Goal: Task Accomplishment & Management: Manage account settings

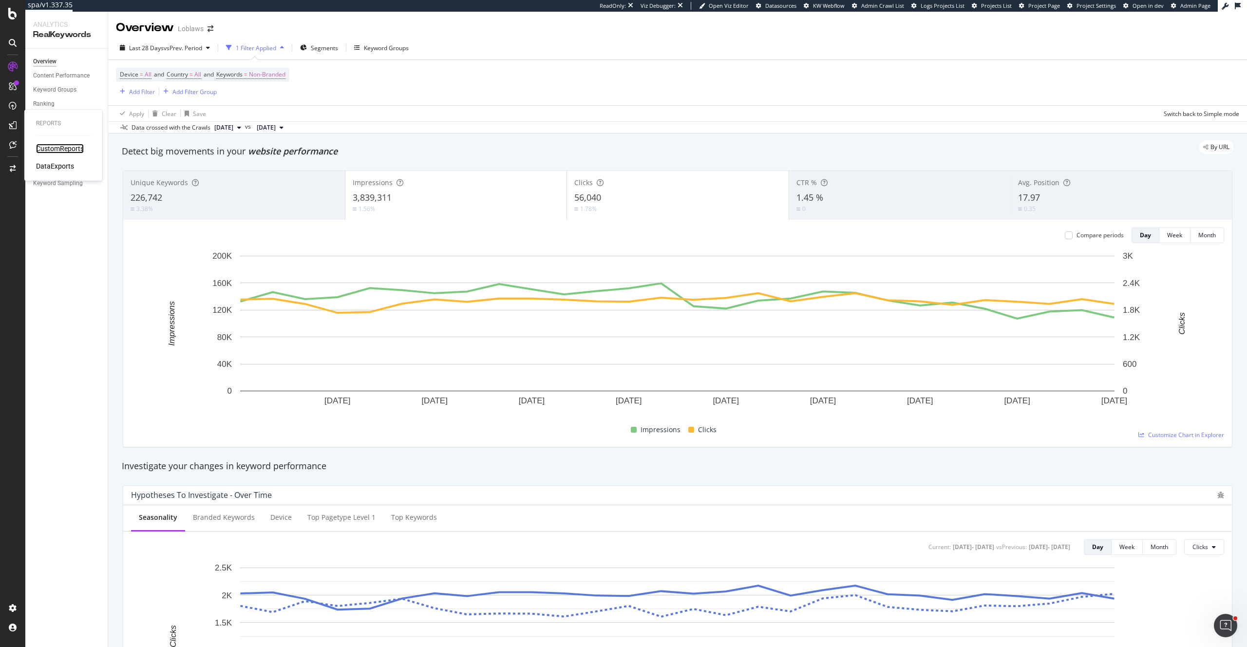
click at [45, 146] on div "CustomReports" at bounding box center [60, 149] width 48 height 10
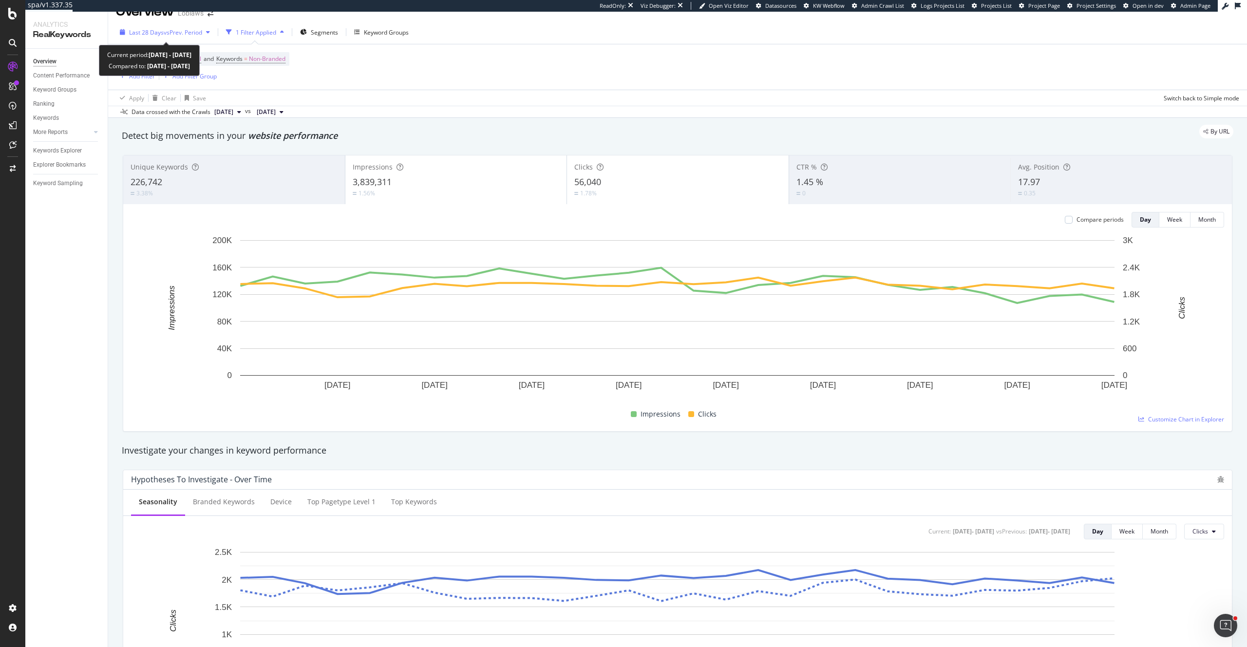
scroll to position [15, 0]
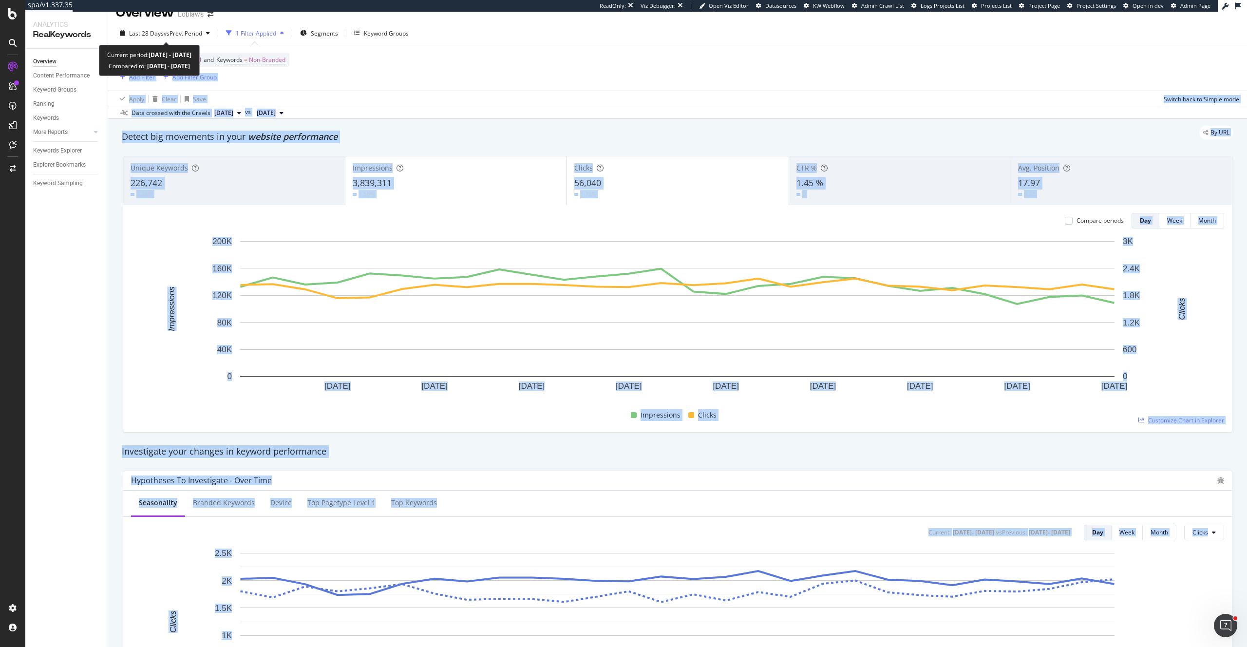
drag, startPoint x: 198, startPoint y: 67, endPoint x: 243, endPoint y: 68, distance: 45.3
drag, startPoint x: 384, startPoint y: 72, endPoint x: 342, endPoint y: 77, distance: 42.7
click at [384, 72] on div "Device = All and Country = All and Keywords = Non-Branded Add Filter Add Filter…" at bounding box center [678, 67] width 1124 height 45
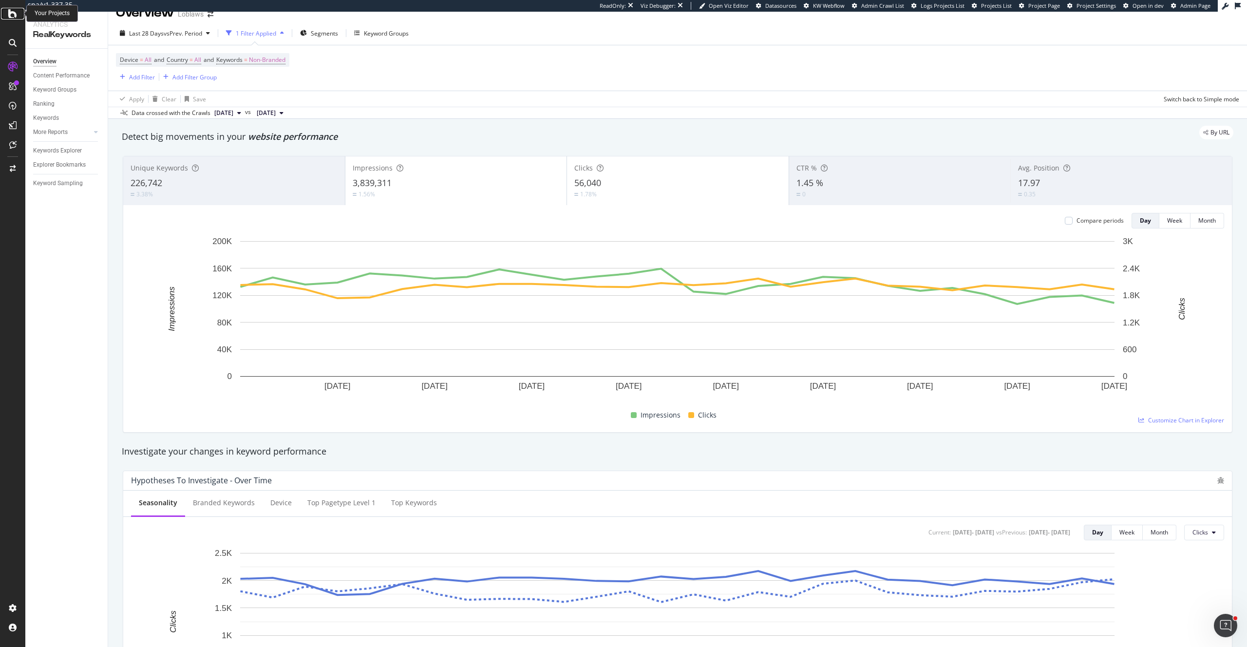
click at [10, 17] on icon at bounding box center [12, 14] width 9 height 12
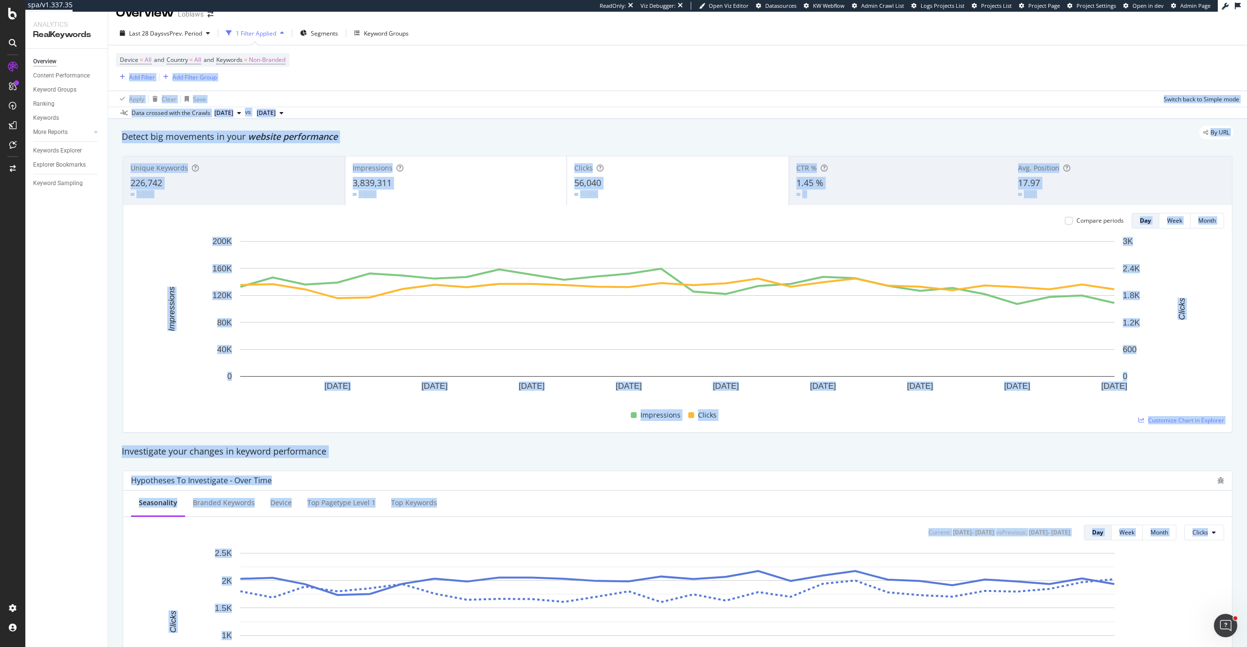
drag, startPoint x: 194, startPoint y: 66, endPoint x: 273, endPoint y: 84, distance: 81.4
click at [200, 34] on span "vs Prev. Period" at bounding box center [183, 33] width 38 height 8
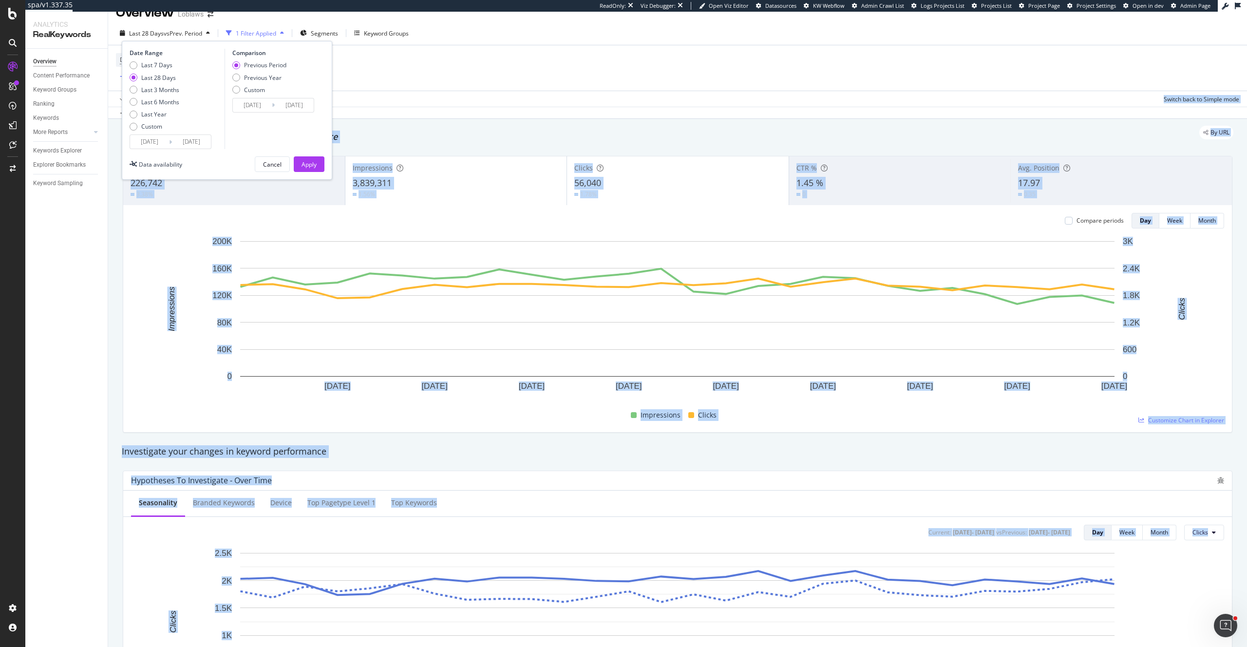
drag, startPoint x: 198, startPoint y: 31, endPoint x: 238, endPoint y: 36, distance: 39.8
click at [200, 31] on span "vs Prev. Period" at bounding box center [183, 33] width 38 height 8
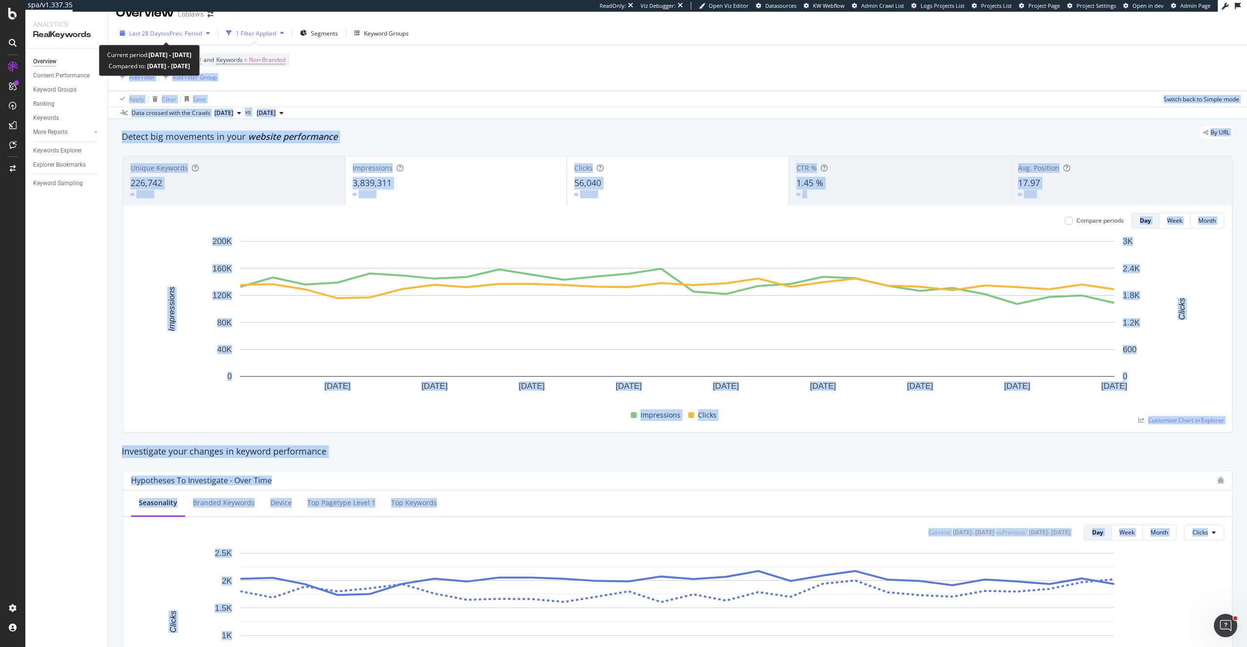
click at [200, 35] on span "vs Prev. Period" at bounding box center [183, 33] width 38 height 8
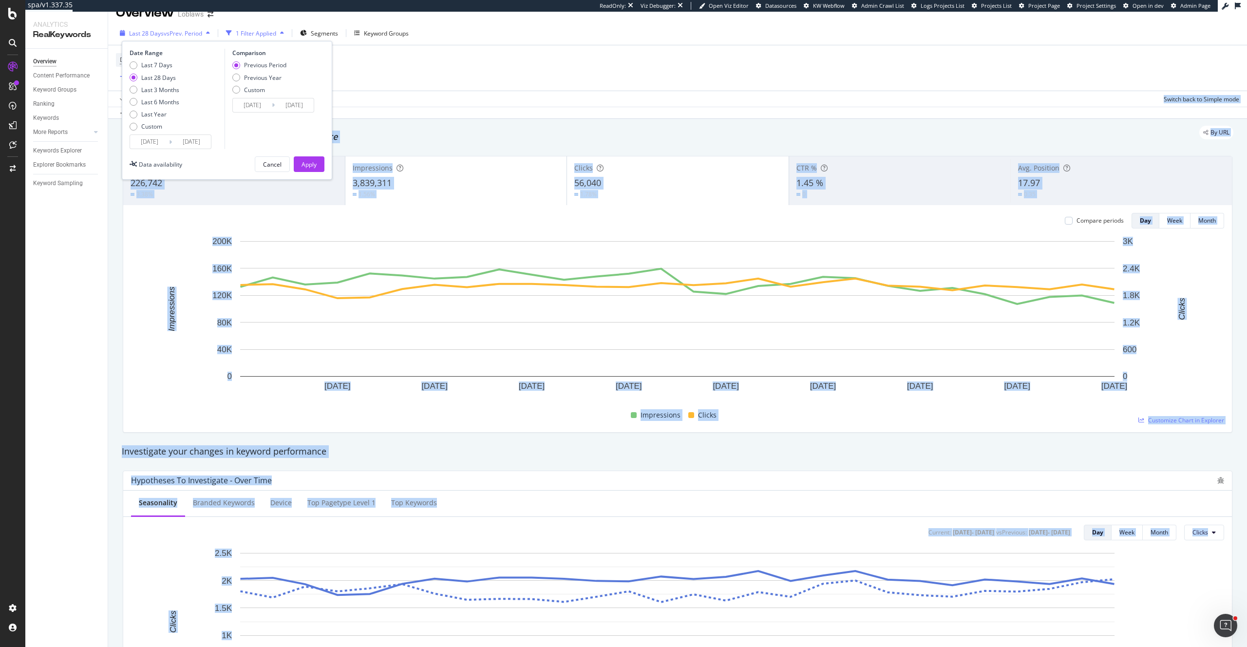
click at [201, 32] on span "vs Prev. Period" at bounding box center [183, 33] width 38 height 8
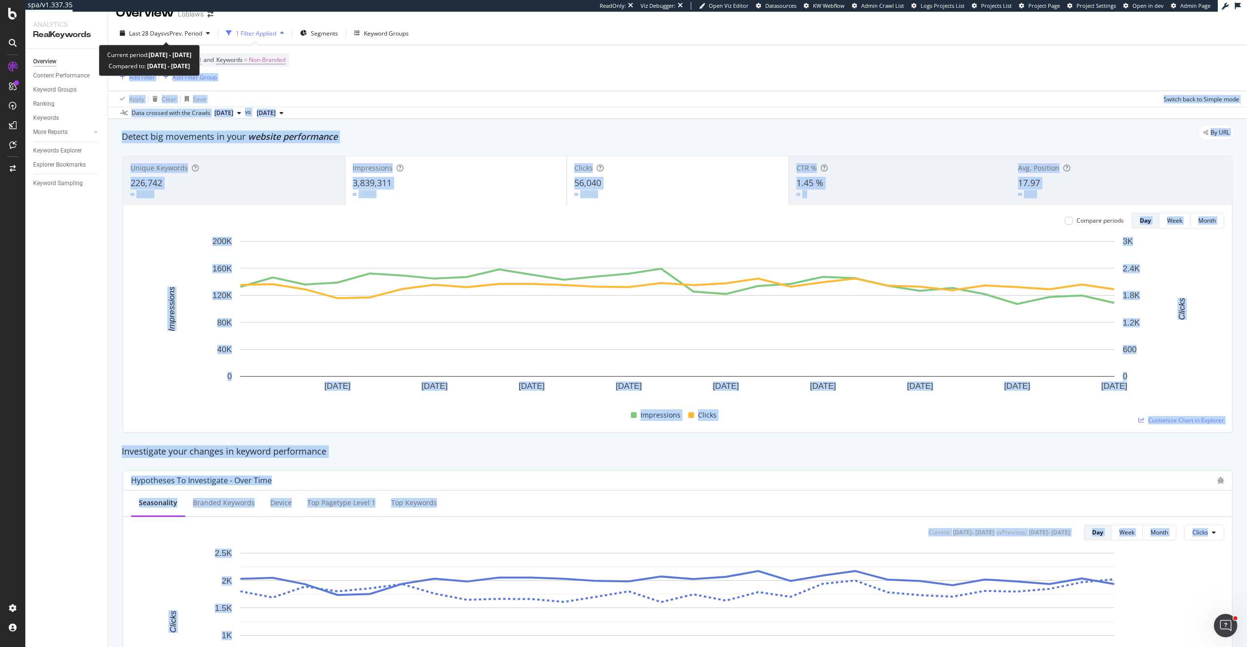
drag, startPoint x: 197, startPoint y: 54, endPoint x: 230, endPoint y: 56, distance: 33.7
click at [200, 56] on div "Current period: 2025 Aug. 19th - Sep. 15th Compared to: 2025 Jul. 22nd - Aug. 1…" at bounding box center [149, 60] width 101 height 31
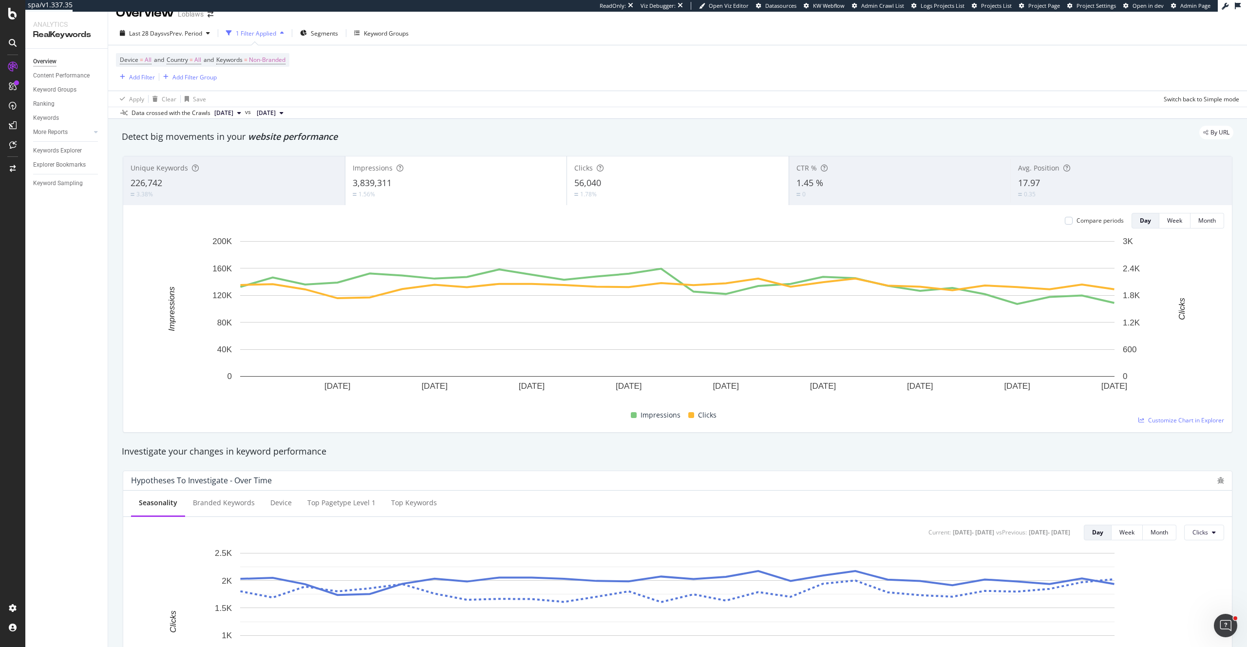
click at [421, 73] on div "Device = All and Country = All and Keywords = Non-Branded Add Filter Add Filter…" at bounding box center [678, 67] width 1124 height 45
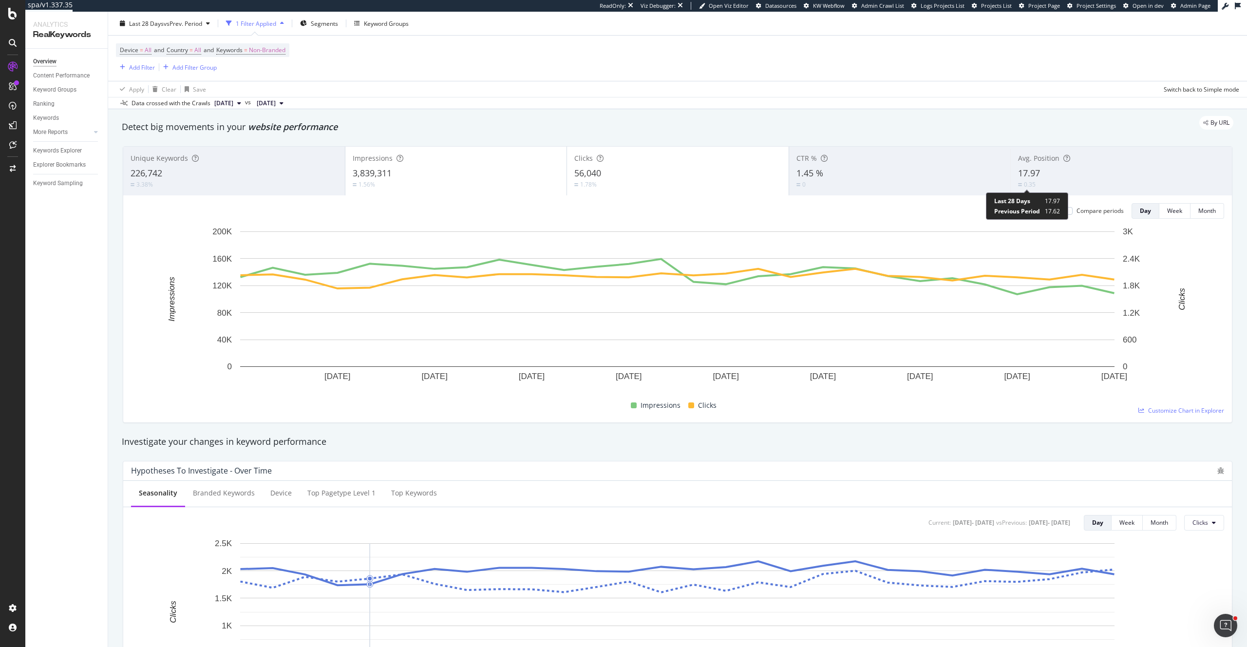
click at [1033, 181] on div "0.35" at bounding box center [1030, 184] width 12 height 8
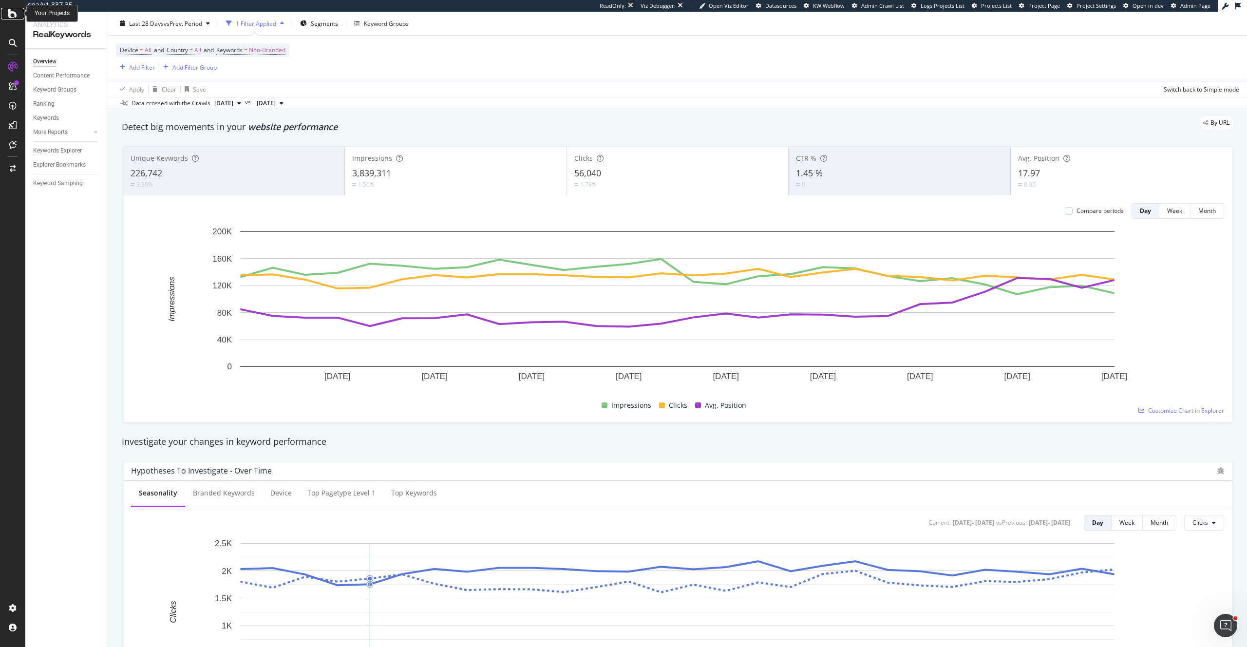
click at [12, 16] on icon at bounding box center [12, 14] width 9 height 12
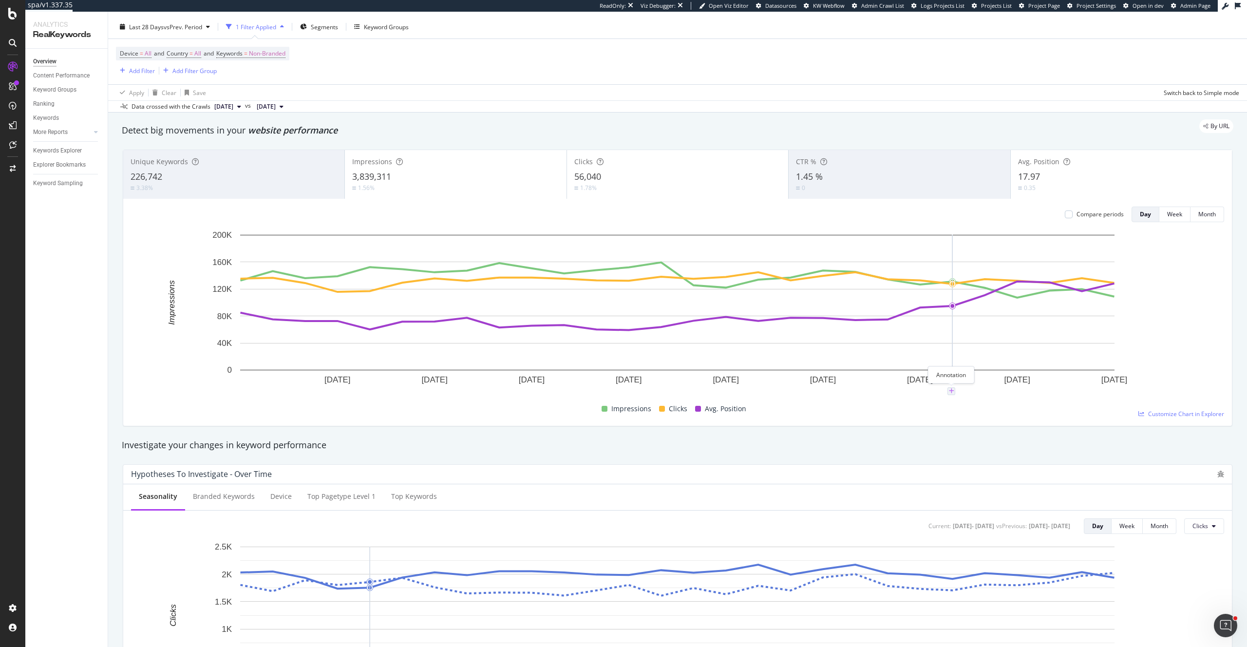
click at [953, 393] on icon "plus" at bounding box center [951, 391] width 5 height 6
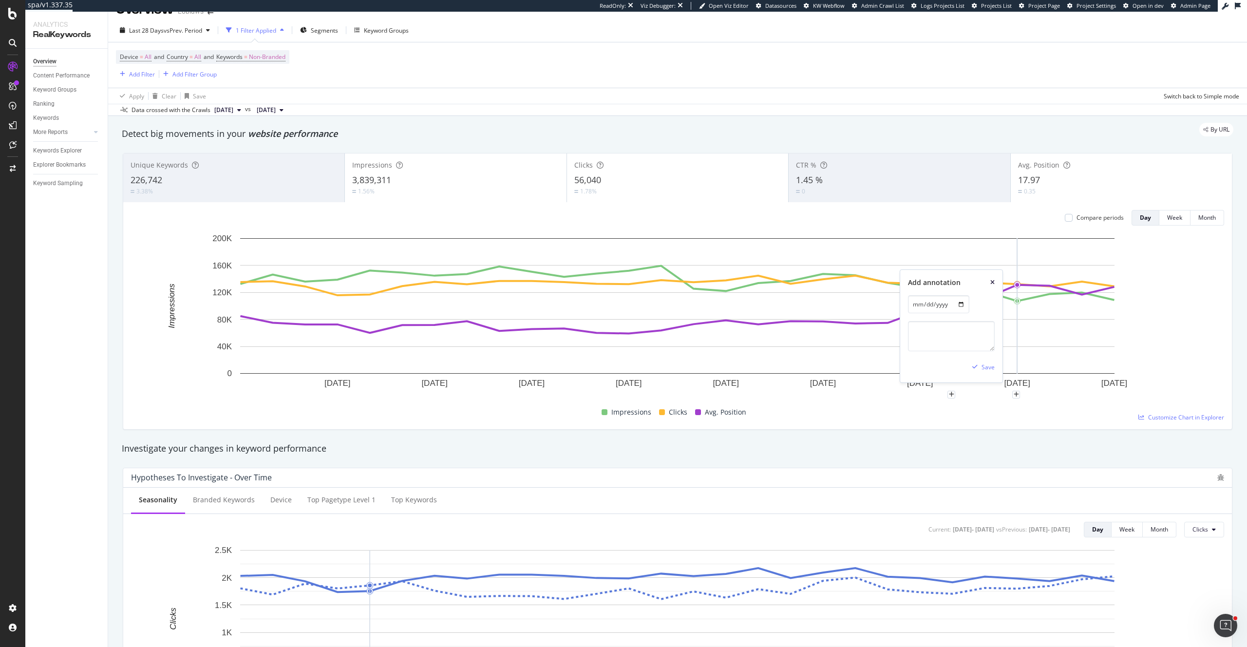
click at [992, 281] on icon "xmark" at bounding box center [993, 283] width 4 height 6
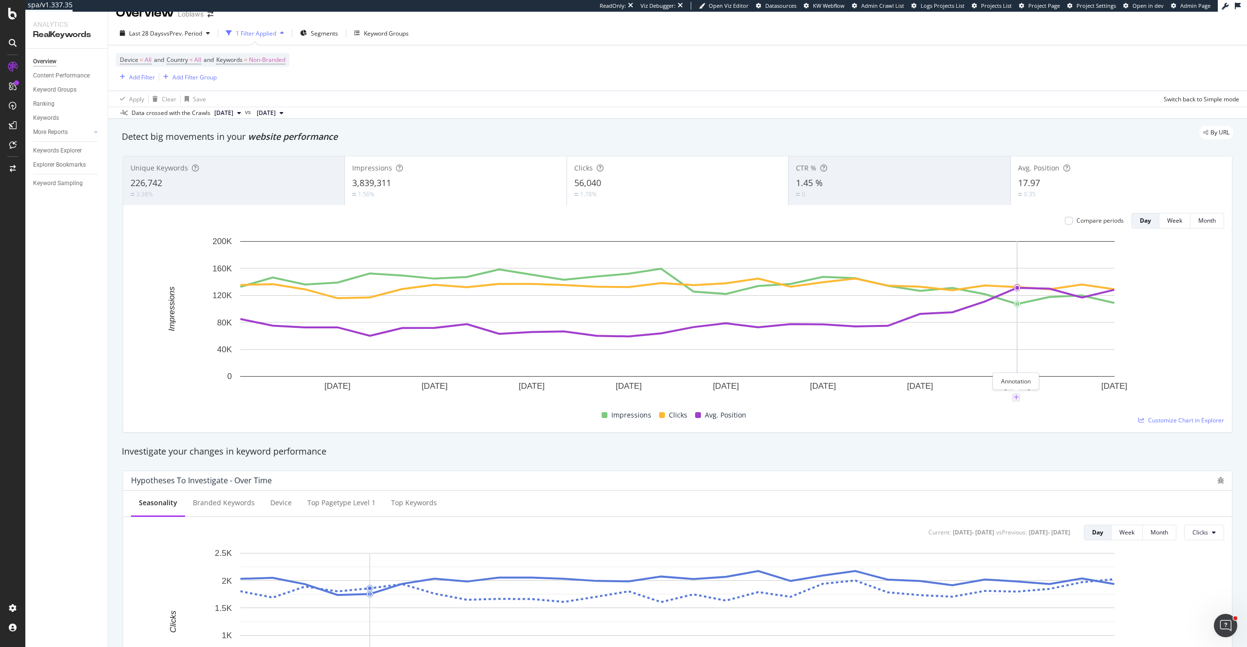
click at [1017, 399] on icon "plus" at bounding box center [1016, 398] width 5 height 6
click at [1010, 347] on textarea at bounding box center [1016, 339] width 87 height 30
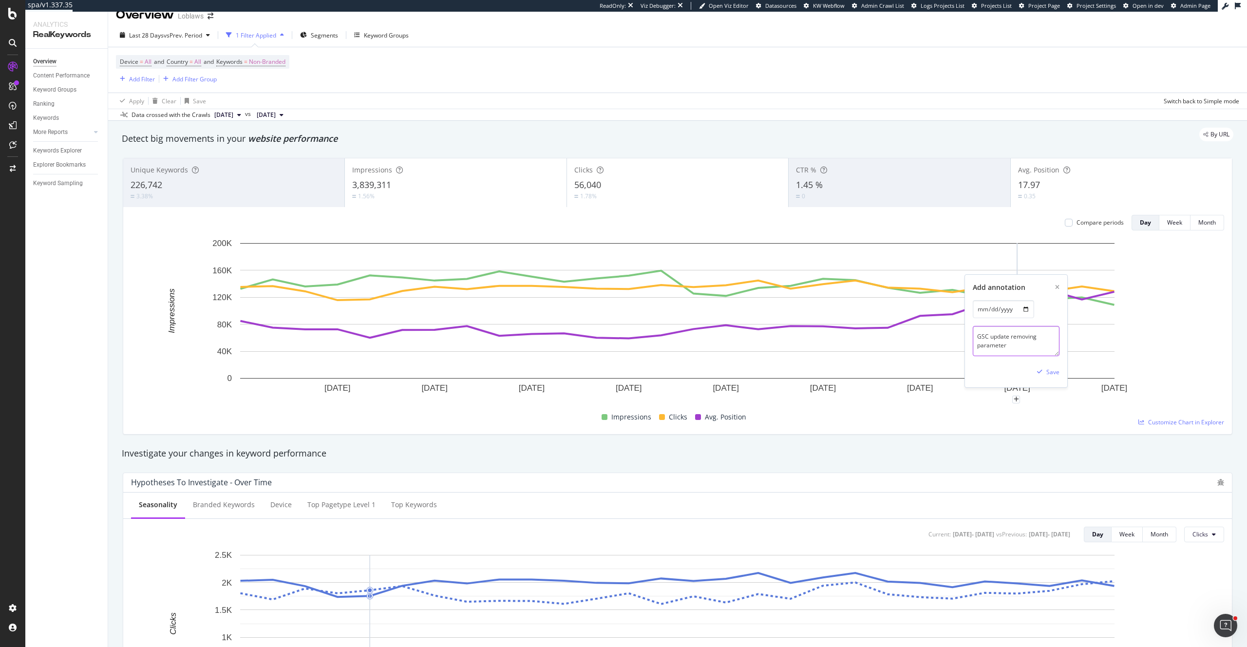
scroll to position [13, 0]
type textarea "GSC update removing parameter"
click at [1055, 372] on div "Save" at bounding box center [1053, 371] width 13 height 8
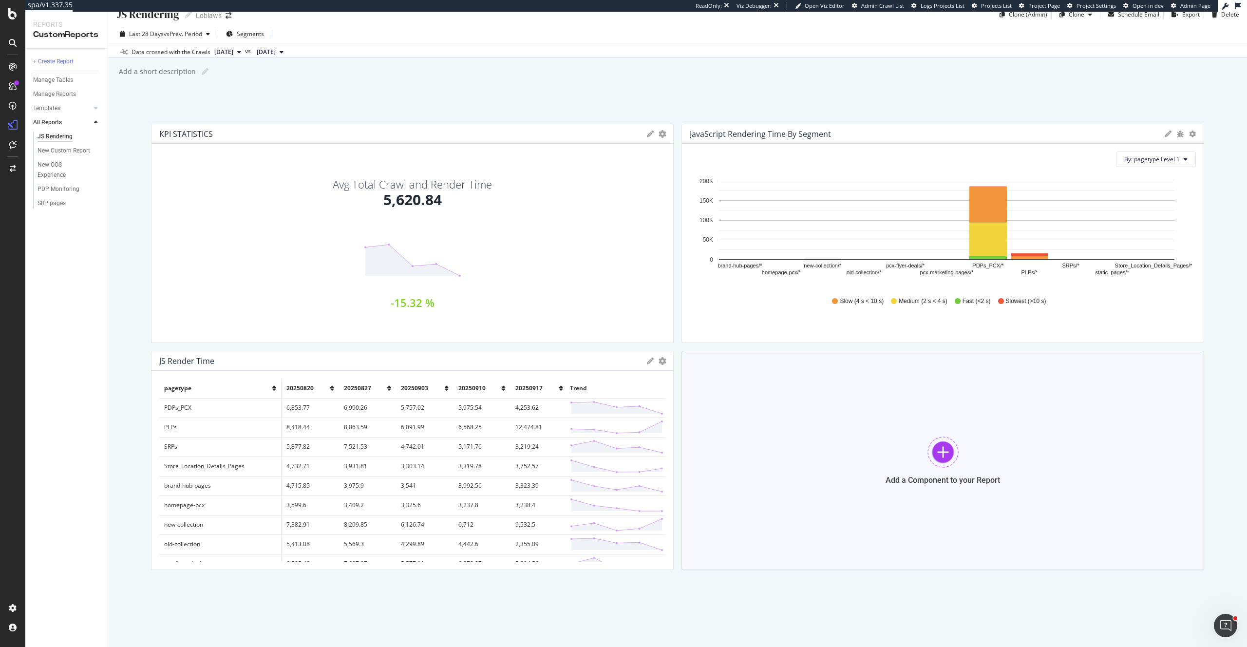
click at [941, 445] on div at bounding box center [943, 452] width 31 height 31
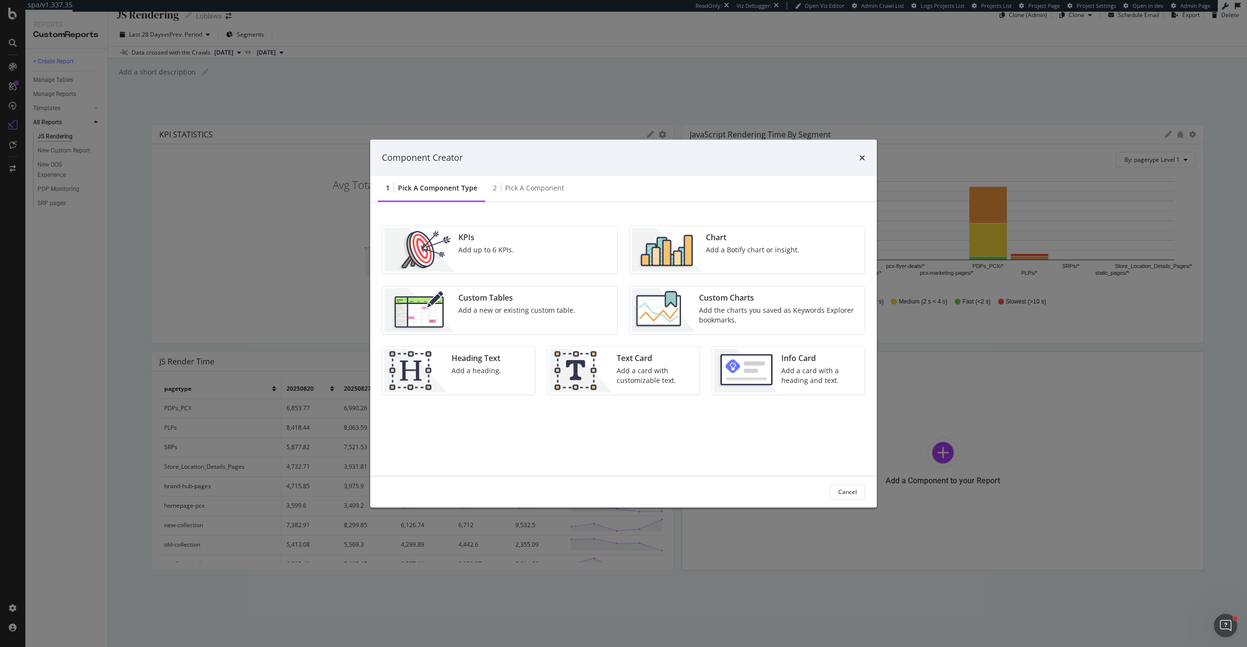
click at [691, 251] on img "modal" at bounding box center [667, 250] width 70 height 44
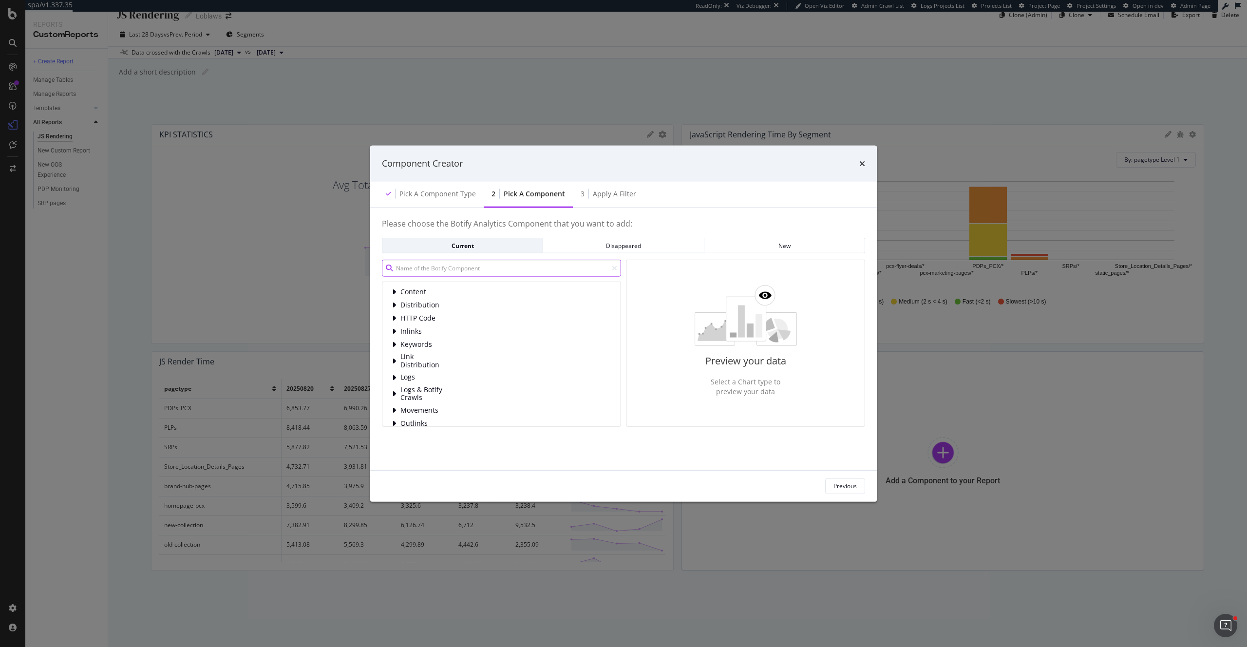
click at [473, 268] on input "modal" at bounding box center [501, 268] width 239 height 17
click at [393, 400] on icon "modal" at bounding box center [394, 401] width 4 height 8
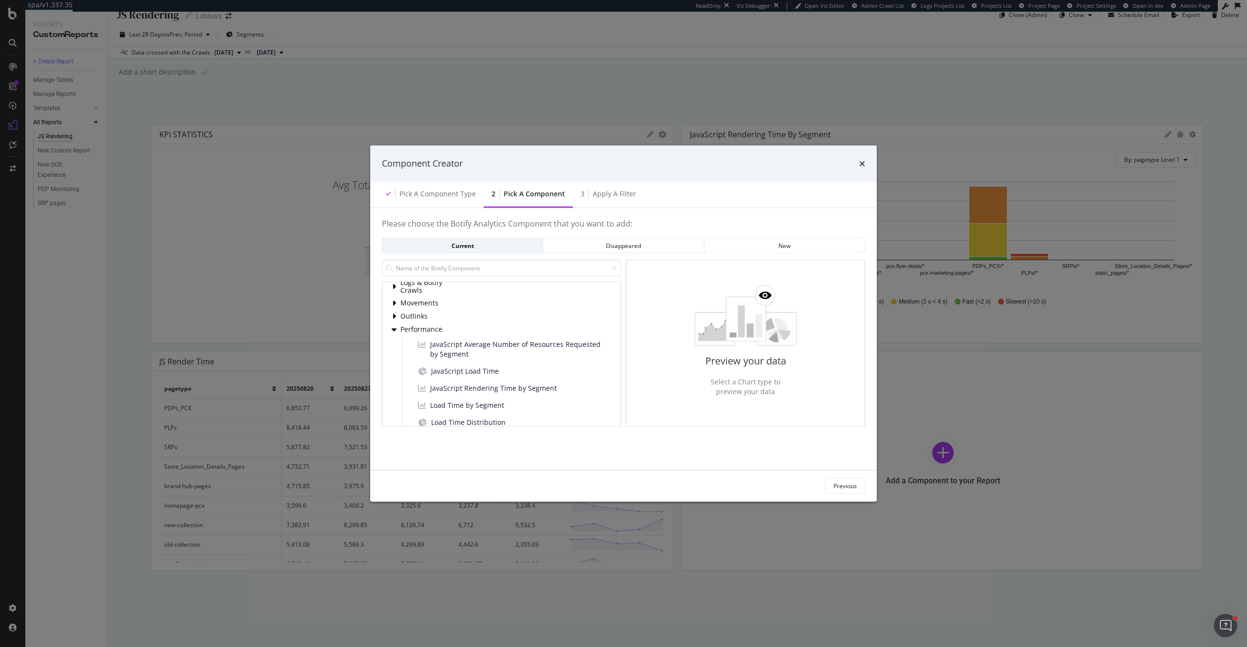
scroll to position [125, 0]
click at [448, 334] on span "JavaScript Average Number of Resources Requested by Segment" at bounding box center [518, 331] width 177 height 19
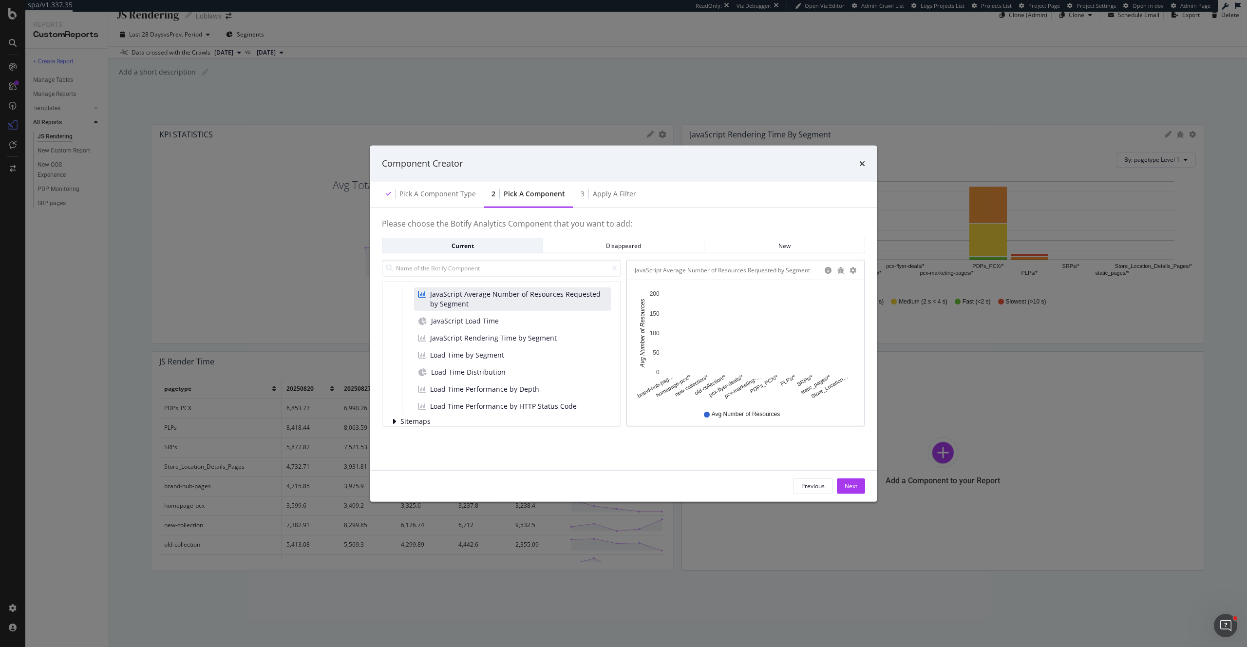
scroll to position [161, 0]
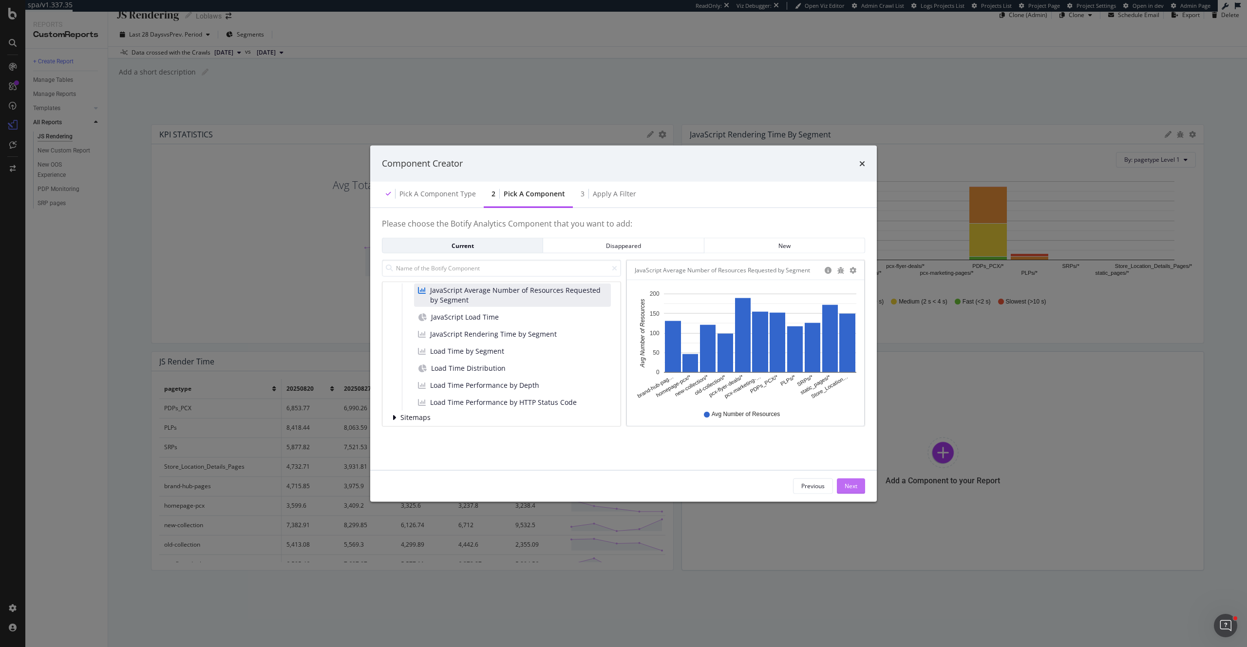
click at [852, 490] on div "Next" at bounding box center [851, 486] width 13 height 8
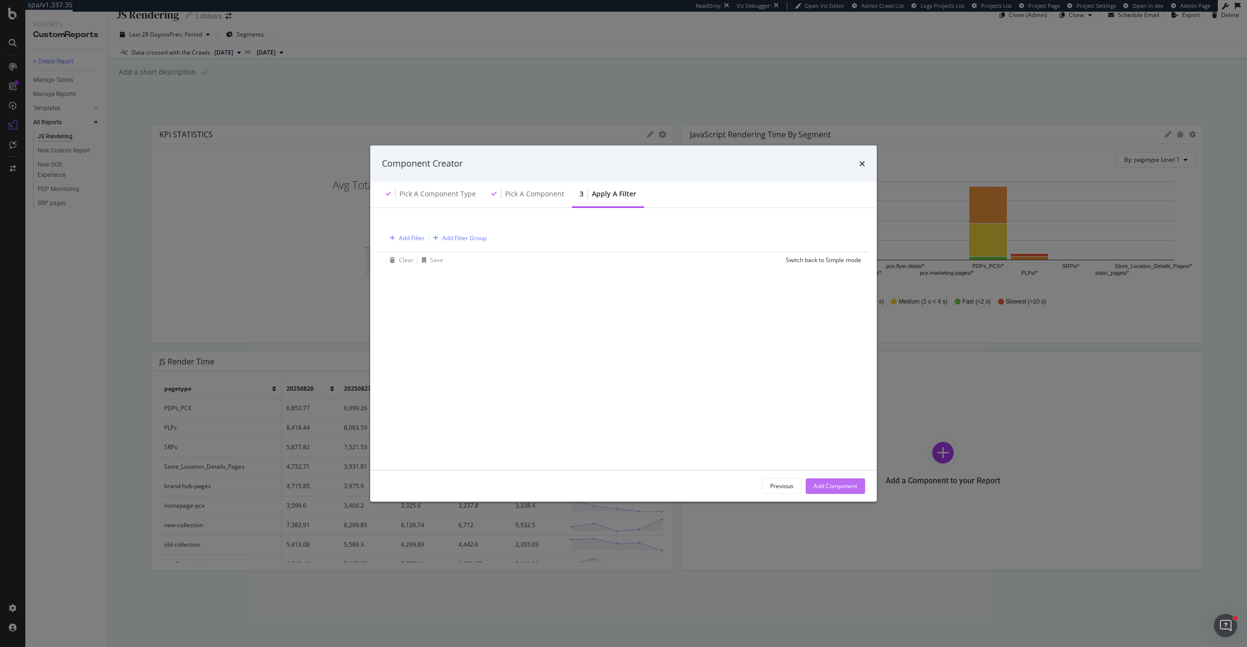
click at [845, 488] on div "Add Component" at bounding box center [836, 486] width 44 height 8
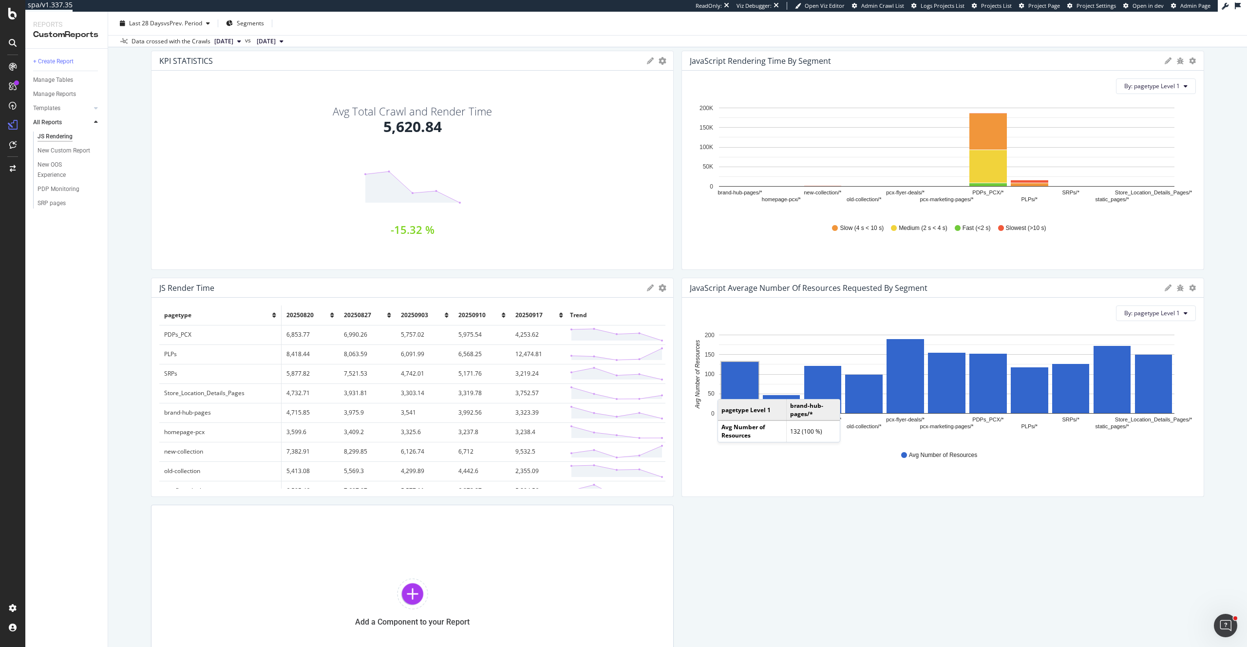
scroll to position [177, 0]
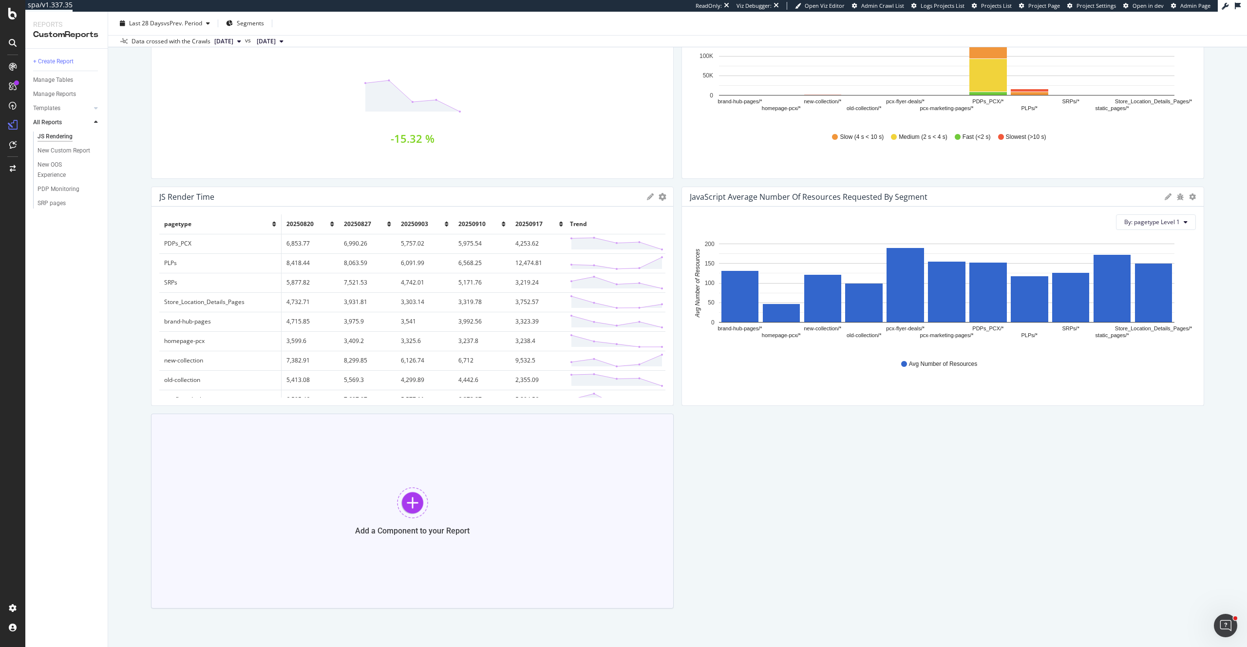
click at [424, 495] on div at bounding box center [412, 502] width 31 height 31
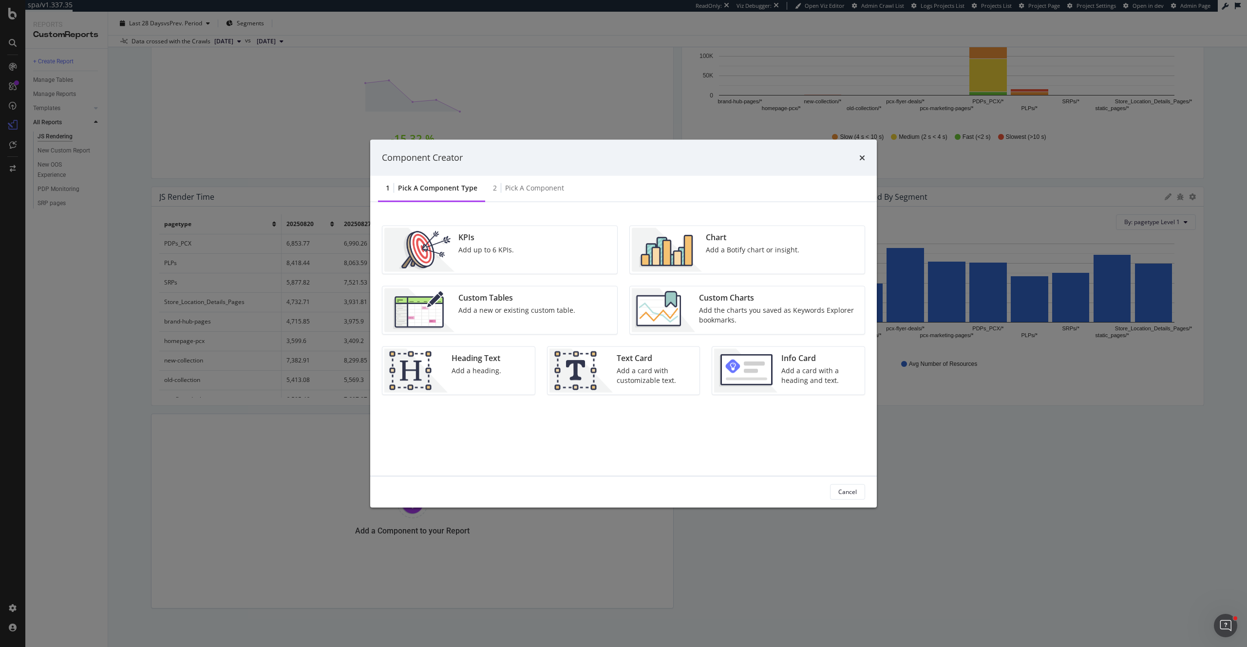
click at [772, 299] on div "Custom Charts" at bounding box center [779, 297] width 160 height 11
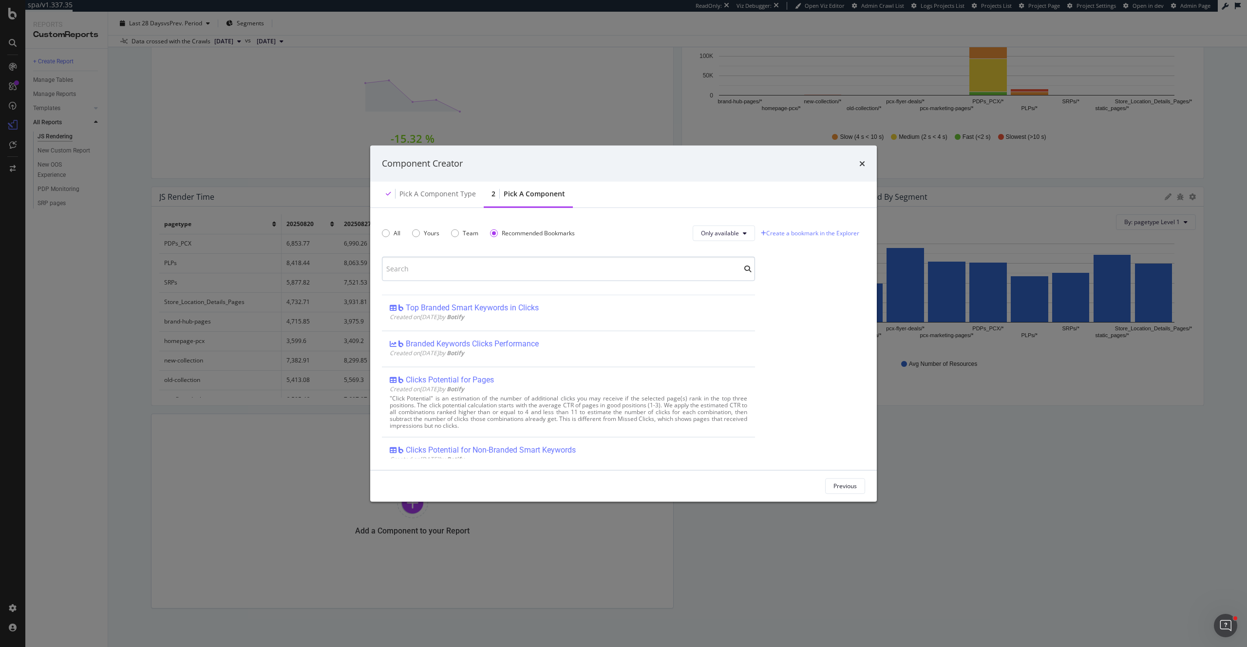
click at [502, 270] on input "modal" at bounding box center [568, 268] width 373 height 24
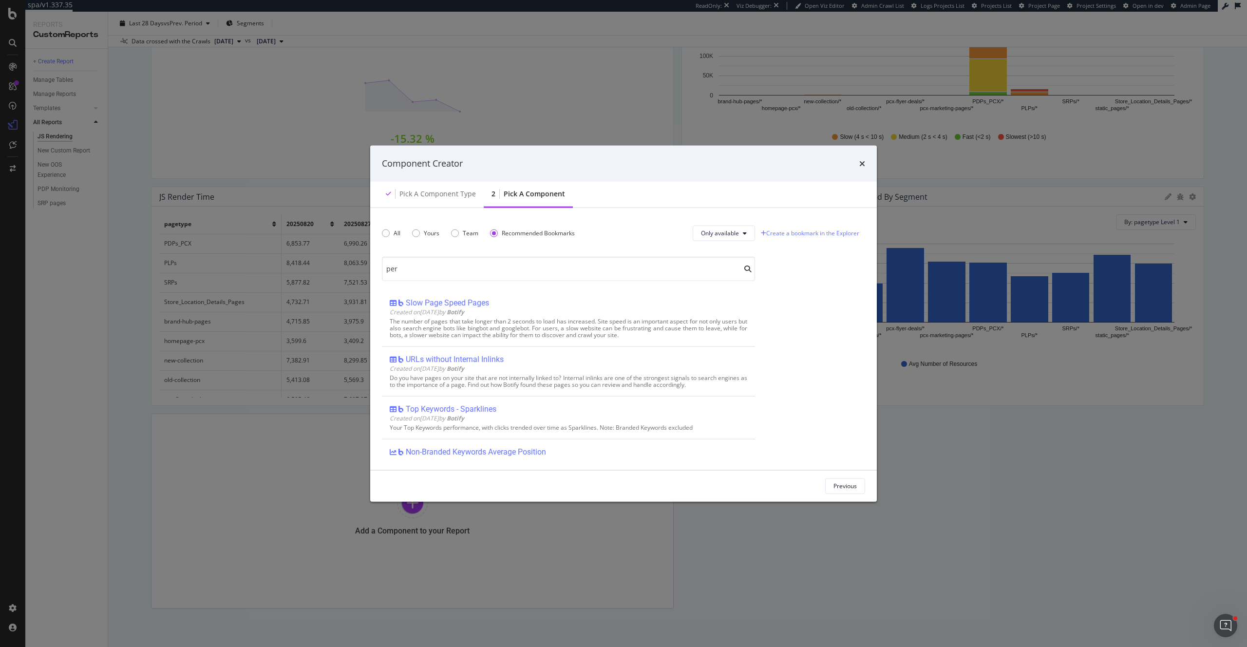
scroll to position [395, 0]
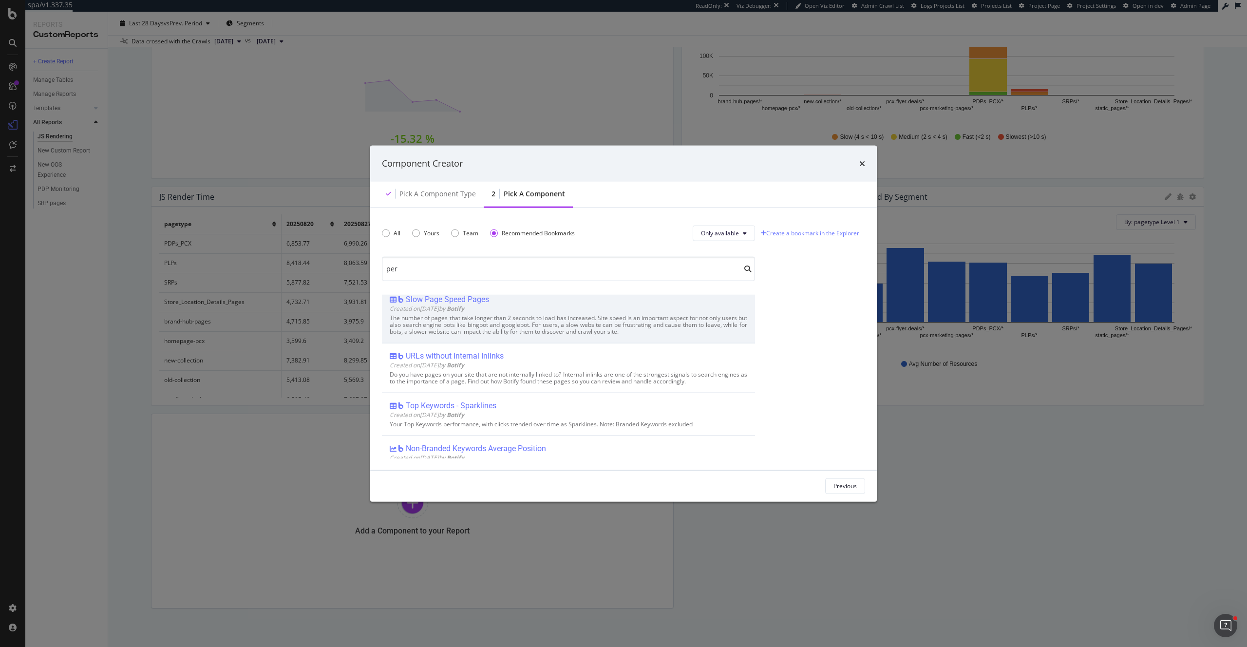
type input "per"
click at [462, 296] on div "Slow Page Speed Pages" at bounding box center [447, 300] width 83 height 10
click at [552, 328] on div "The number of pages that take longer than 2 seconds to load has increased. Site…" at bounding box center [569, 325] width 358 height 20
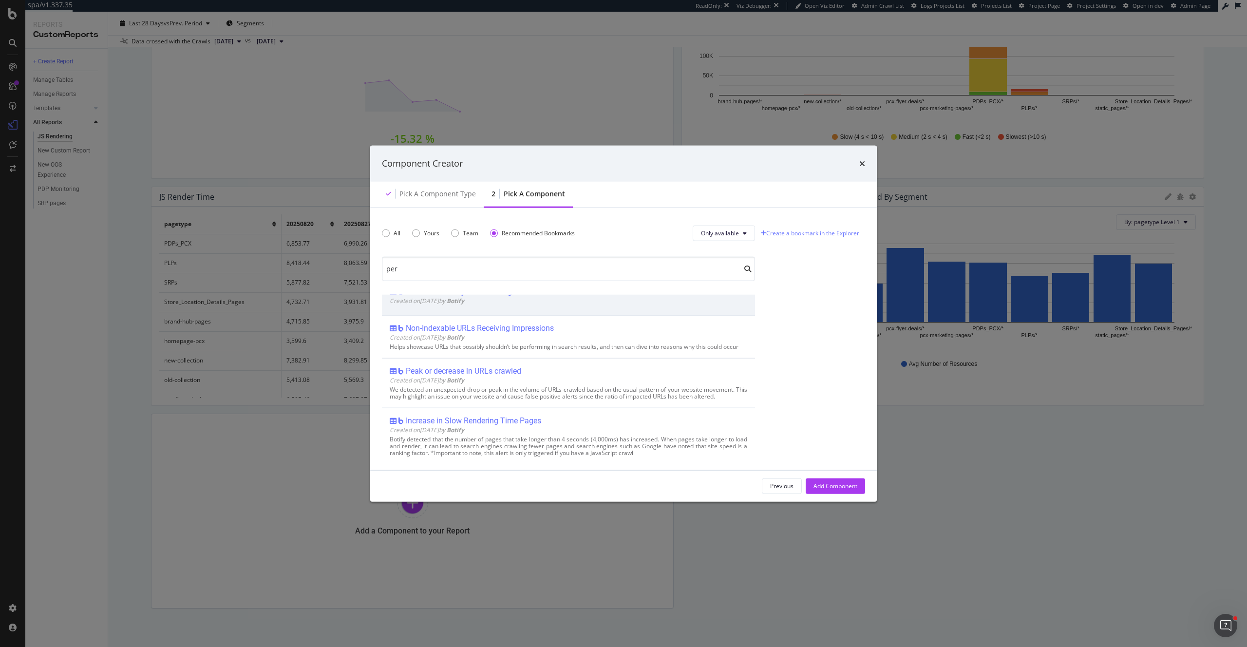
scroll to position [714, 0]
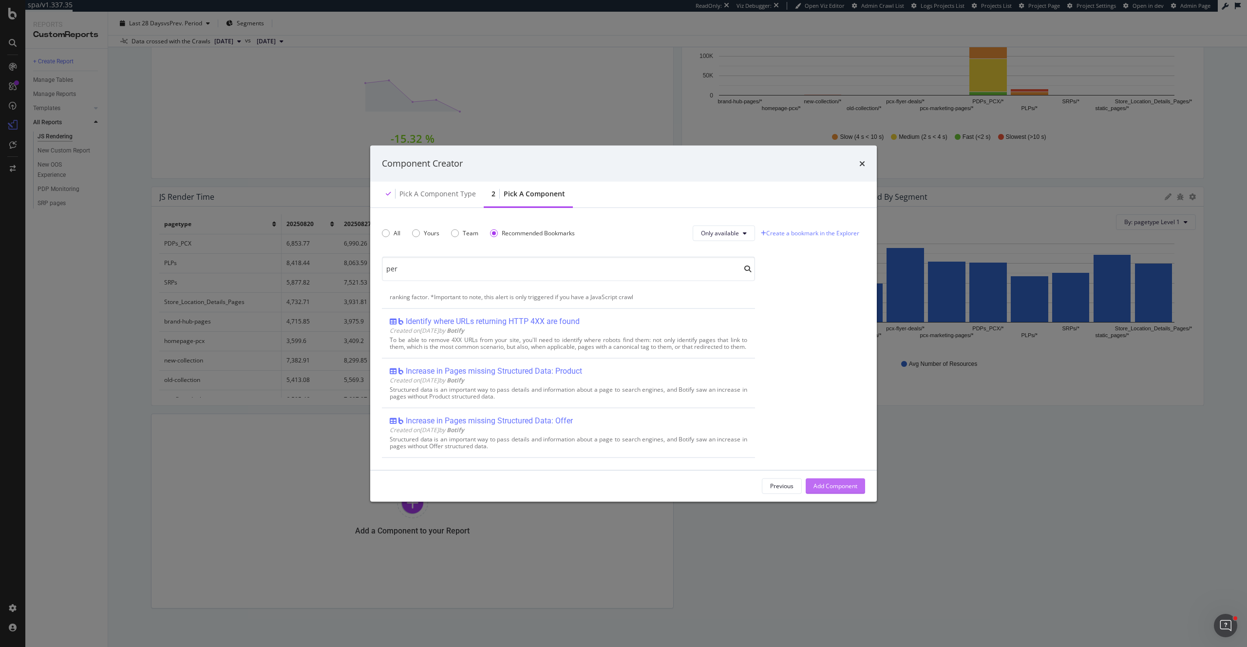
click at [841, 489] on div "Add Component" at bounding box center [836, 486] width 44 height 8
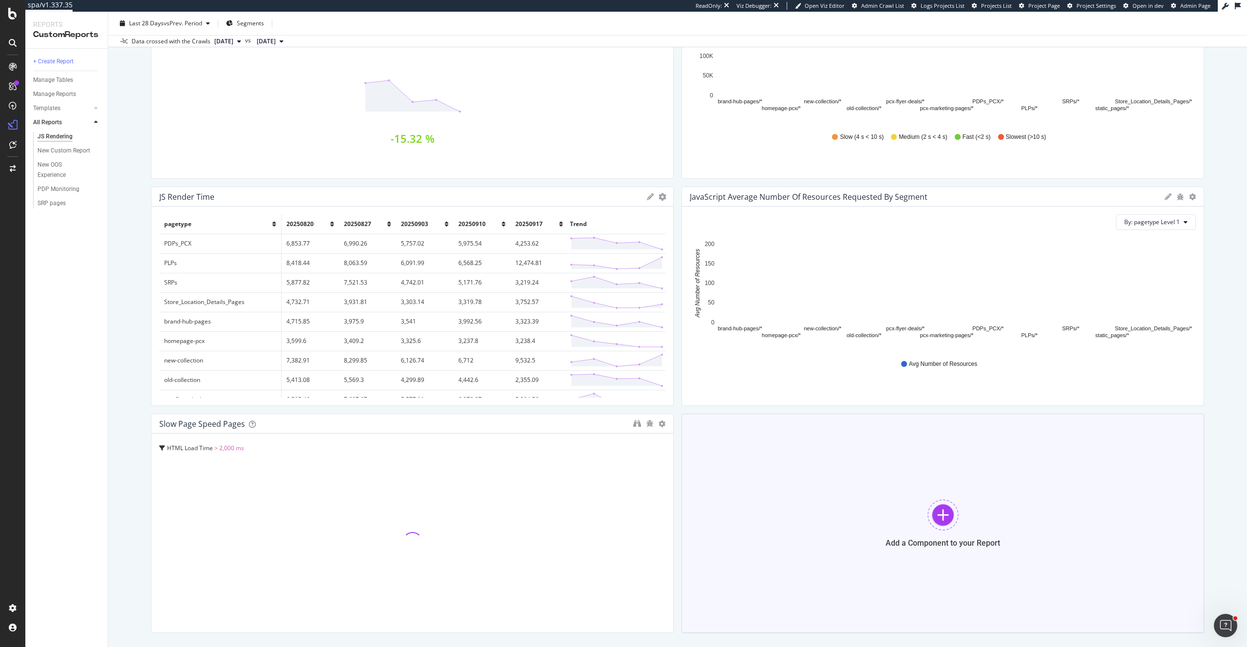
scroll to position [177, 0]
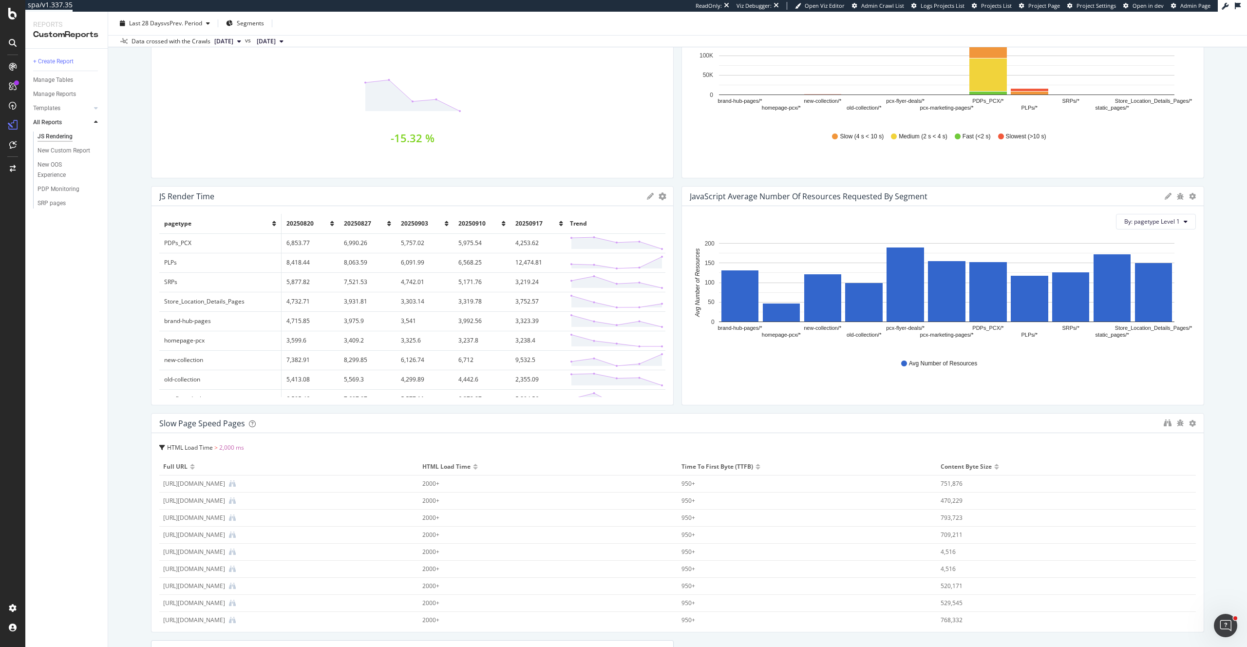
drag, startPoint x: 671, startPoint y: 507, endPoint x: 1208, endPoint y: 503, distance: 537.5
click at [1208, 503] on div "JS Rendering JS Rendering Loblaws Clone (Admin) Clone Schedule Email Export Del…" at bounding box center [677, 329] width 1139 height 635
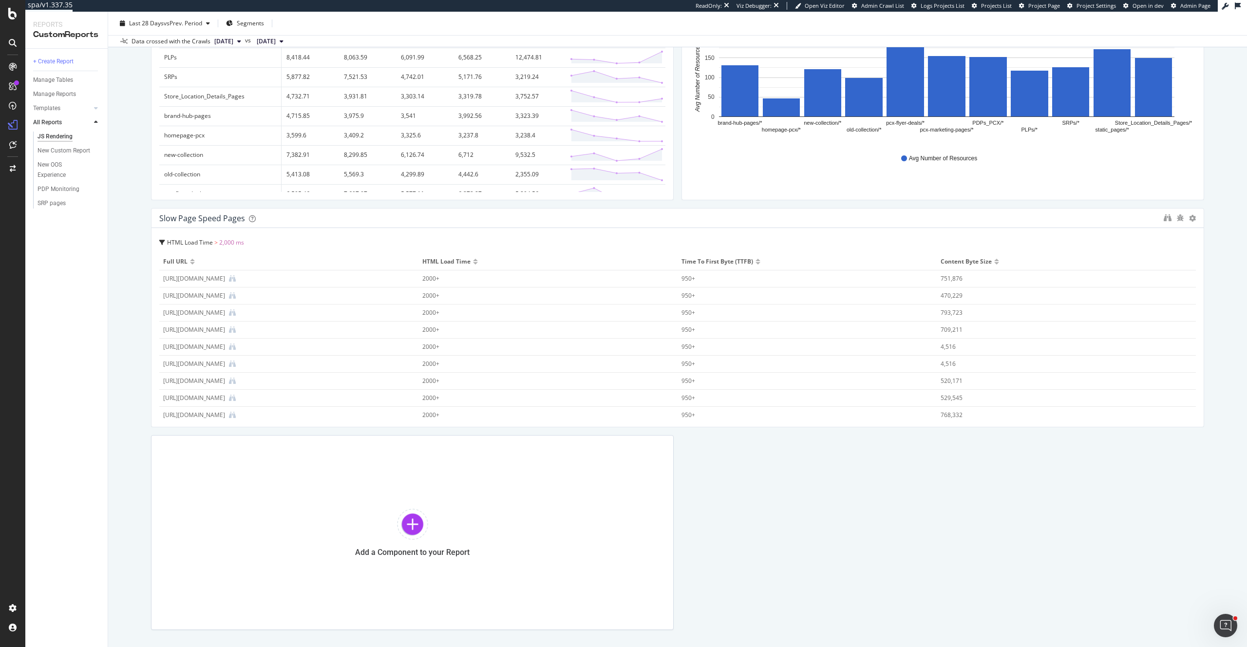
scroll to position [378, 0]
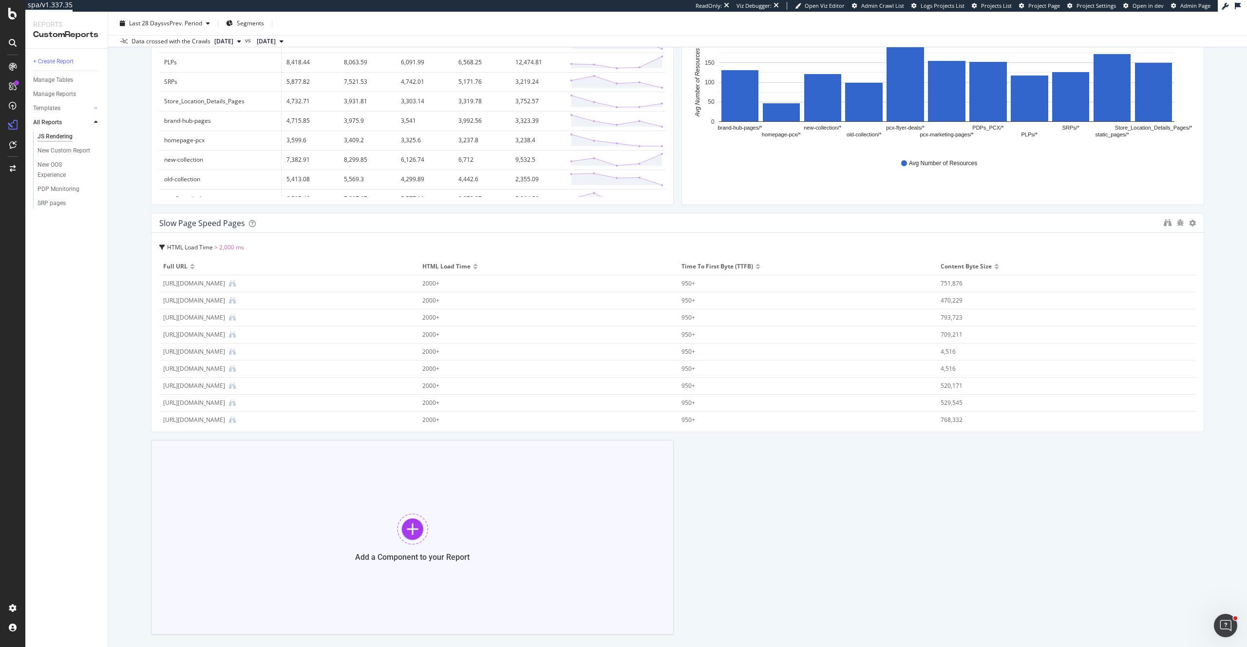
click at [403, 522] on div at bounding box center [412, 529] width 31 height 31
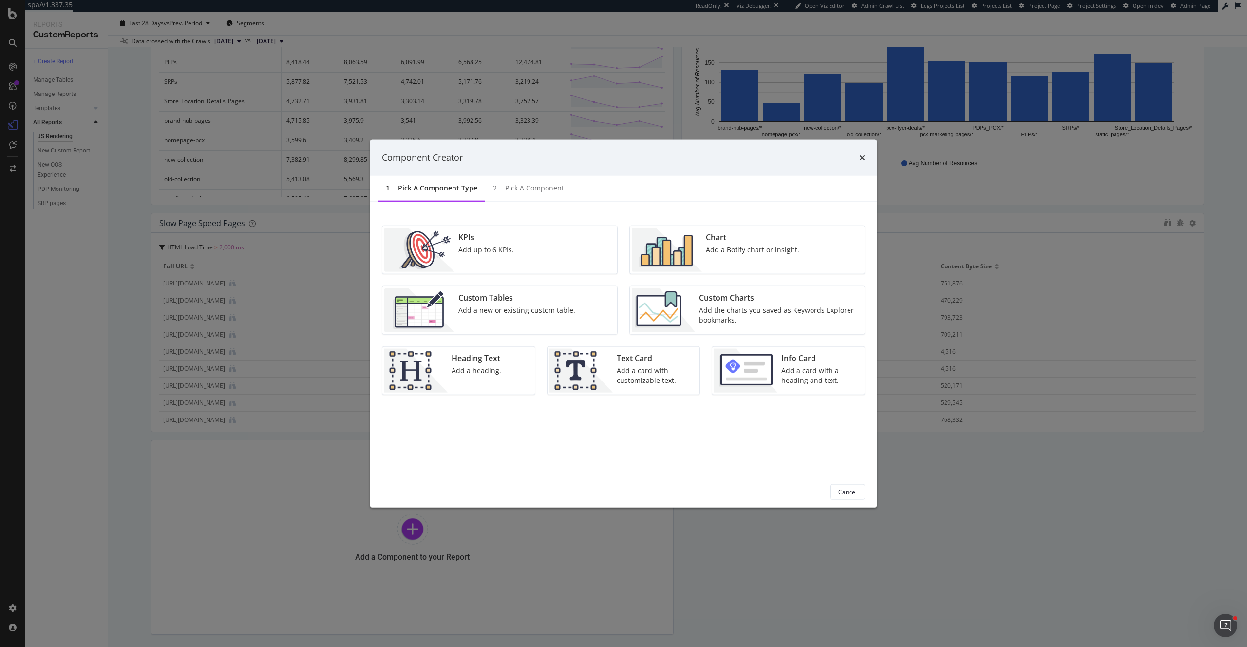
click at [732, 304] on div "Custom Charts Add the charts you saved as Keywords Explorer bookmarks." at bounding box center [779, 310] width 168 height 44
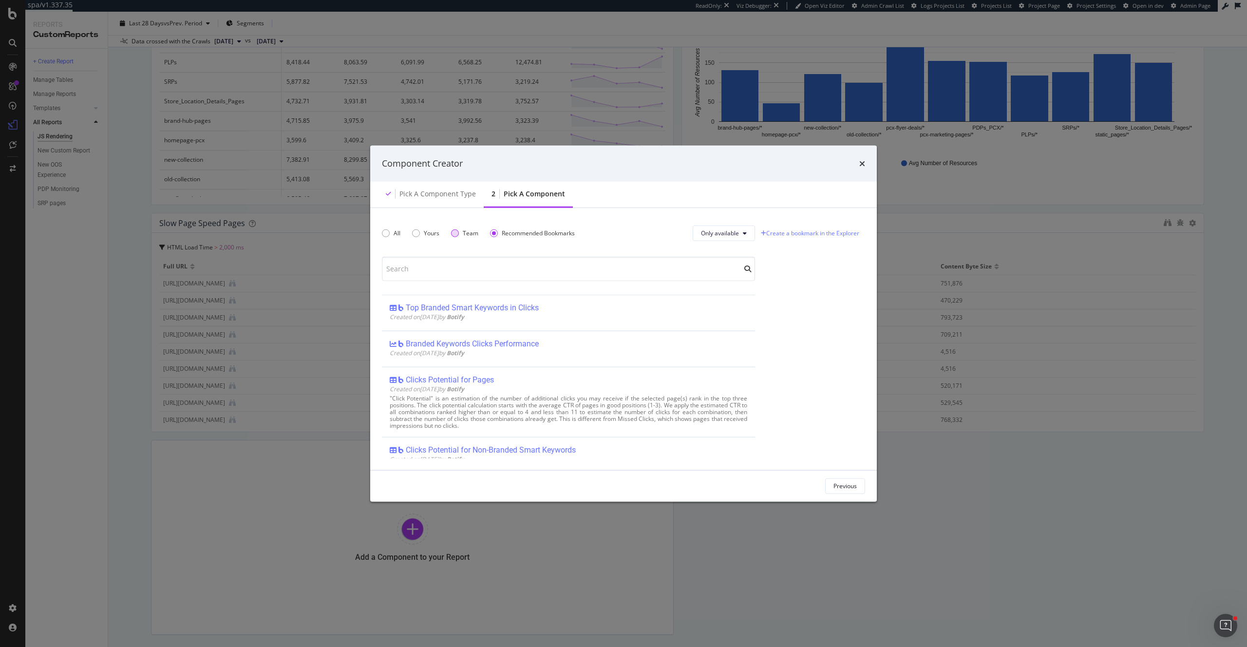
click at [474, 234] on div "Team" at bounding box center [471, 233] width 16 height 8
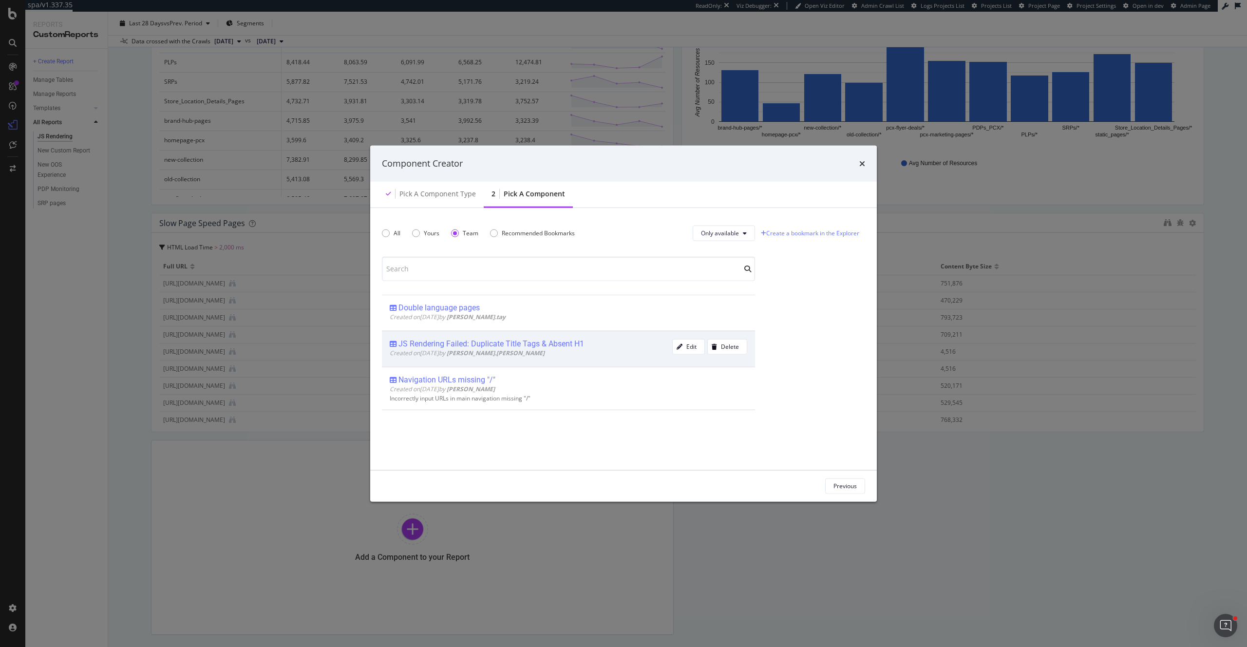
click at [547, 345] on div "JS Rendering Failed: Duplicate Title Tags & Absent H1" at bounding box center [492, 344] width 186 height 10
click at [831, 485] on div "Add Component" at bounding box center [836, 486] width 44 height 8
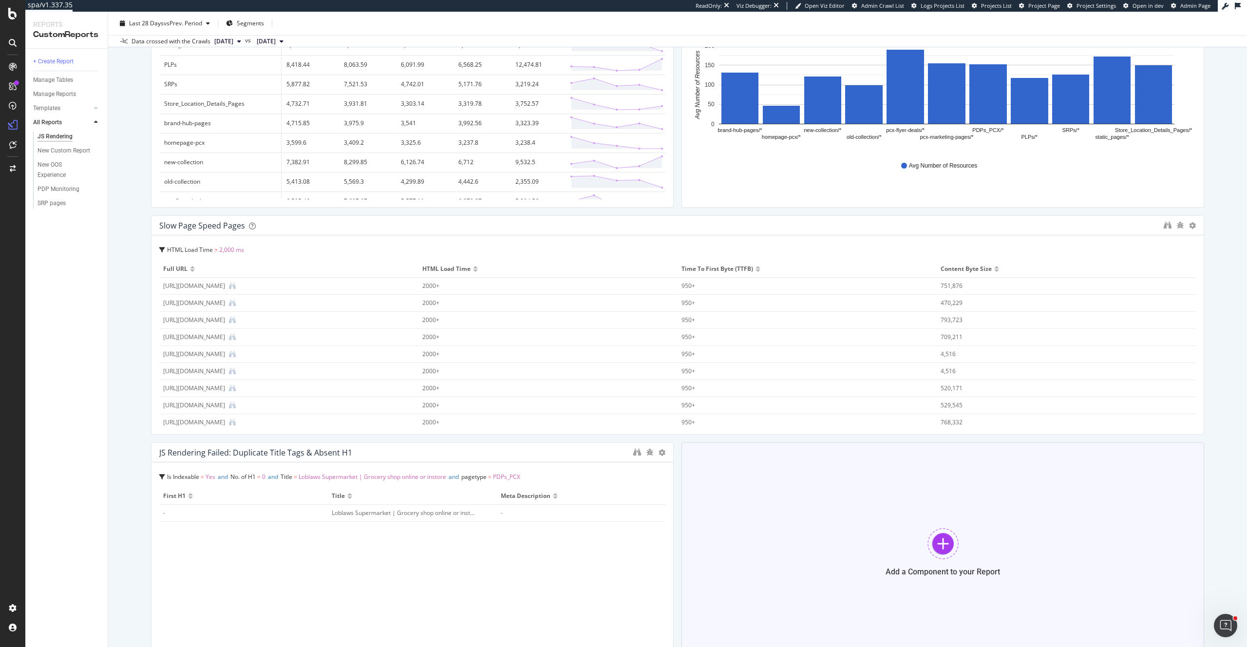
scroll to position [376, 0]
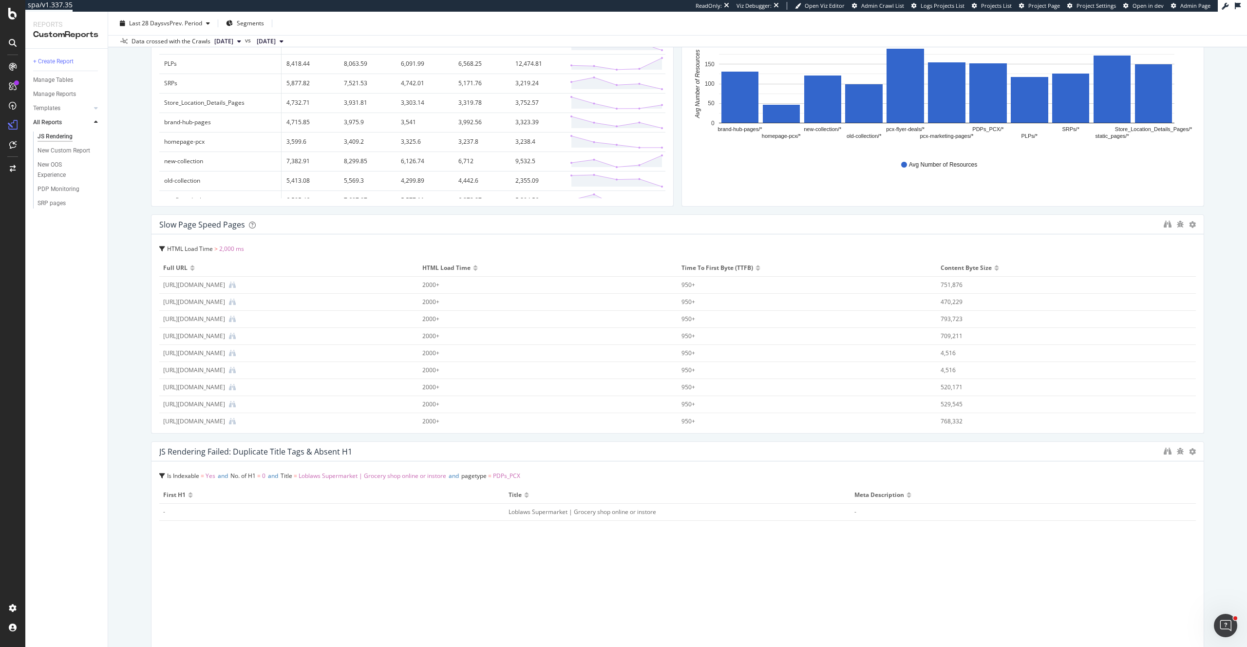
drag, startPoint x: 670, startPoint y: 493, endPoint x: 1194, endPoint y: 471, distance: 524.3
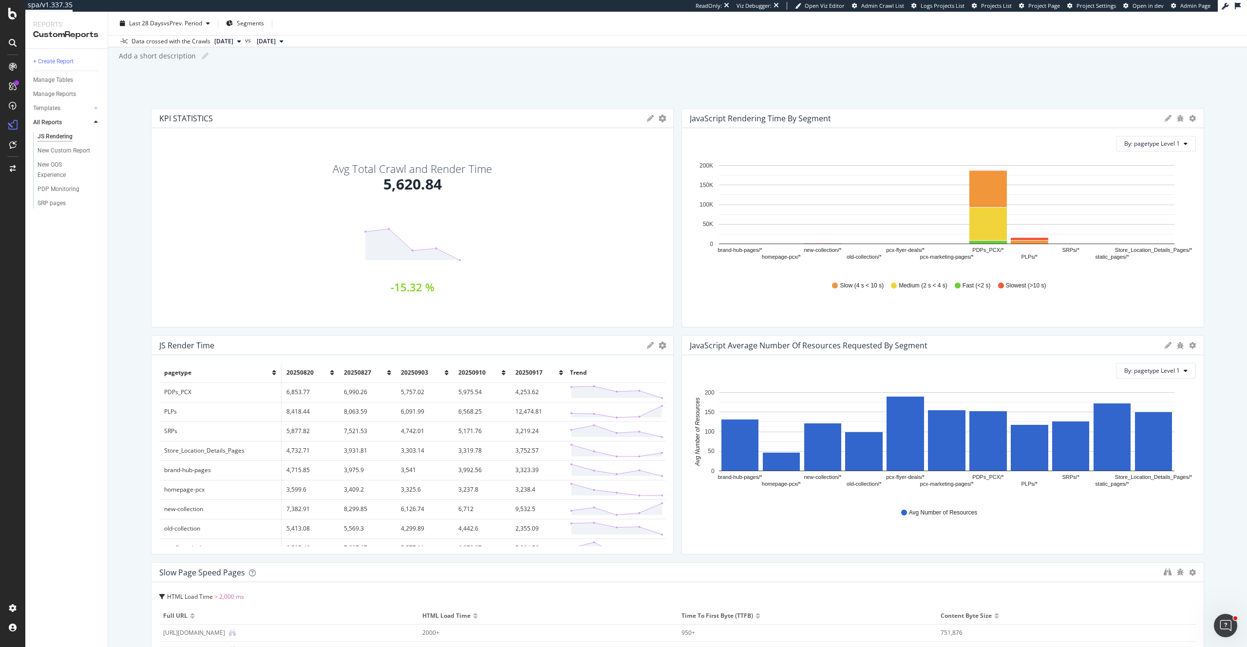
scroll to position [0, 0]
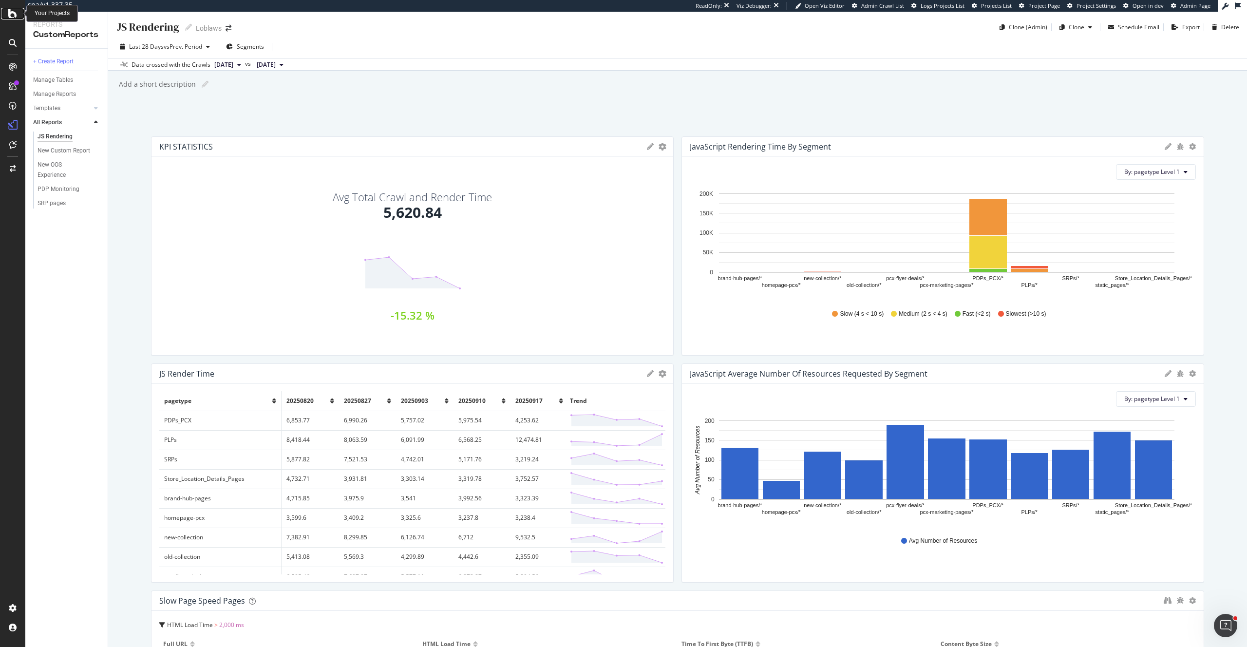
click at [9, 15] on icon at bounding box center [12, 14] width 9 height 12
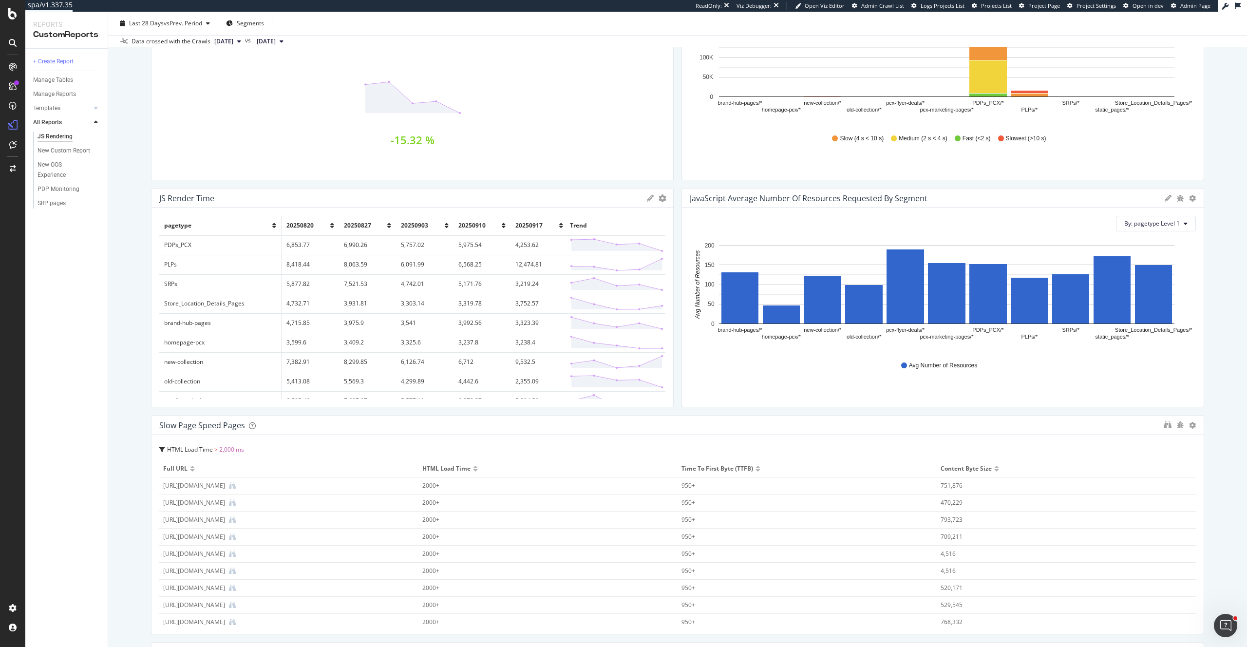
scroll to position [219, 0]
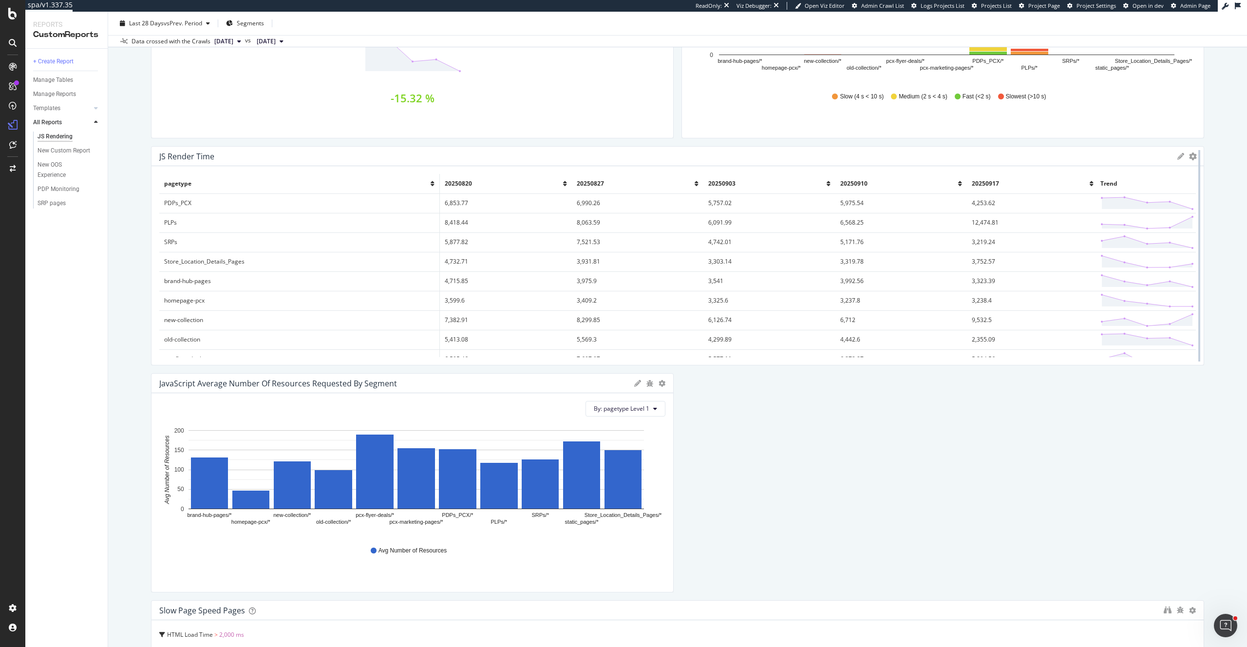
drag, startPoint x: 668, startPoint y: 225, endPoint x: 1202, endPoint y: 211, distance: 534.2
click at [1202, 211] on div at bounding box center [1200, 255] width 10 height 219
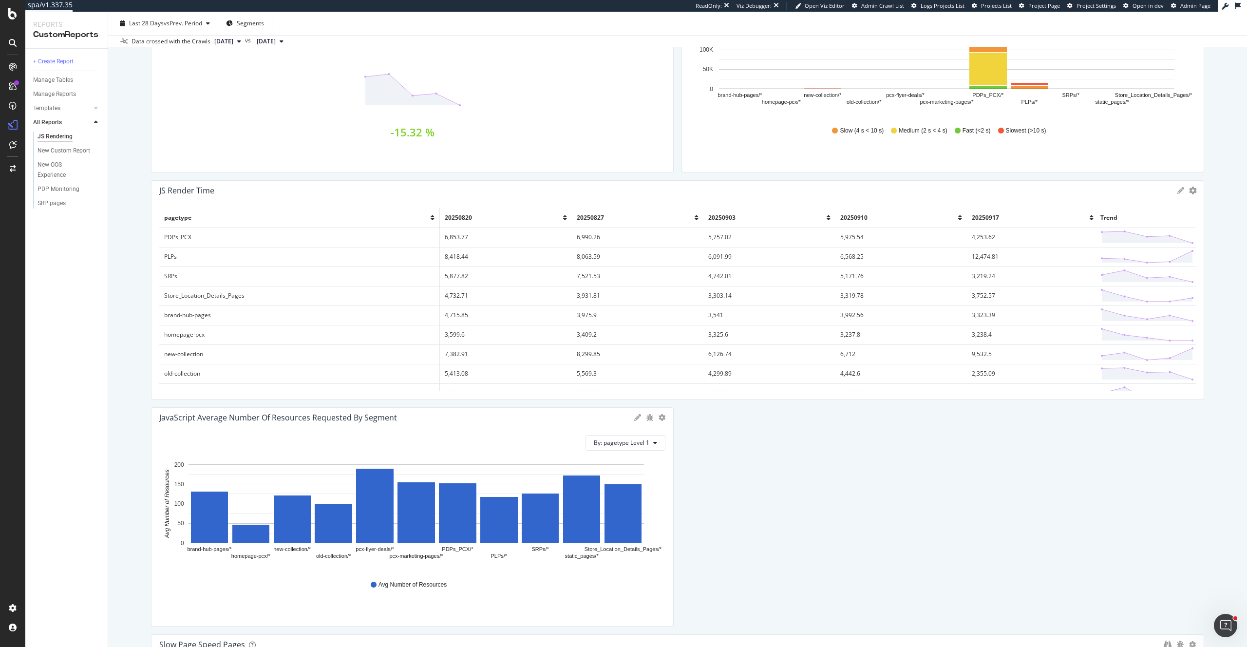
scroll to position [227, 0]
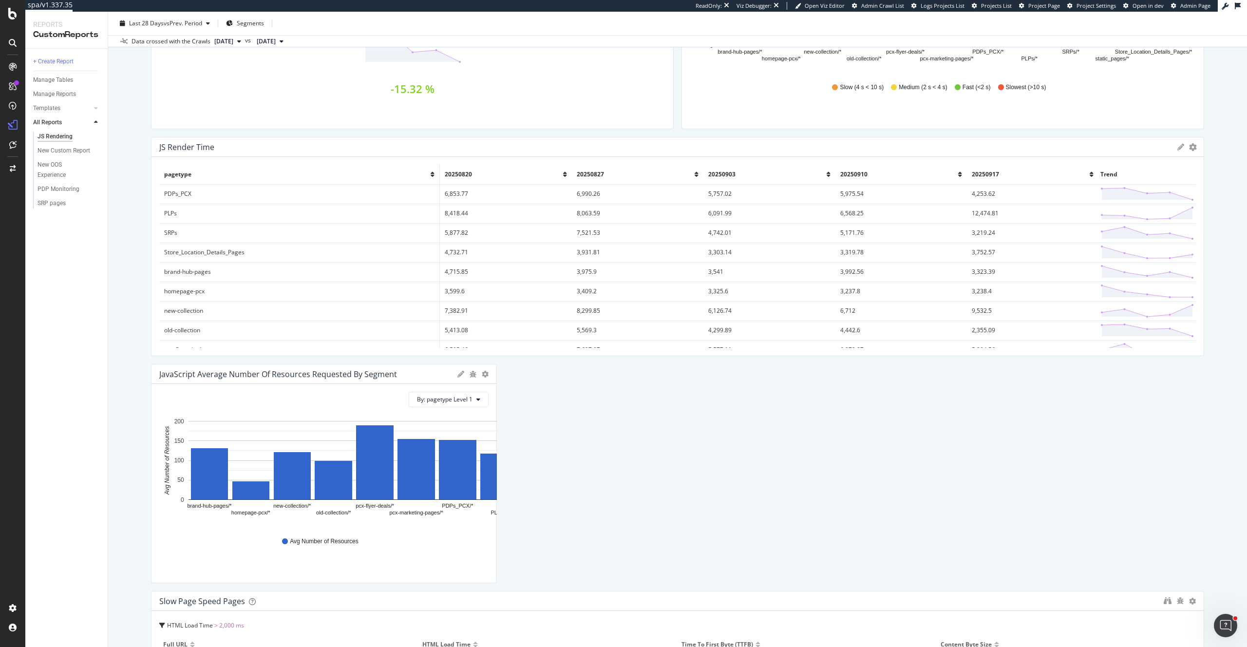
drag, startPoint x: 671, startPoint y: 423, endPoint x: 476, endPoint y: 428, distance: 195.5
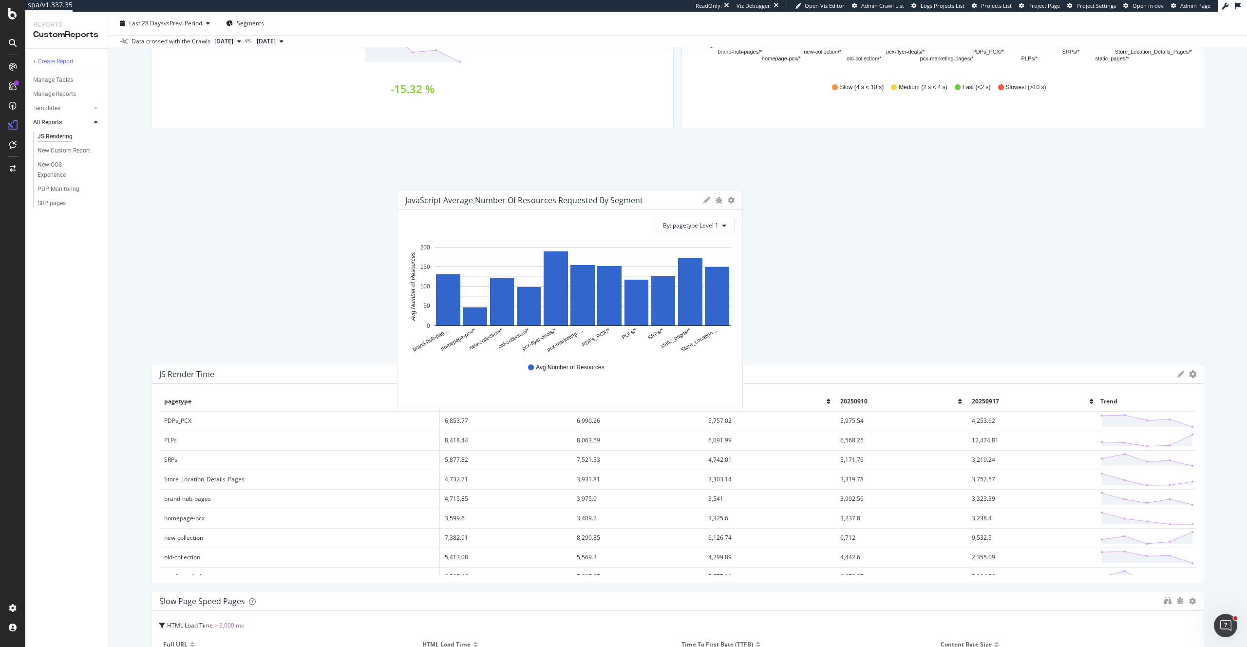
drag, startPoint x: 338, startPoint y: 409, endPoint x: 584, endPoint y: 235, distance: 301.4
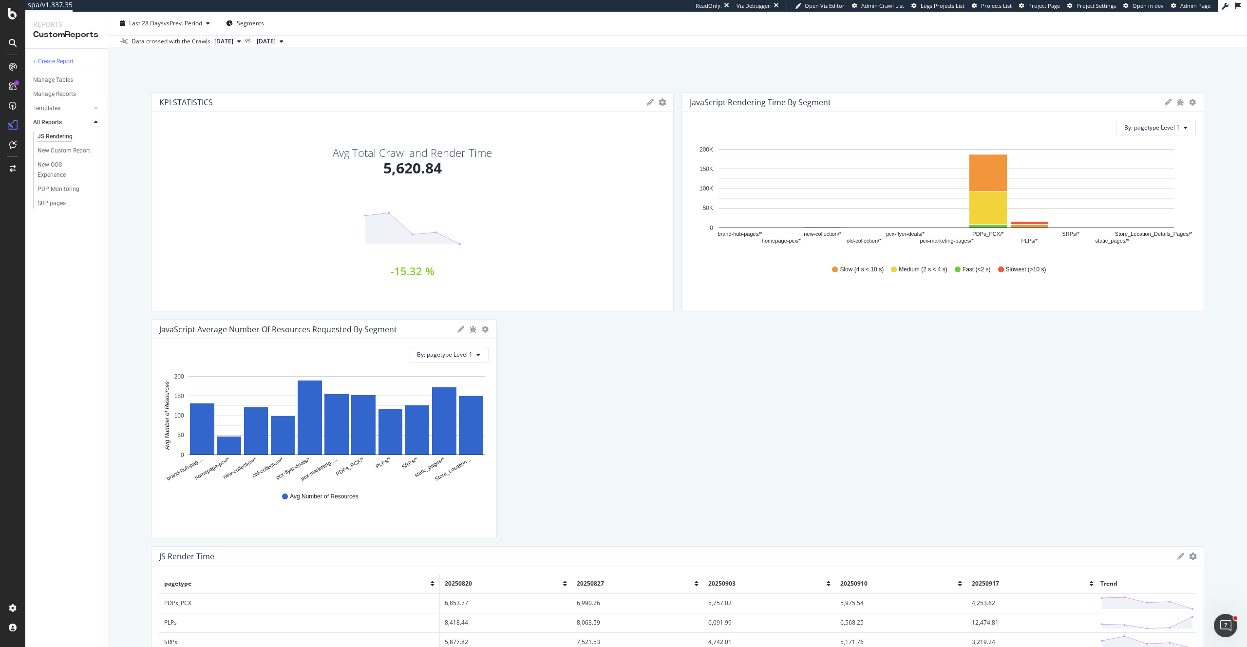
scroll to position [0, 0]
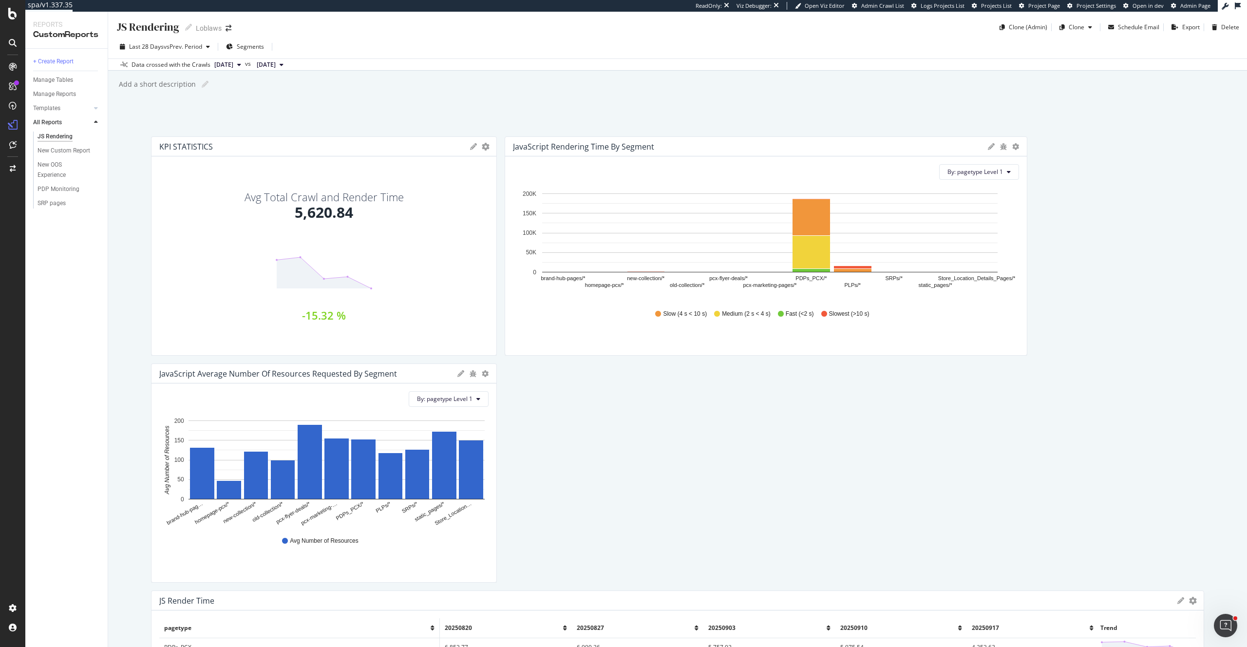
drag, startPoint x: 669, startPoint y: 246, endPoint x: 484, endPoint y: 252, distance: 184.8
click at [484, 252] on div "KPI STATISTICS KPIs Table Edit KPIs Apply Filter Export as CSV Delete Add to Cu…" at bounding box center [324, 245] width 346 height 219
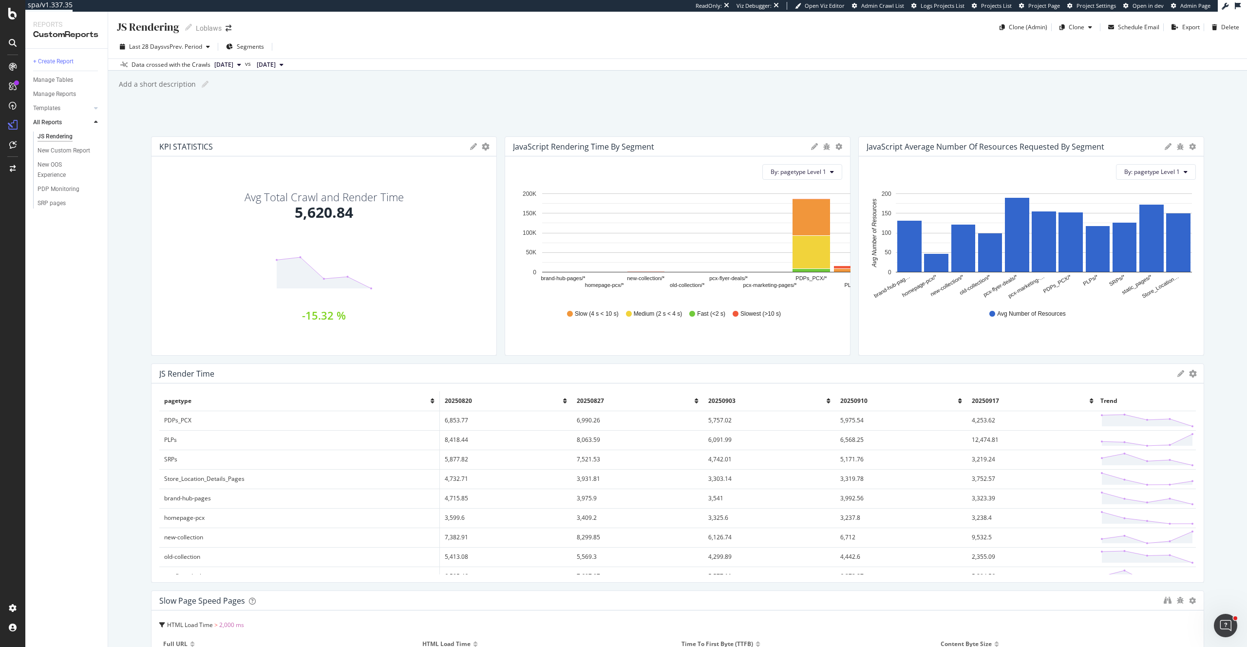
drag, startPoint x: 1027, startPoint y: 227, endPoint x: 890, endPoint y: 229, distance: 137.0
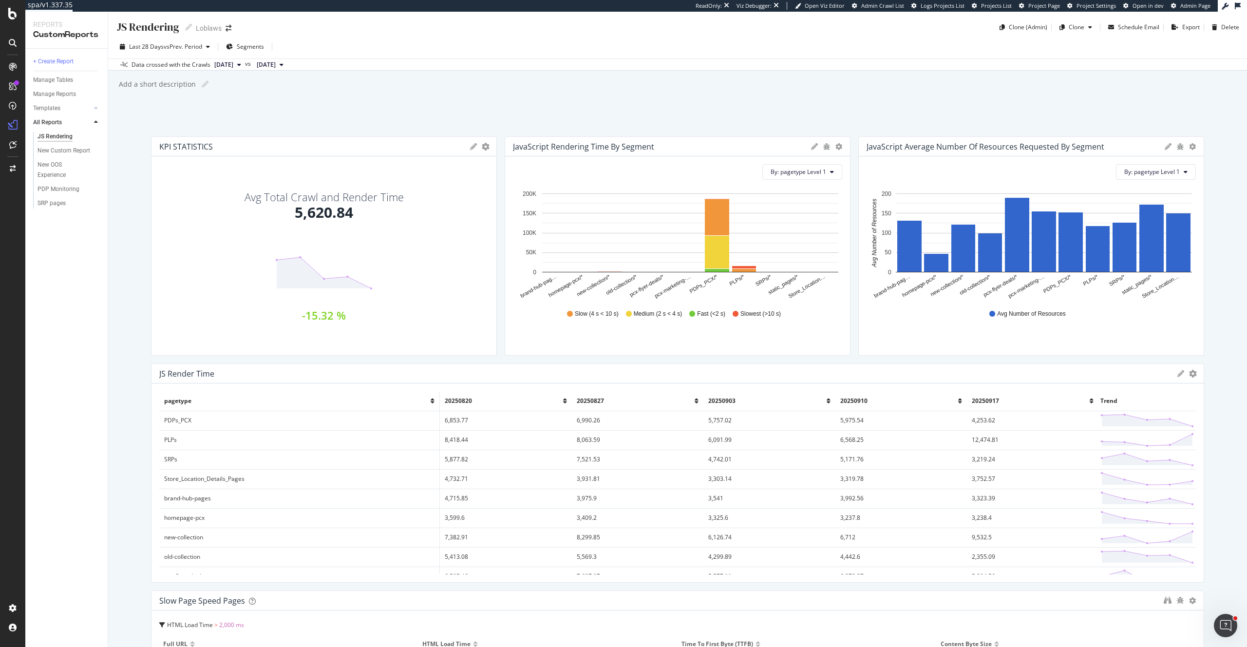
click at [121, 333] on div "JS Rendering JS Rendering Loblaws Clone (Admin) Clone Schedule Email Export Del…" at bounding box center [677, 329] width 1139 height 635
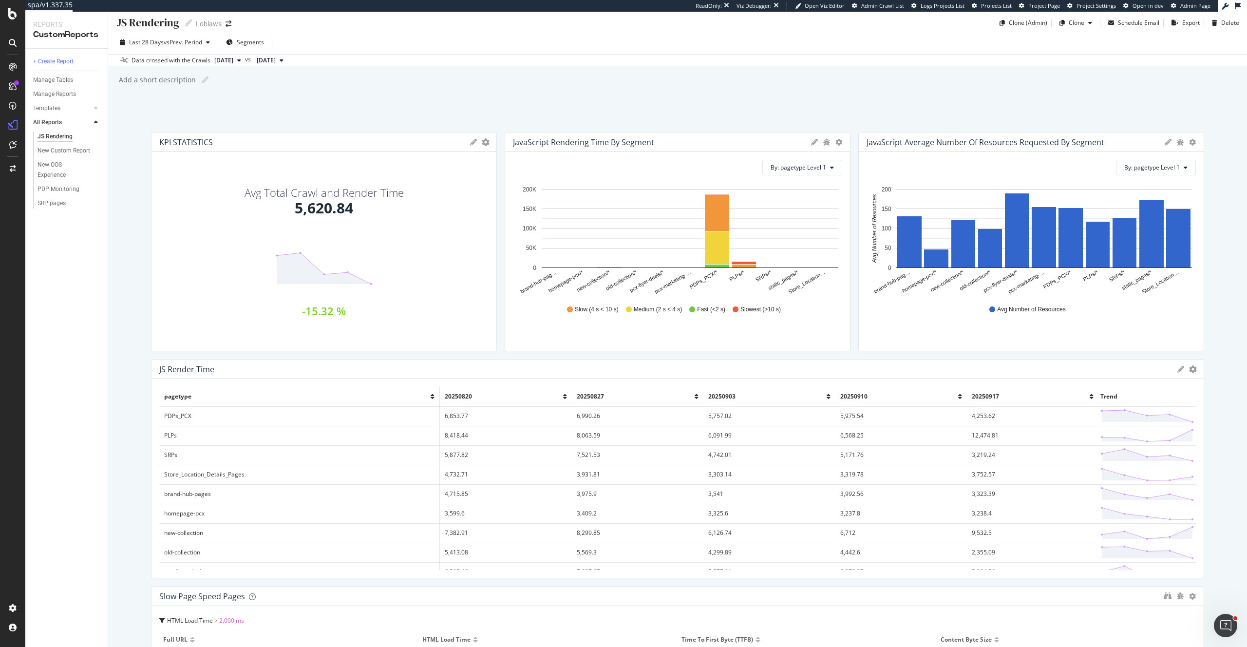
scroll to position [4, 0]
click at [252, 40] on span "Segments" at bounding box center [250, 42] width 27 height 8
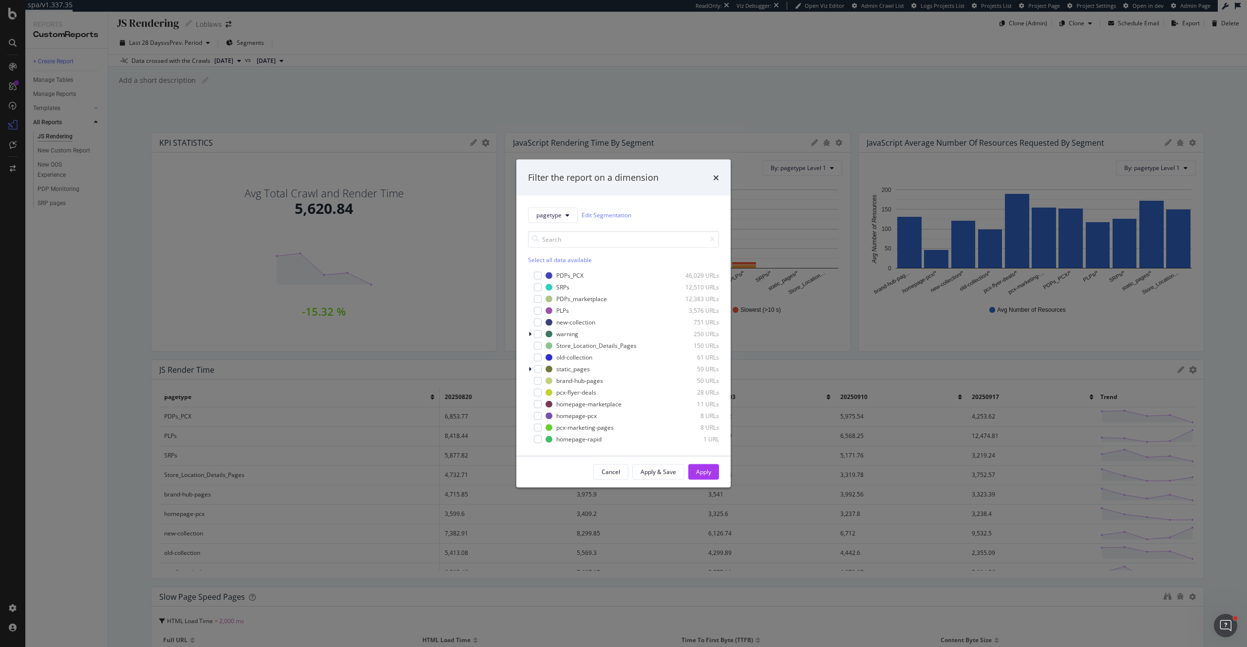
click at [254, 40] on div "Filter the report on a dimension pagetype Edit Segmentation Select all data ava…" at bounding box center [623, 323] width 1247 height 647
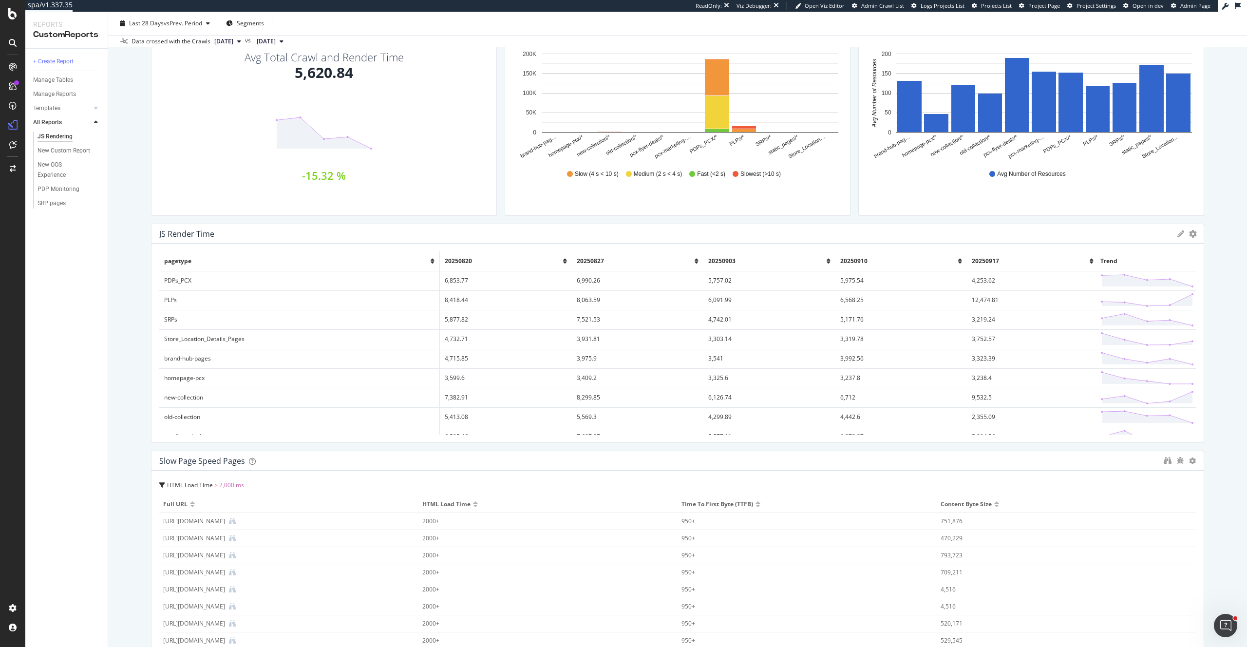
scroll to position [159, 0]
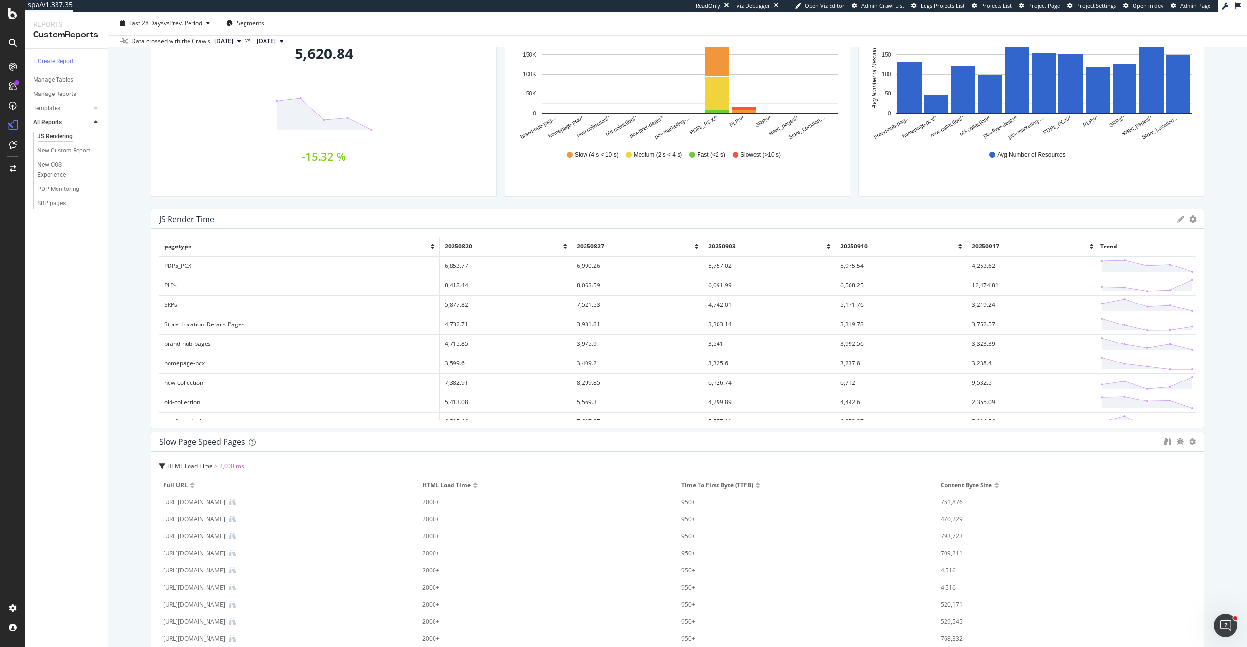
drag, startPoint x: 166, startPoint y: 260, endPoint x: 384, endPoint y: 283, distance: 219.0
click at [341, 276] on td "PDPs_PCX" at bounding box center [299, 265] width 281 height 19
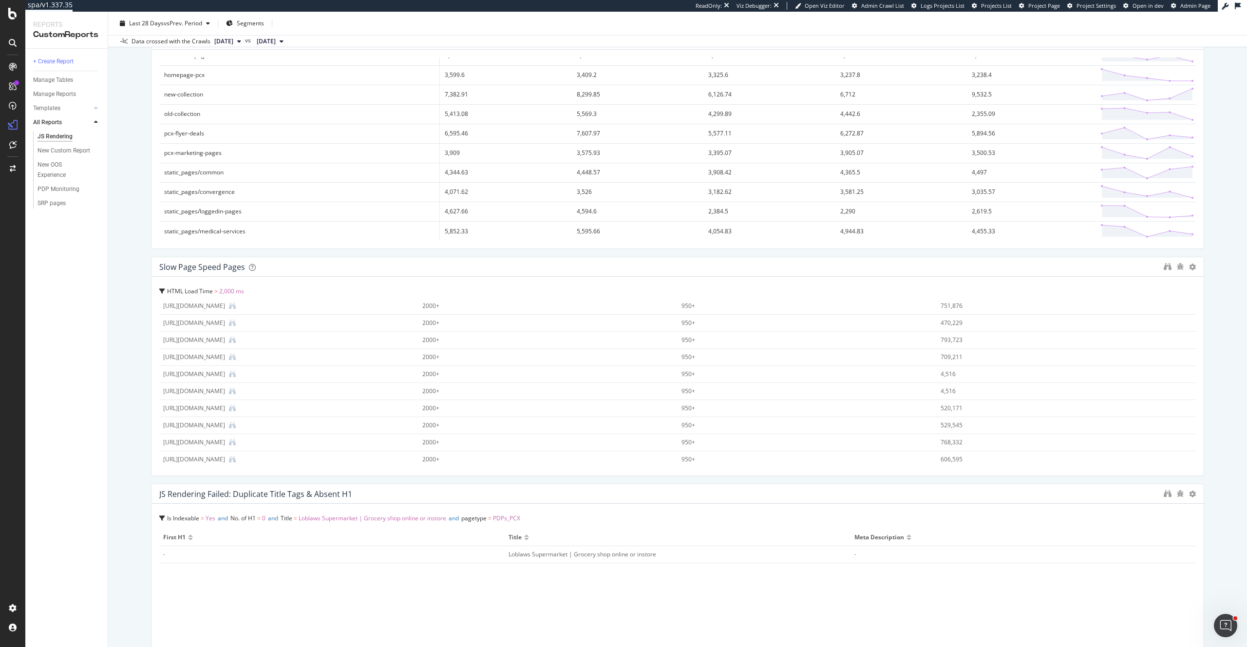
scroll to position [334, 0]
click at [115, 446] on div "JS Rendering JS Rendering Loblaws Clone (Admin) Clone Schedule Email Export Del…" at bounding box center [677, 329] width 1139 height 635
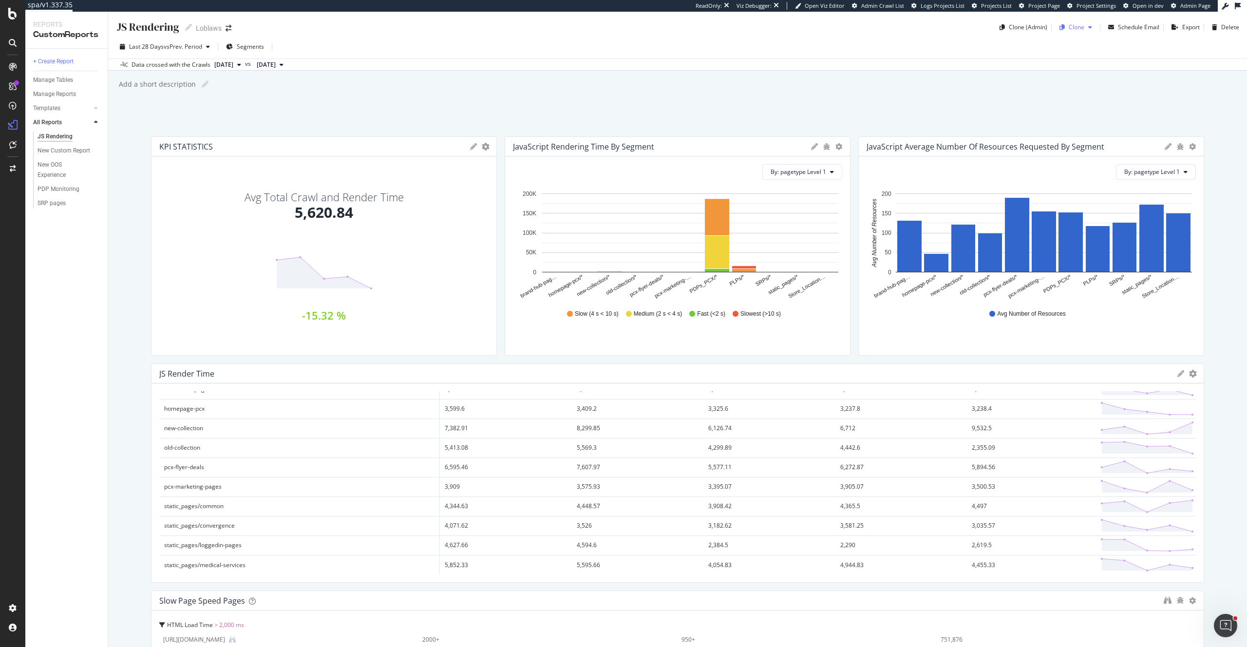
click at [1089, 28] on div "button" at bounding box center [1091, 27] width 12 height 6
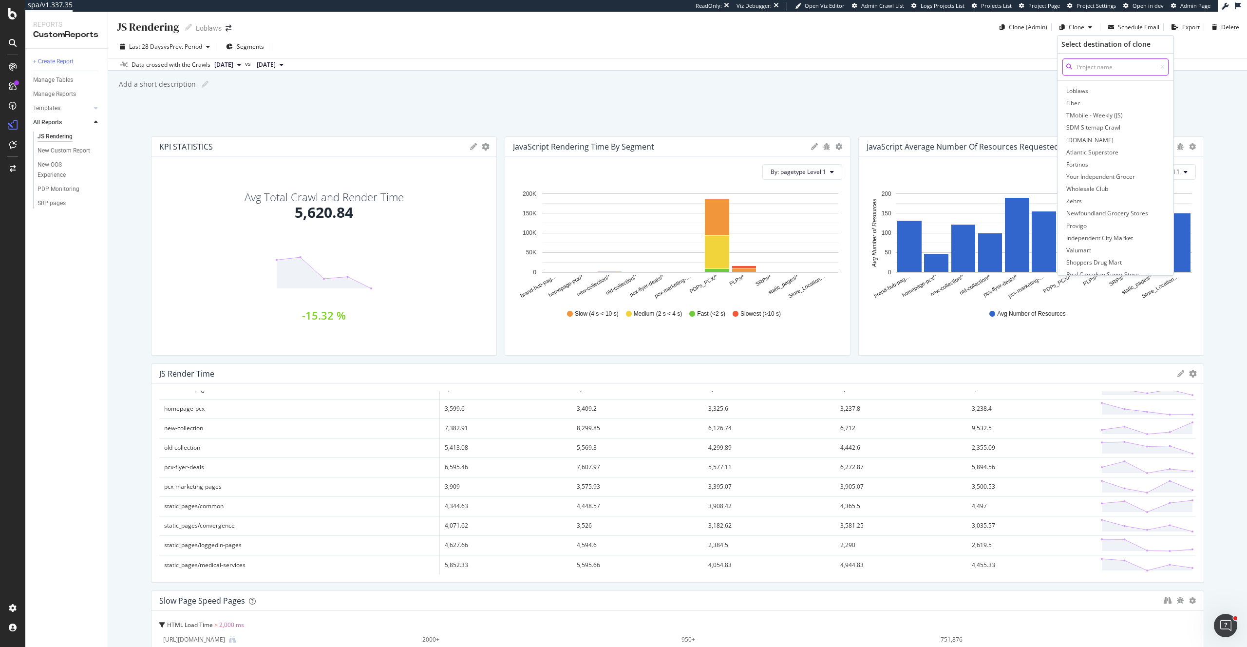
click at [1104, 72] on input at bounding box center [1116, 66] width 106 height 17
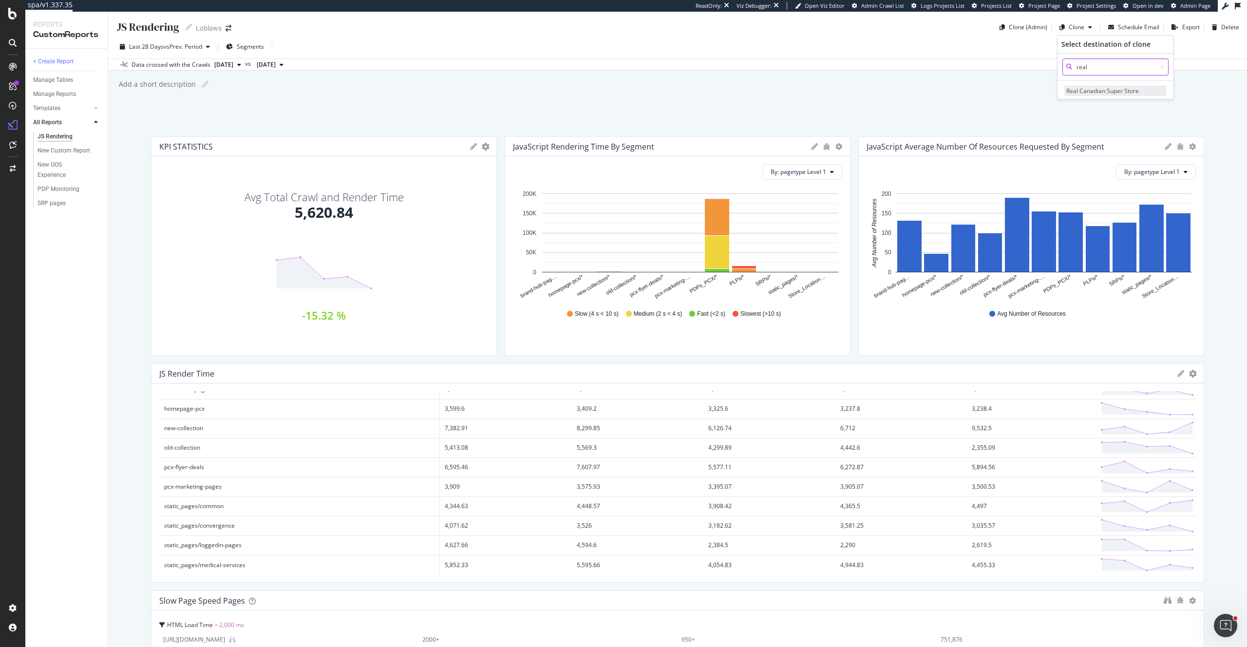
type input "real"
click at [1113, 87] on span "Real Canadian Super Store" at bounding box center [1116, 91] width 102 height 10
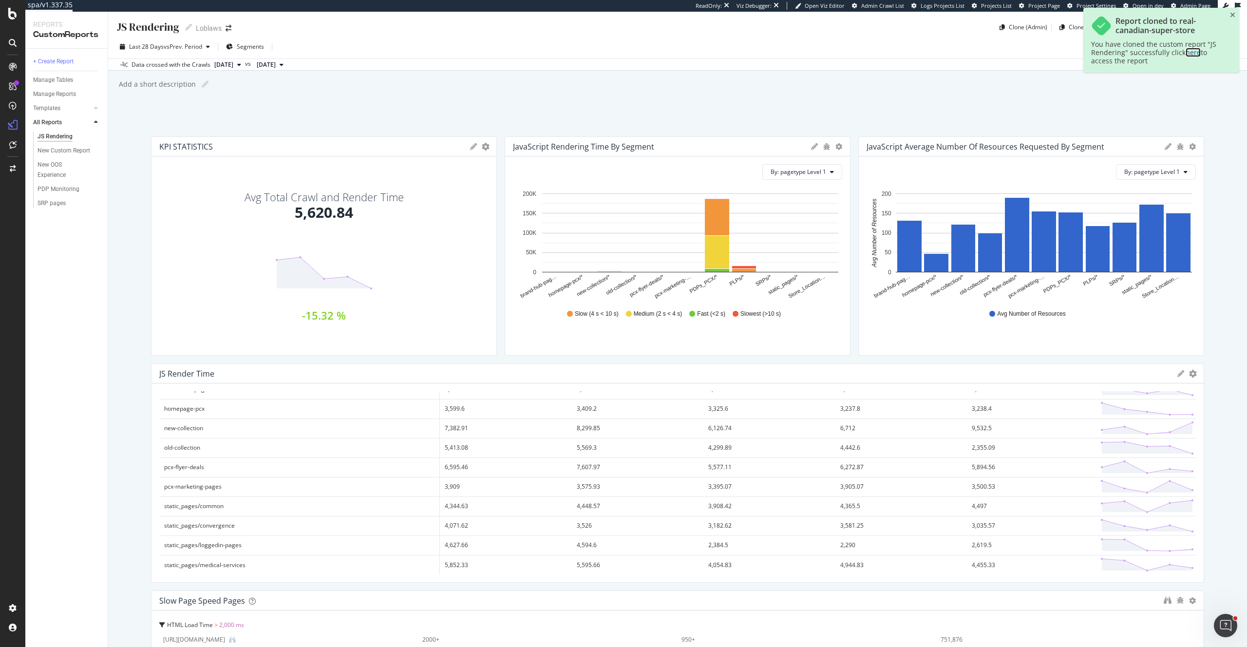
click at [1192, 56] on link "here" at bounding box center [1193, 52] width 15 height 9
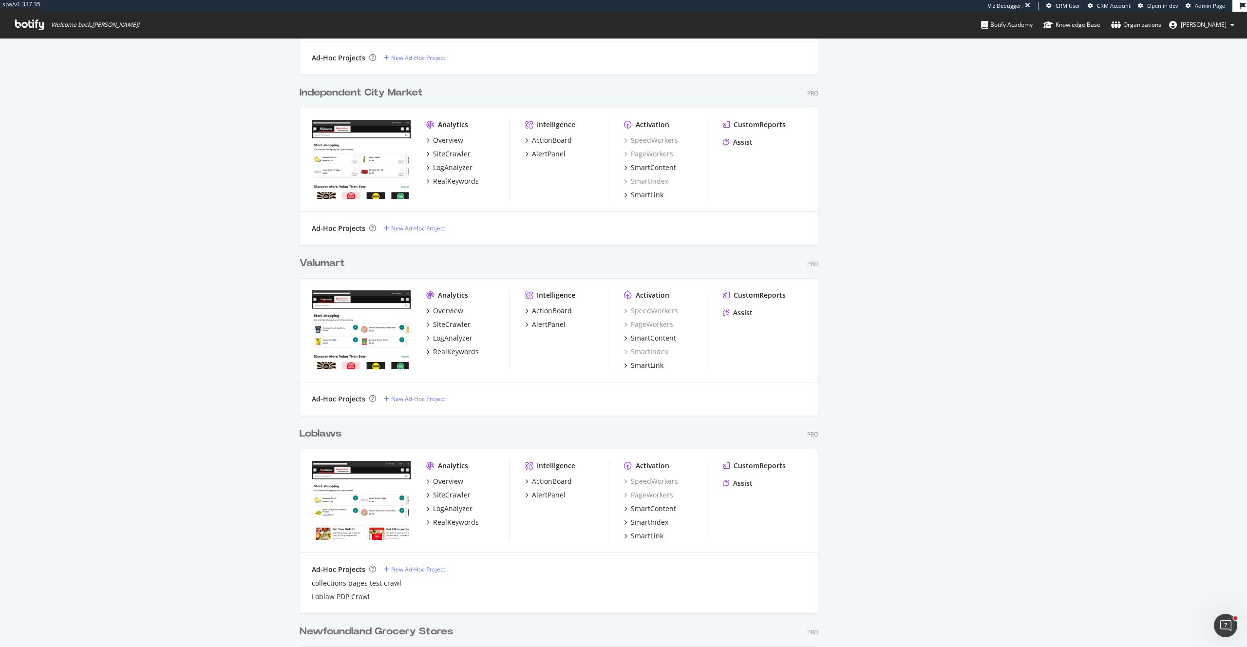
scroll to position [556, 0]
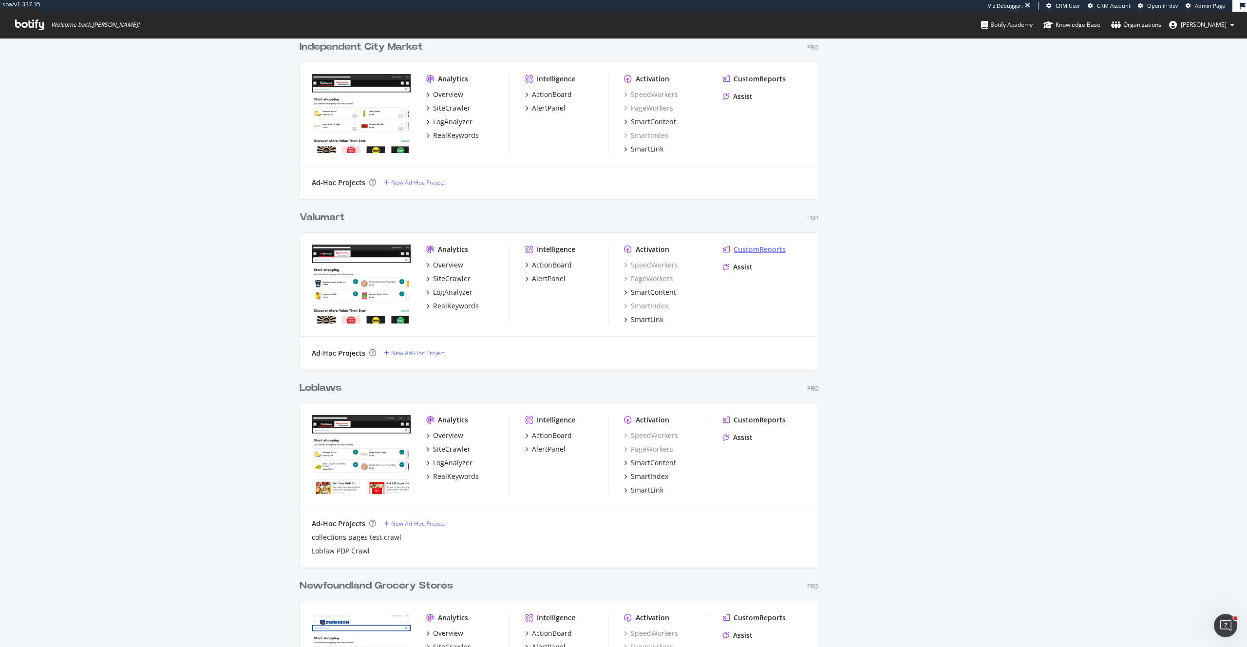
click at [771, 254] on div "CustomReports" at bounding box center [760, 250] width 52 height 10
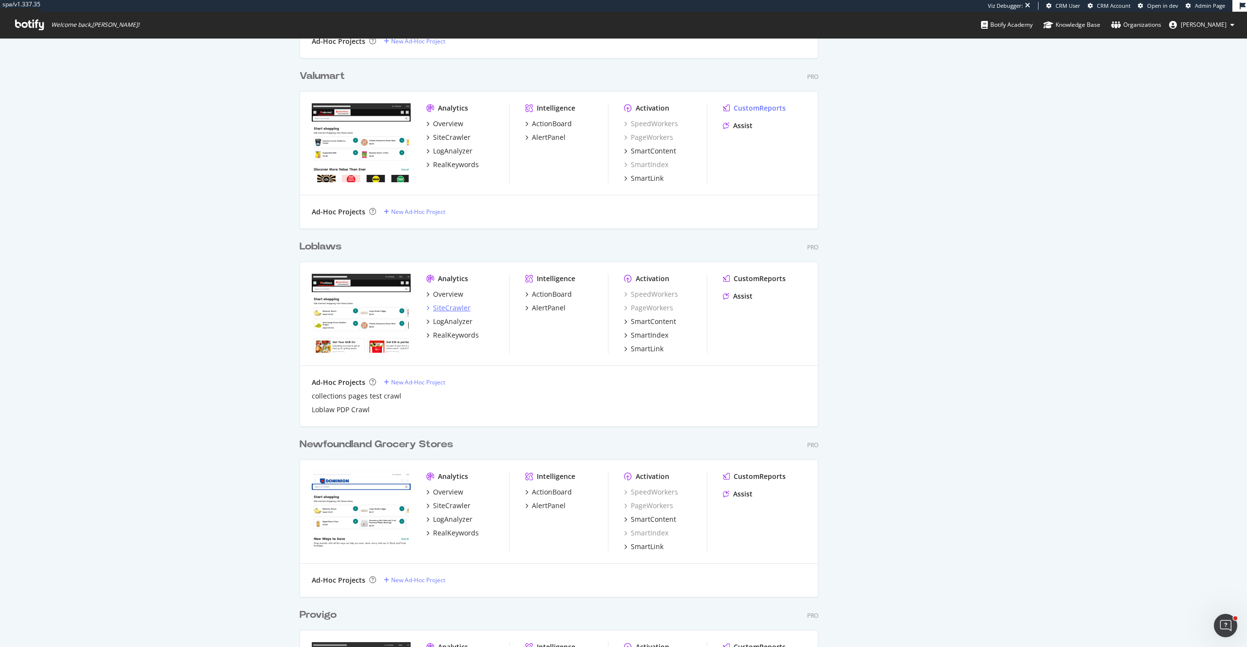
scroll to position [690, 0]
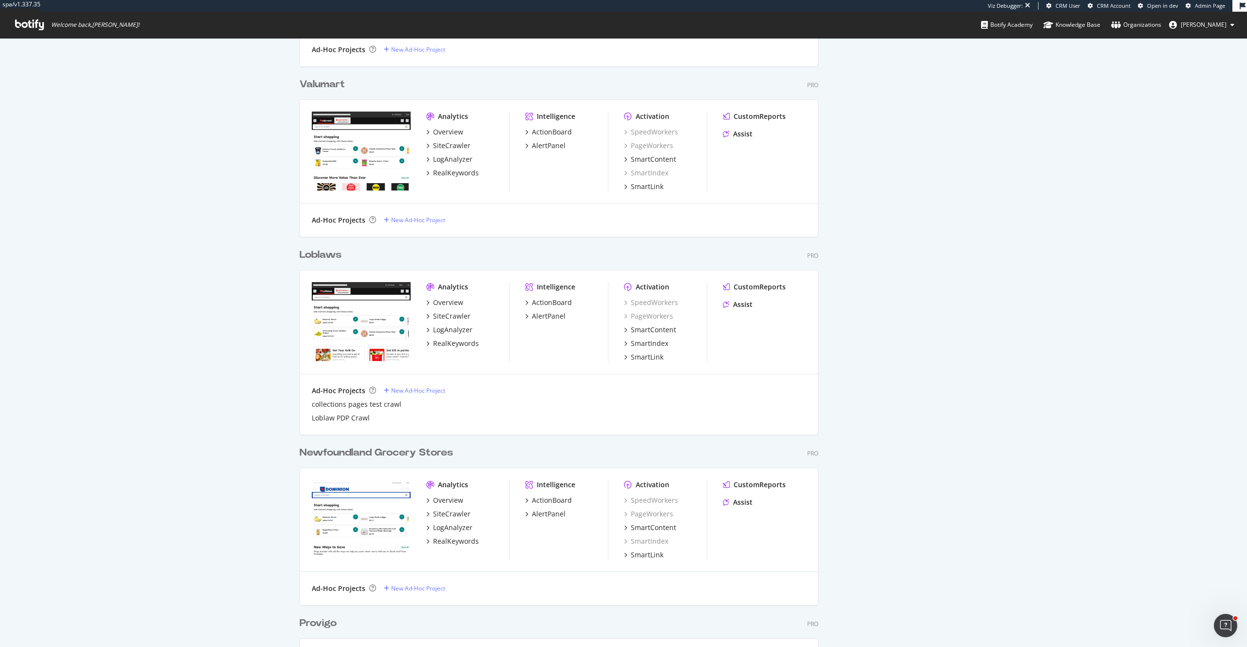
drag, startPoint x: 176, startPoint y: 280, endPoint x: 199, endPoint y: 275, distance: 23.9
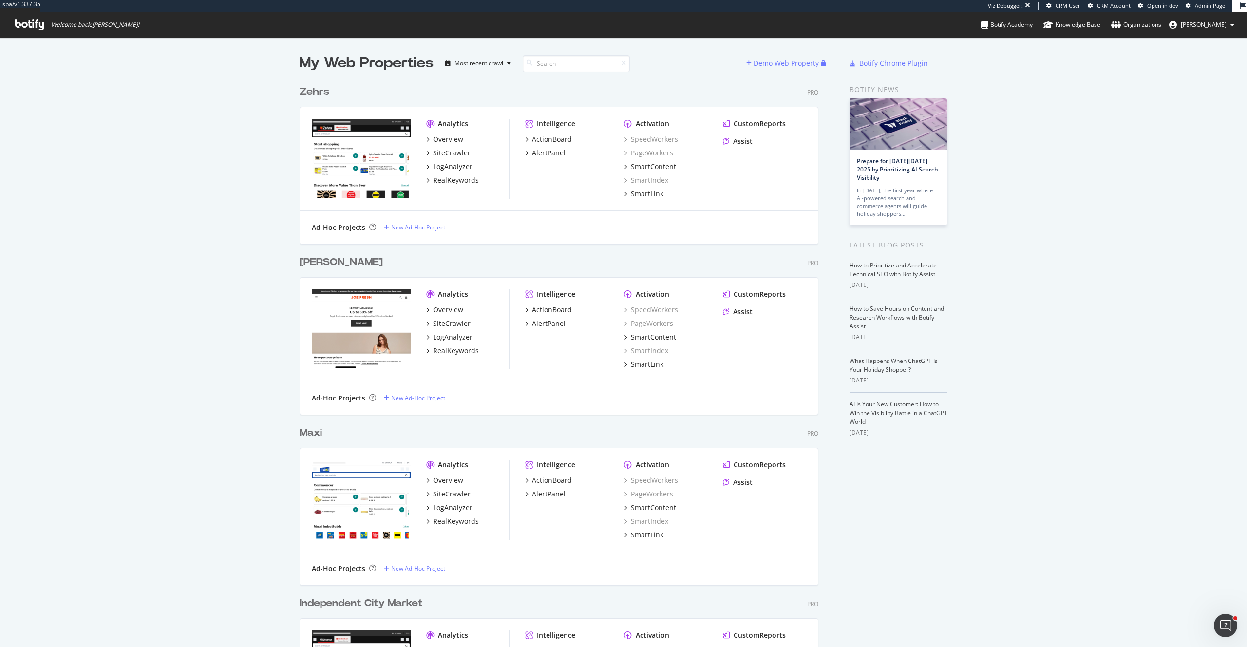
scroll to position [17, 0]
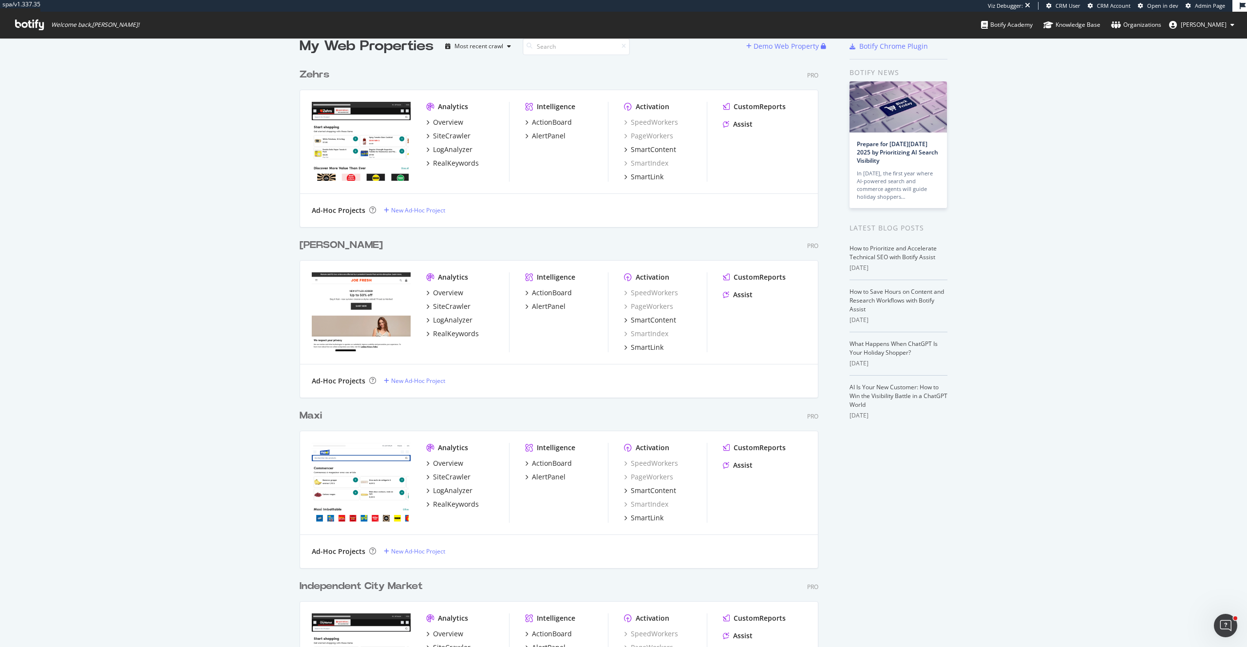
click at [924, 10] on div "Viz Debugger: CRM User CRM Account Open in dev Admin Page" at bounding box center [643, 6] width 1207 height 12
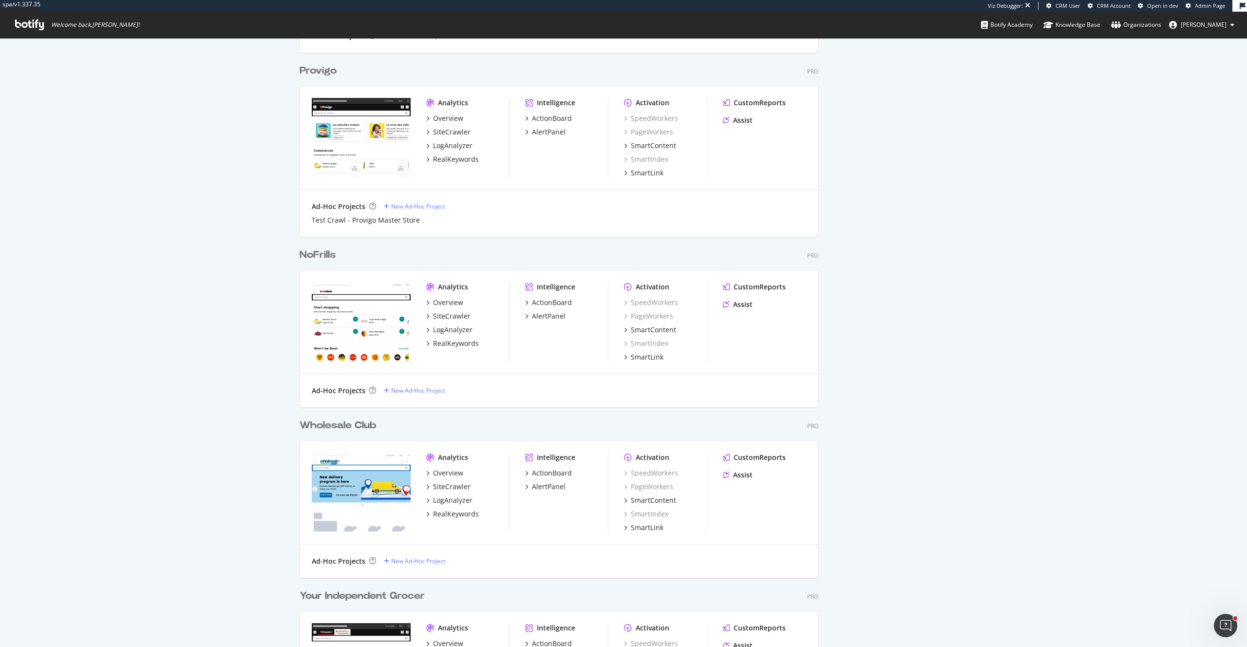
click at [84, 354] on div "My Web Properties Most recent crawl Demo Web Property Loblaws Pro Analytics Ove…" at bounding box center [623, 235] width 1247 height 2879
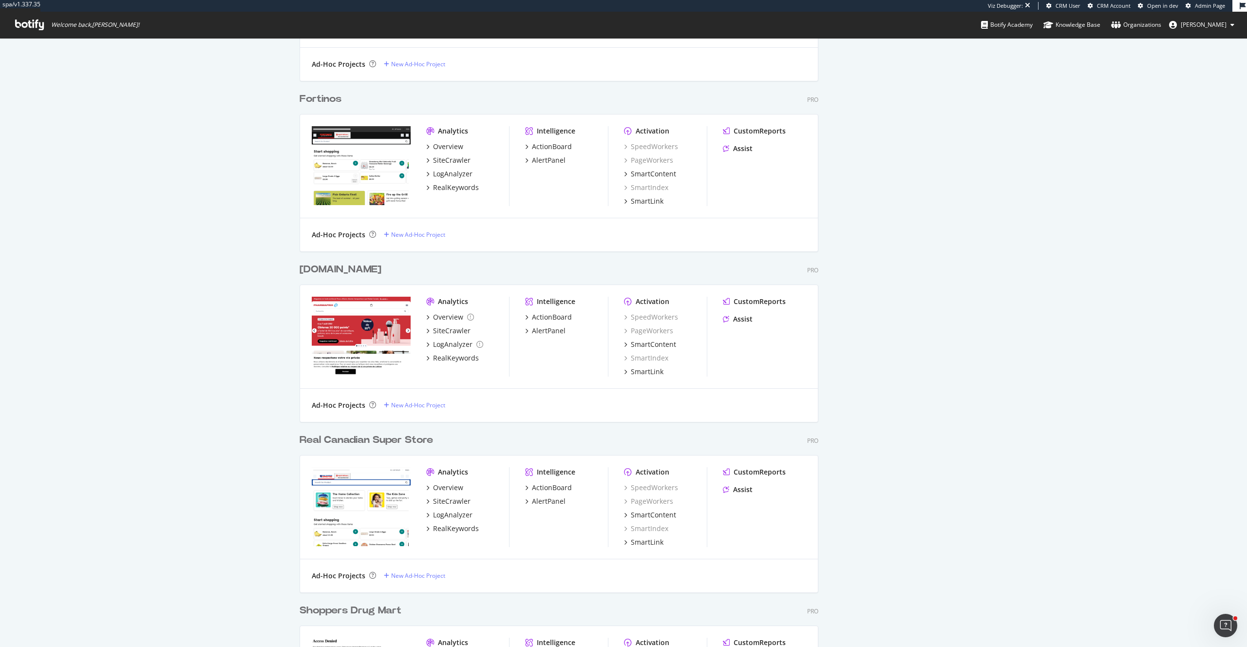
scroll to position [2270, 0]
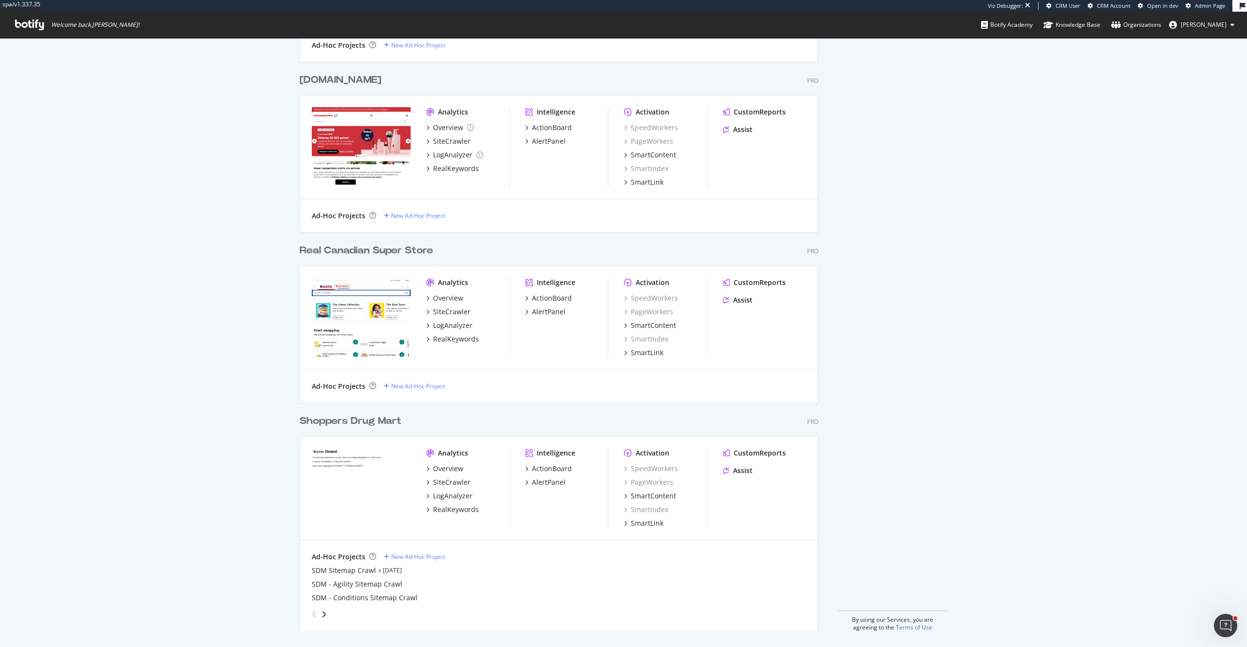
click at [425, 421] on div "Shoppers Drug Mart Pro" at bounding box center [559, 421] width 519 height 14
click at [325, 419] on div "Shoppers Drug Mart" at bounding box center [351, 421] width 102 height 14
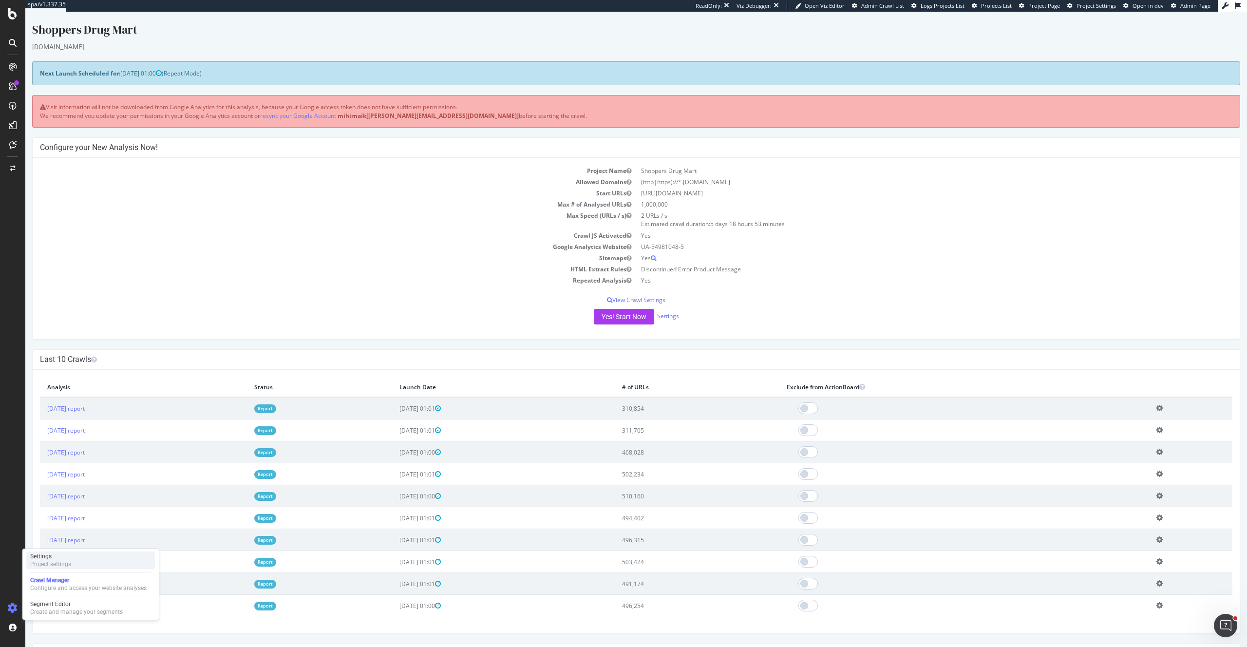
click at [64, 559] on div "Settings" at bounding box center [50, 557] width 41 height 8
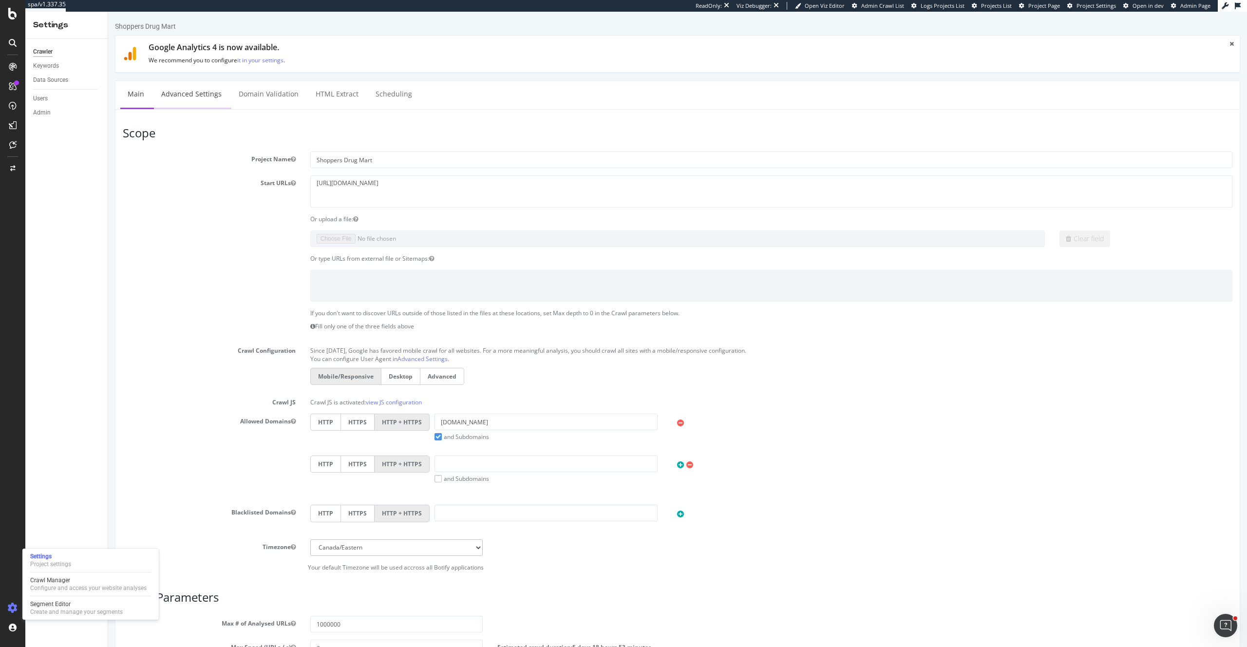
click at [193, 96] on link "Advanced Settings" at bounding box center [191, 94] width 75 height 27
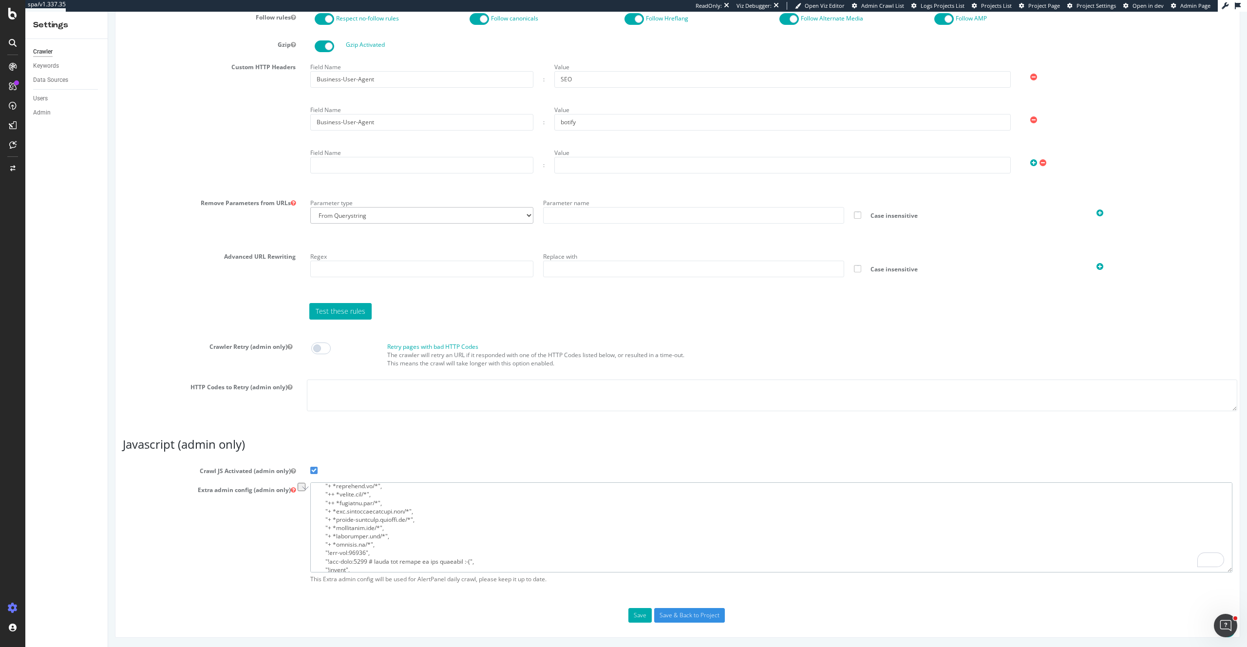
scroll to position [79, 0]
drag, startPoint x: 403, startPoint y: 525, endPoint x: 316, endPoint y: 526, distance: 86.7
click at [316, 526] on textarea "To enrich screen reader interactions, please activate Accessibility in Grammarl…" at bounding box center [771, 527] width 922 height 90
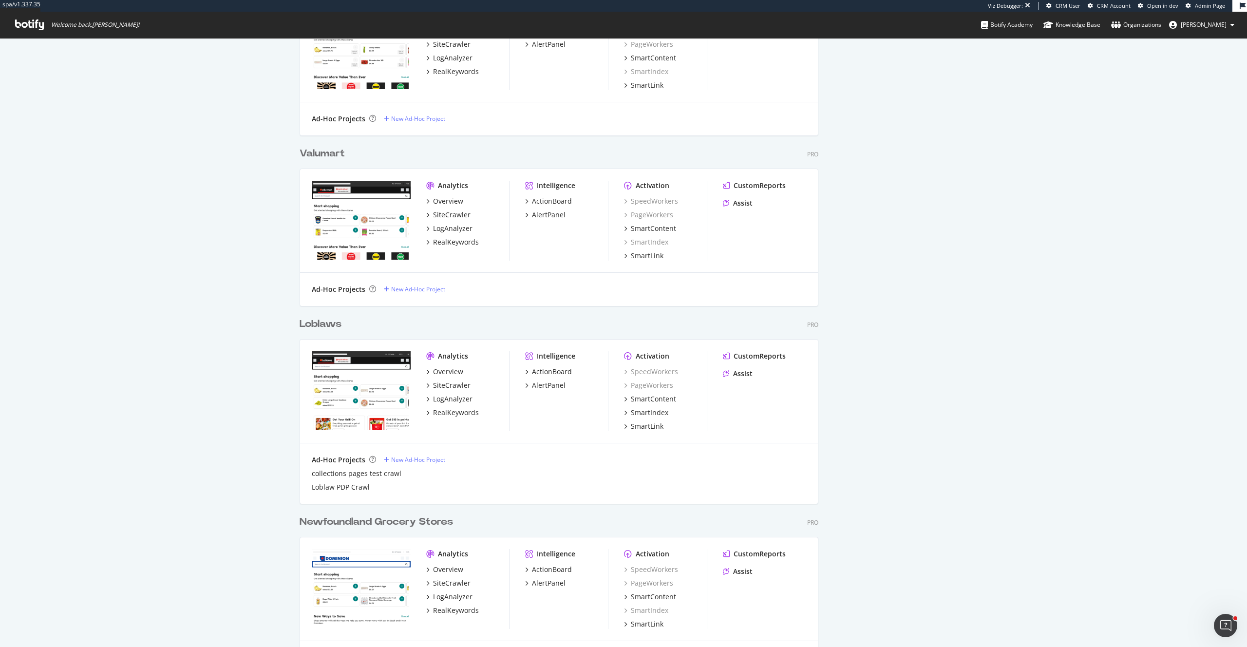
scroll to position [637, 0]
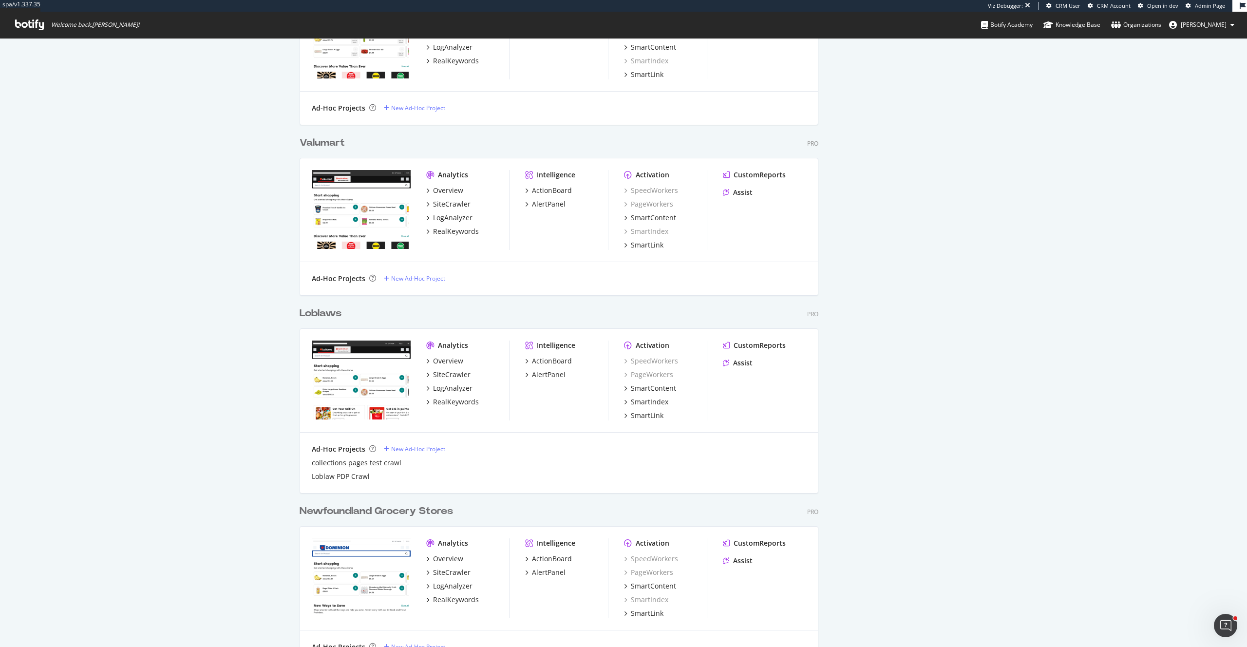
click at [326, 314] on div "Loblaws" at bounding box center [321, 314] width 42 height 14
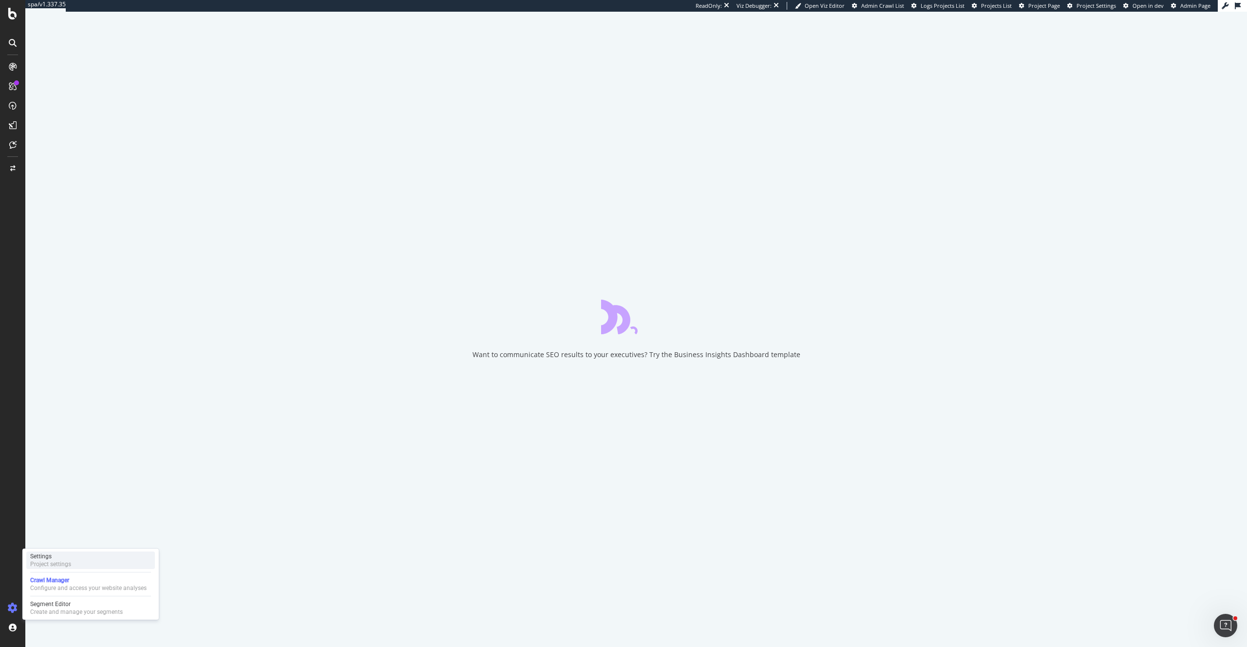
click at [54, 560] on div "Project settings" at bounding box center [50, 564] width 41 height 8
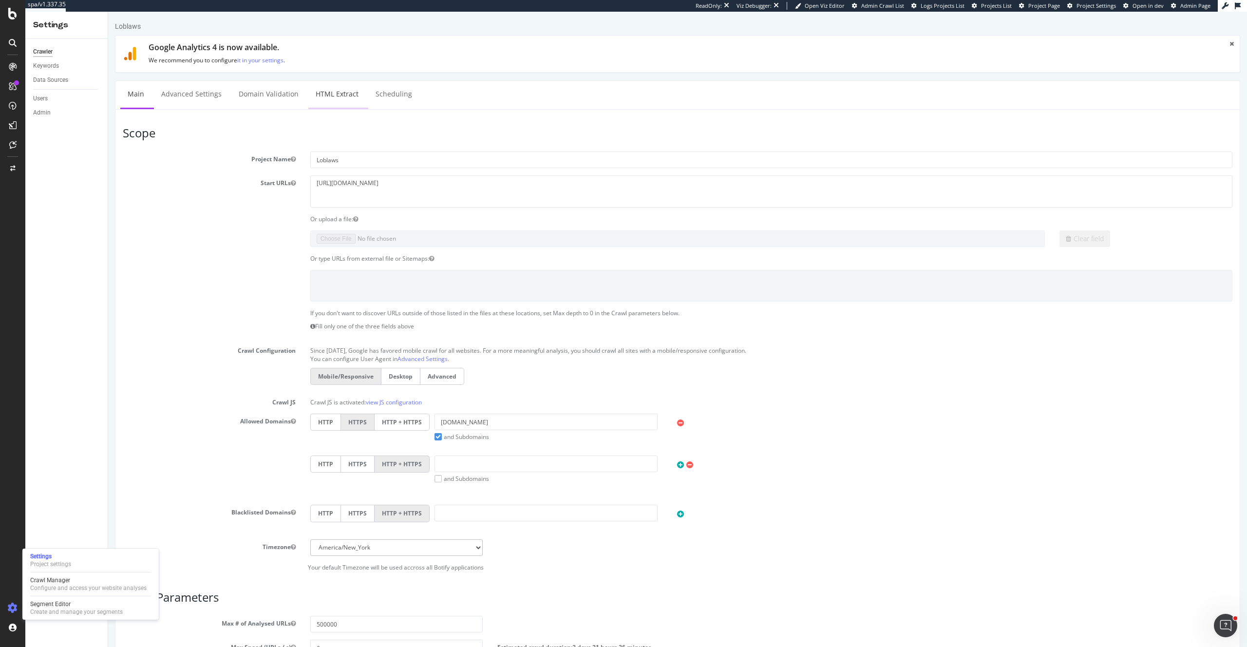
click at [349, 88] on link "HTML Extract" at bounding box center [337, 94] width 58 height 27
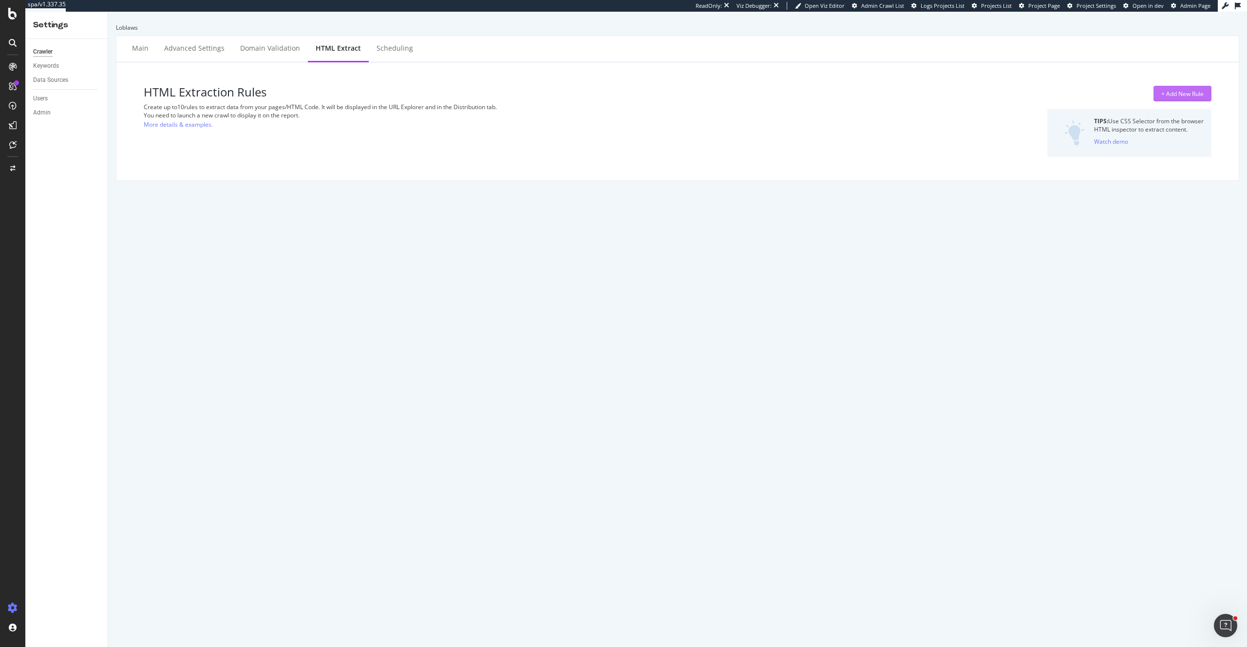
click at [1194, 93] on div "+ Add New Rule" at bounding box center [1183, 94] width 42 height 8
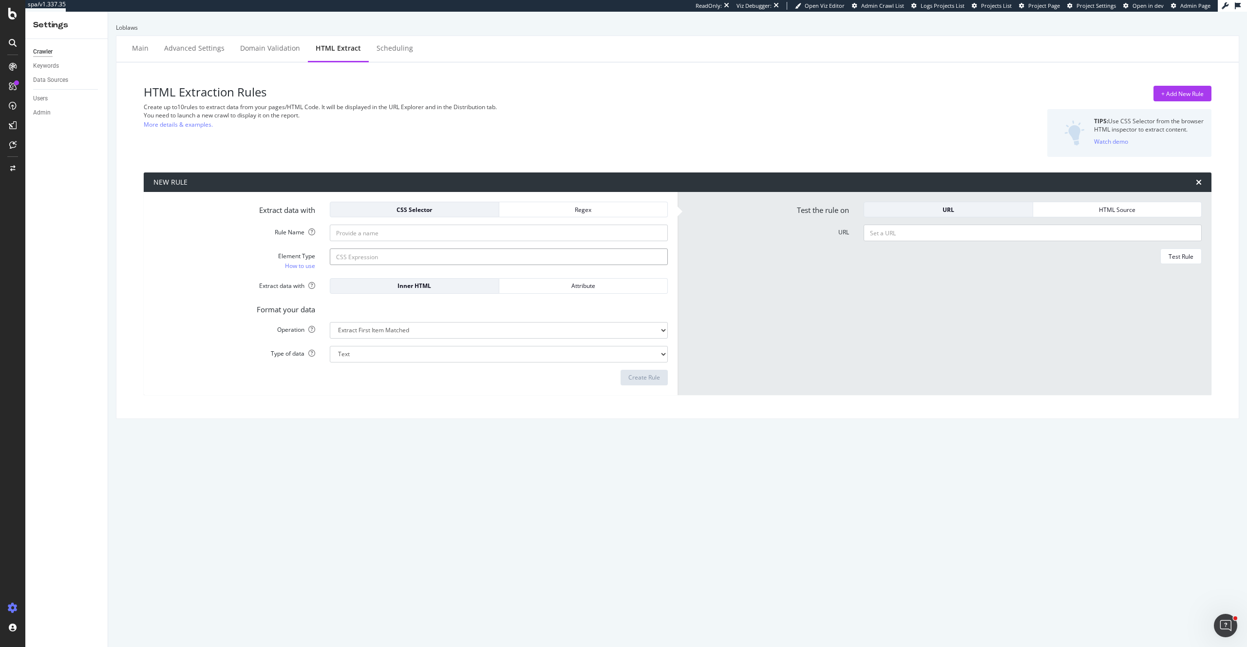
click at [397, 262] on input "Element Type How to use" at bounding box center [499, 257] width 338 height 17
paste input "<div[^>]*data-testid="pdp-variant-product-error"[^>]*>.*?<p[^>]*>(.*?)<\/p>"
type input "<div[^>]*data-testid="pdp-variant-product-error"[^>]*>.*?<p[^>]*>(.*?)<\/p>"
click at [575, 215] on div "Regex" at bounding box center [583, 210] width 153 height 14
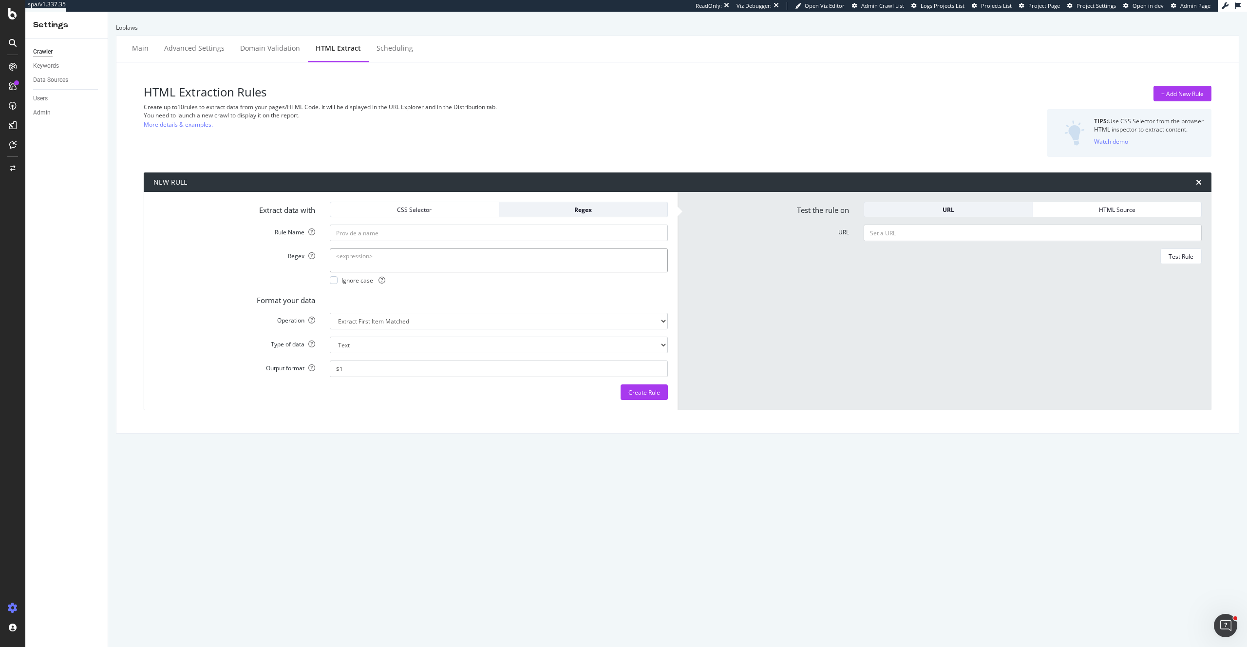
click at [450, 263] on textarea "Regex" at bounding box center [499, 260] width 338 height 23
paste textarea "<div[^>]*data-testid="pdp-variant-product-error"[^>]*>.*?<p[^>]*>(.*?)<\/p>"
type textarea "<div[^>]*data-testid="pdp-variant-product-error"[^>]*>.*?<p[^>]*>(.*?)<\/p>"
click at [382, 234] on input "Rule Name" at bounding box center [499, 233] width 338 height 17
paste input "Discontinued Error Product Message"
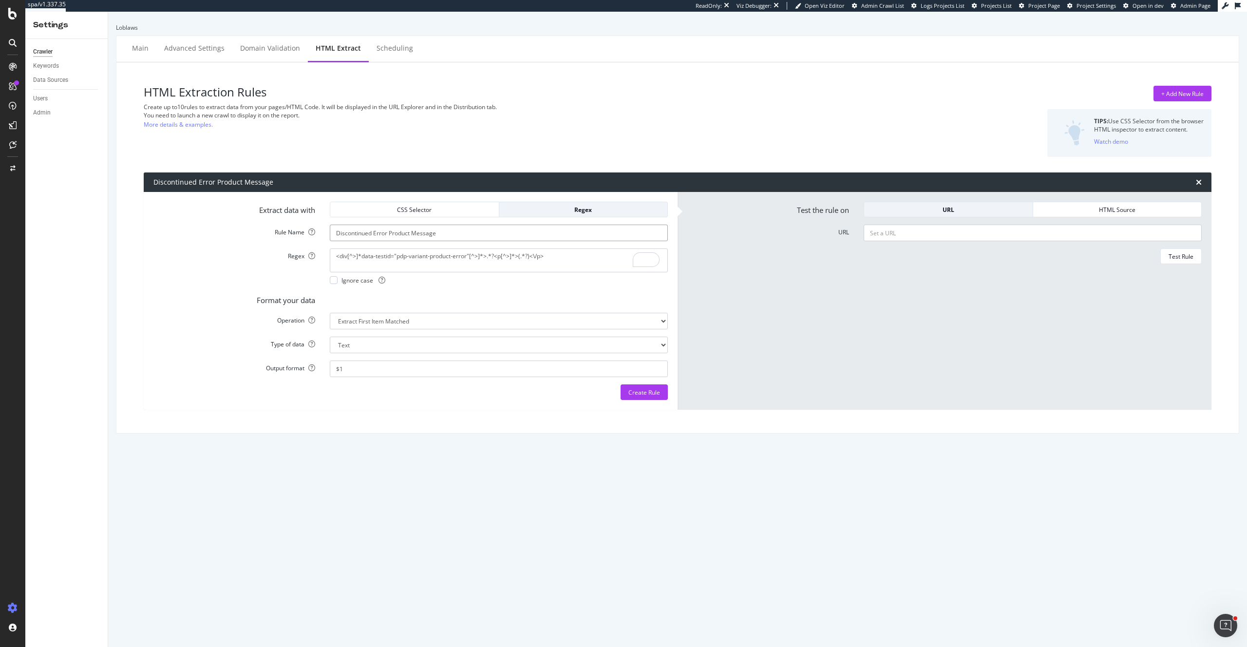
type input "Discontinued Error Product Message"
click at [454, 297] on div "Format your data" at bounding box center [410, 299] width 529 height 14
click at [384, 324] on select "Extract First Item Matched Extract First 3 Items Matched Count Number of Occure…" at bounding box center [499, 321] width 338 height 17
select select "exist"
click at [330, 313] on select "Extract First Item Matched Extract First 3 Items Matched Count Number of Occure…" at bounding box center [499, 321] width 338 height 17
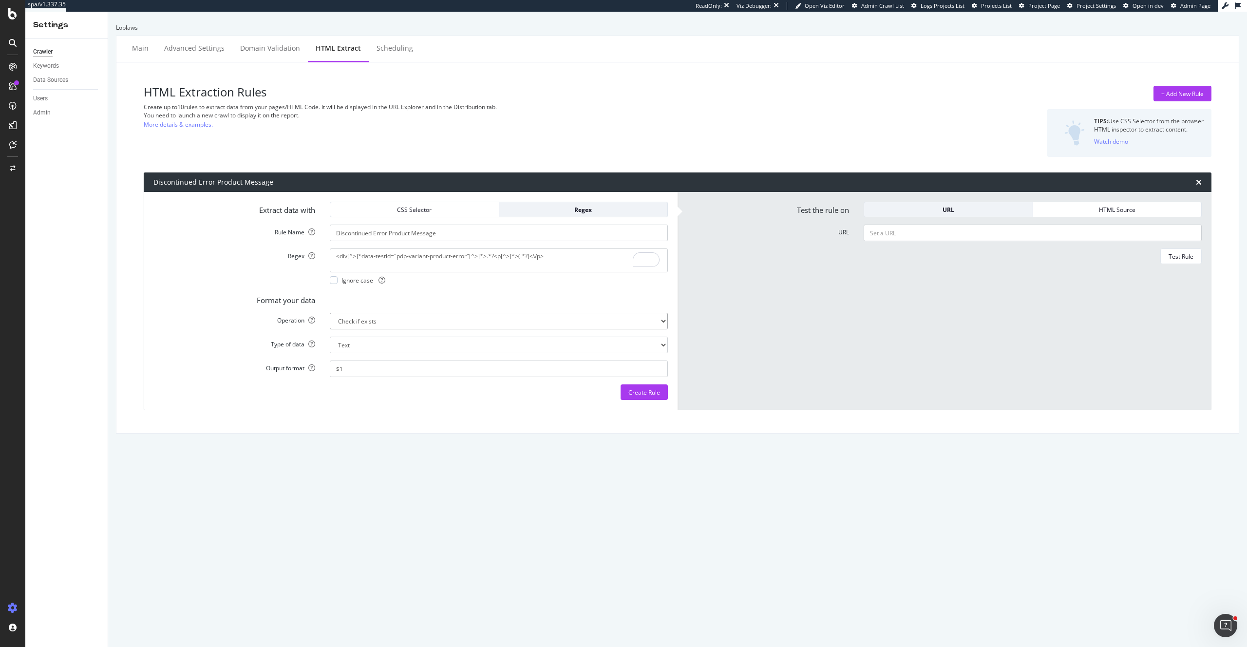
select select "b"
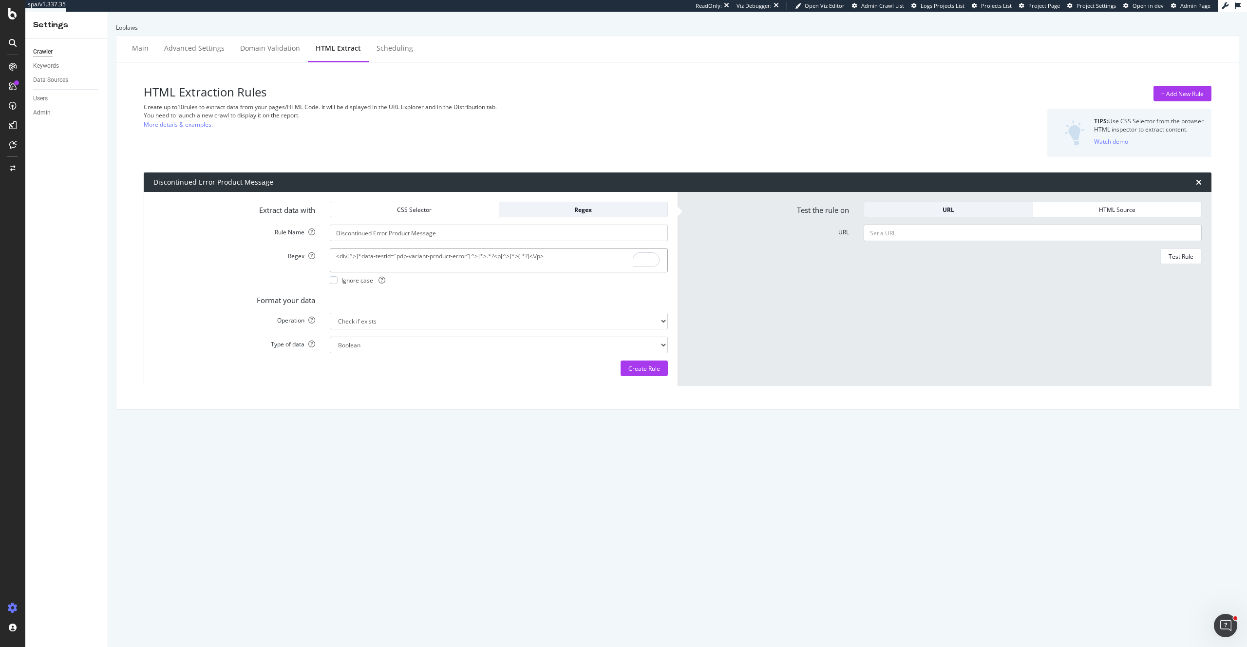
click at [527, 262] on textarea "<div[^>]*data-testid="pdp-variant-product-error"[^>]*>.*?<p[^>]*>(.*?)<\/p>" at bounding box center [499, 260] width 338 height 23
click at [525, 257] on textarea "<div[^>]*data-testid="pdp-variant-product-error"[^>]*>.*?<p[^>]*>(.*?)<\/p>" at bounding box center [499, 260] width 338 height 23
click at [16, 18] on icon at bounding box center [12, 14] width 9 height 12
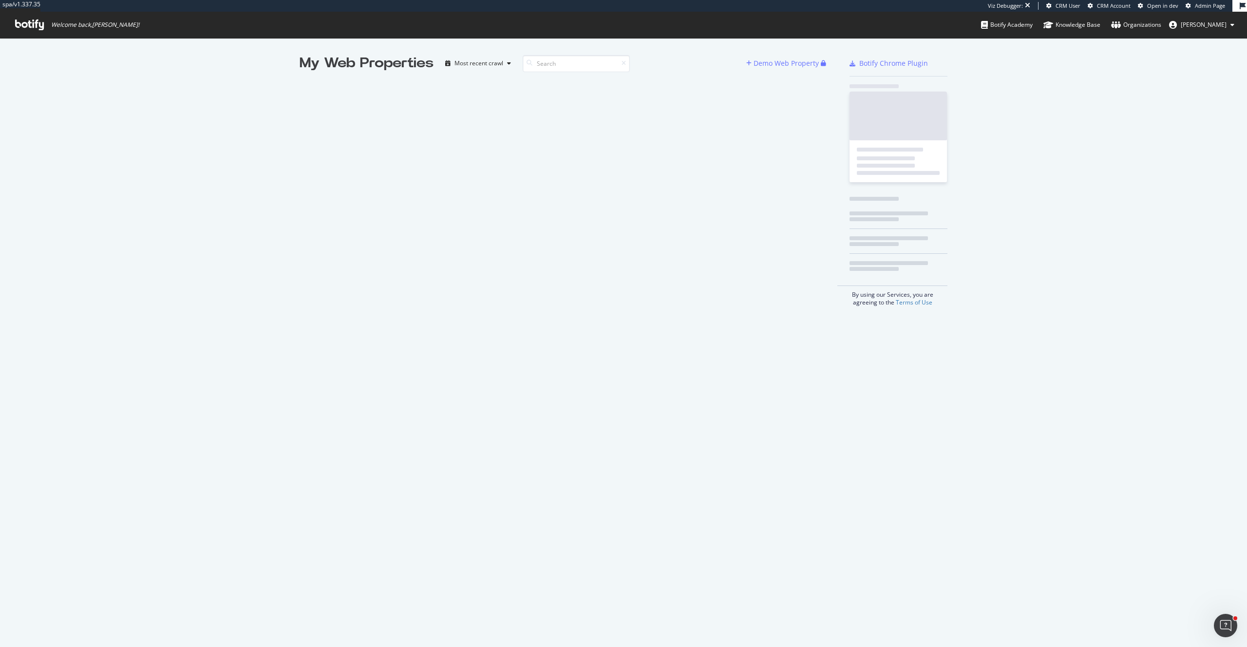
scroll to position [647, 1247]
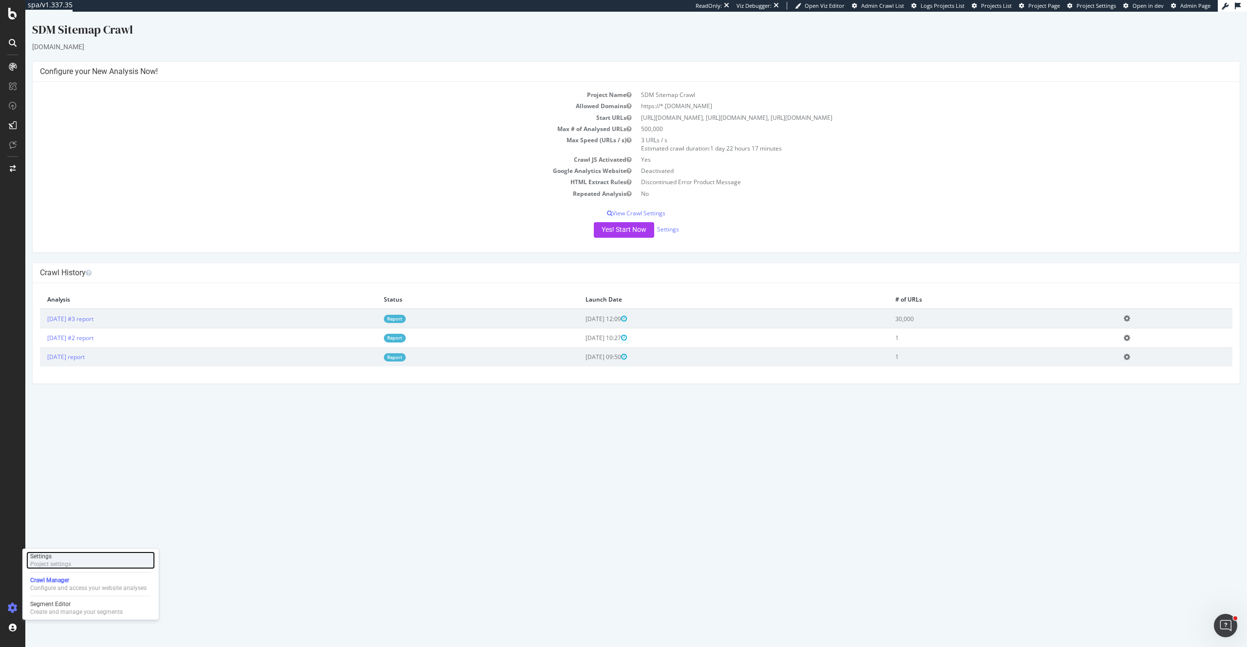
click at [59, 561] on div "Project settings" at bounding box center [50, 564] width 41 height 8
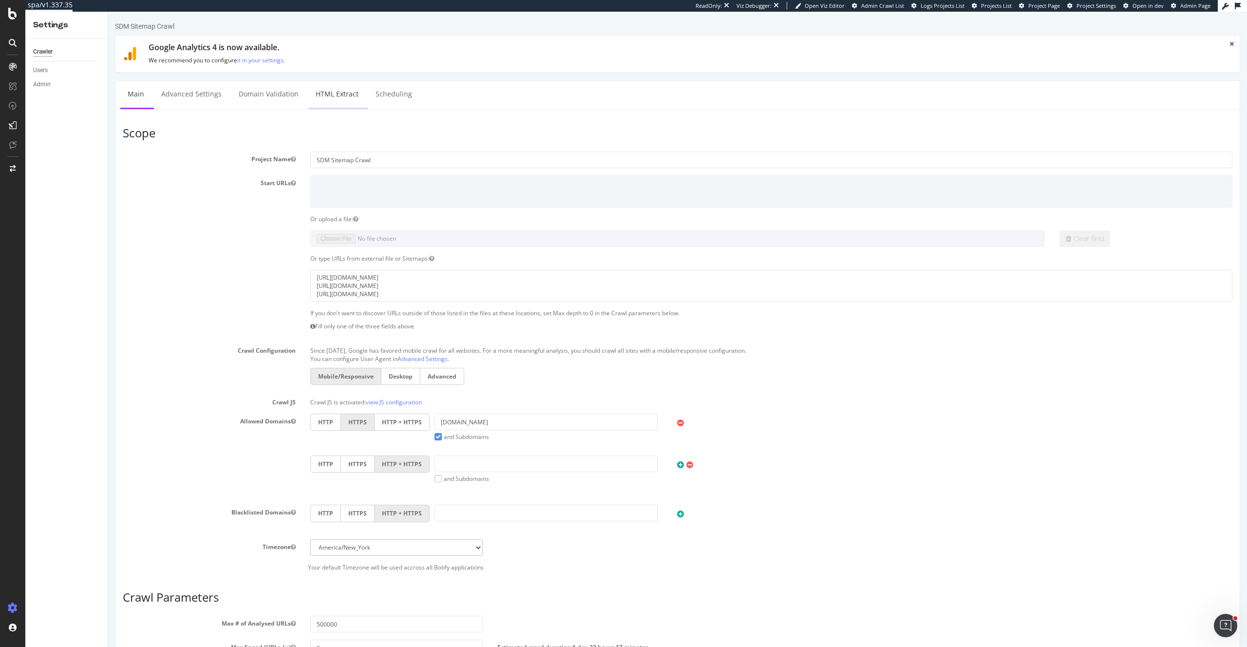
click at [339, 101] on link "HTML Extract" at bounding box center [337, 94] width 58 height 27
select select "exist"
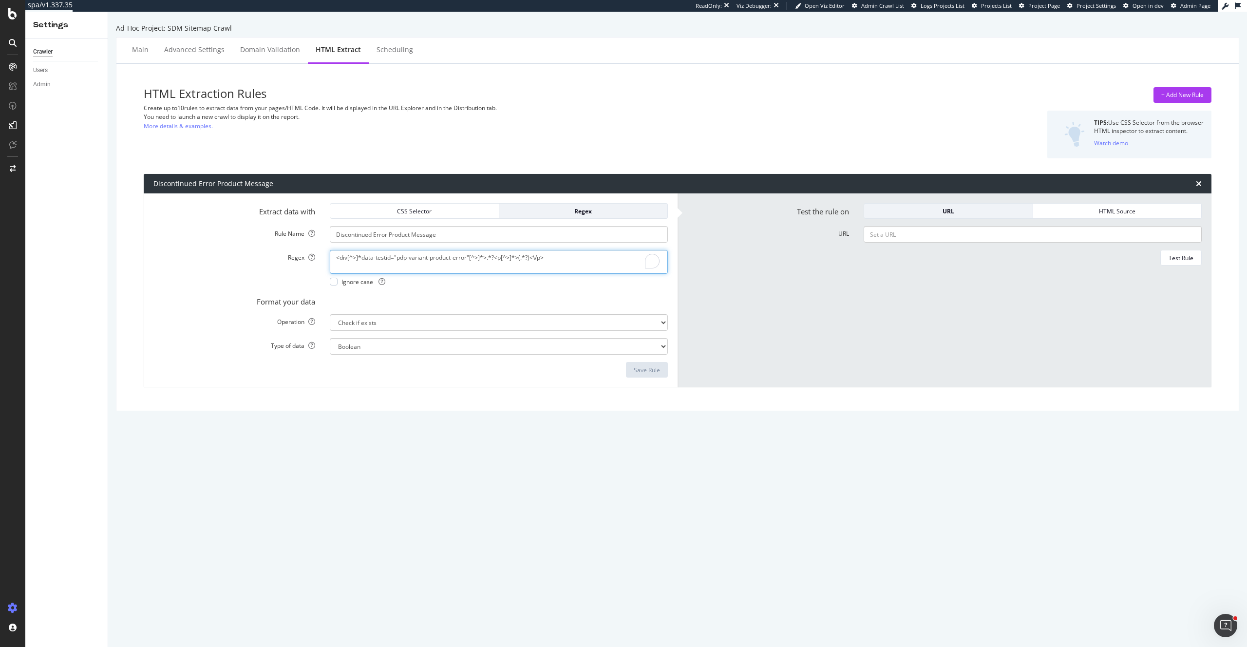
drag, startPoint x: 566, startPoint y: 255, endPoint x: 296, endPoint y: 249, distance: 270.0
click at [296, 249] on form "Extract data with CSS Selector Regex Rule Name Discontinued Error Product Messa…" at bounding box center [410, 290] width 515 height 174
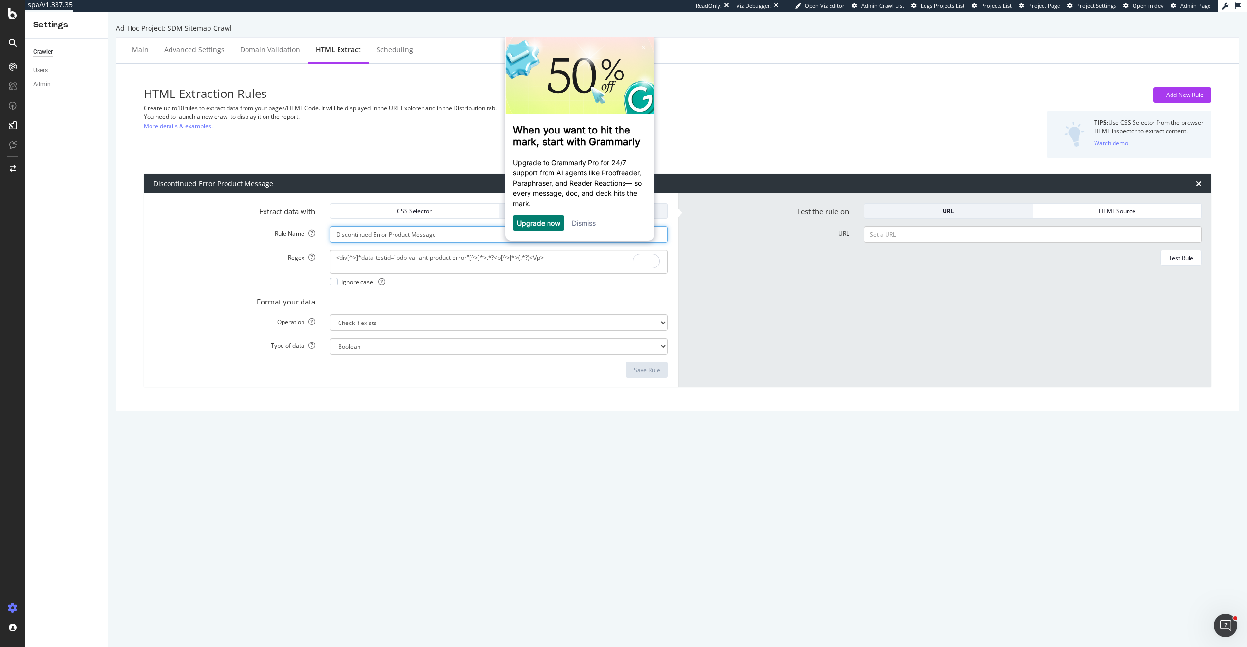
click at [427, 234] on input "Discontinued Error Product Message" at bounding box center [499, 234] width 338 height 17
drag, startPoint x: 427, startPoint y: 234, endPoint x: 435, endPoint y: 230, distance: 8.9
click at [427, 234] on input "Discontinued Error Product Message" at bounding box center [499, 234] width 338 height 17
click at [8, 18] on icon at bounding box center [12, 14] width 9 height 12
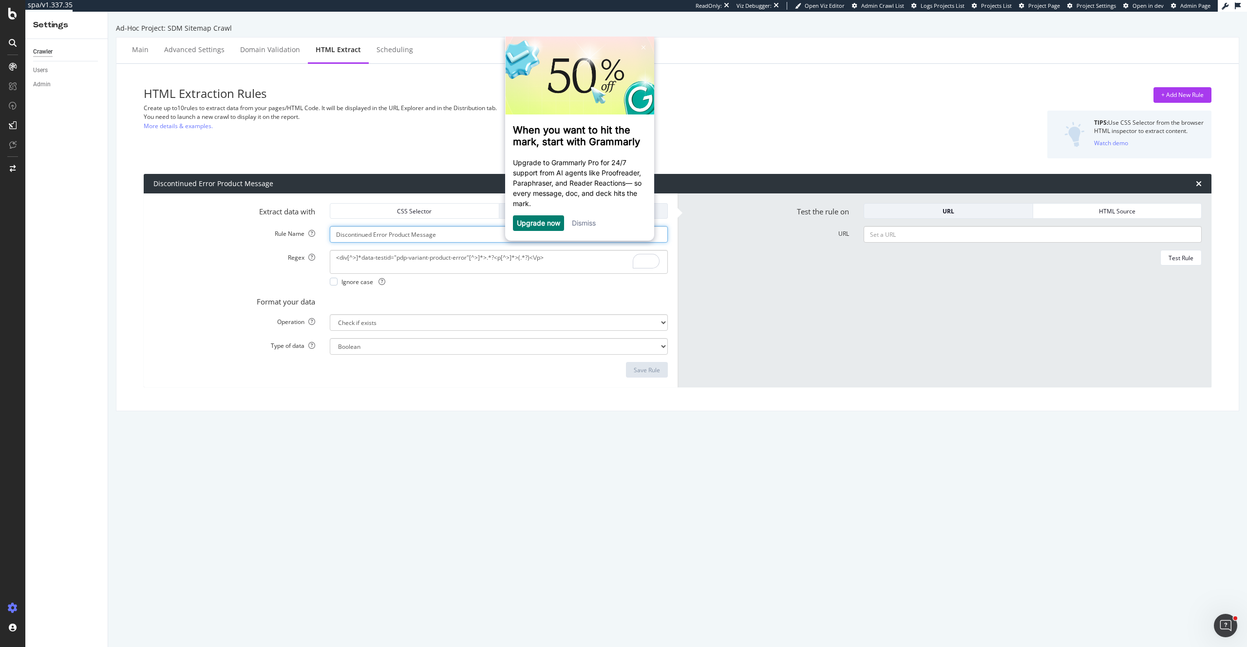
click at [401, 231] on input "Discontinued Error Product Message" at bounding box center [499, 234] width 338 height 17
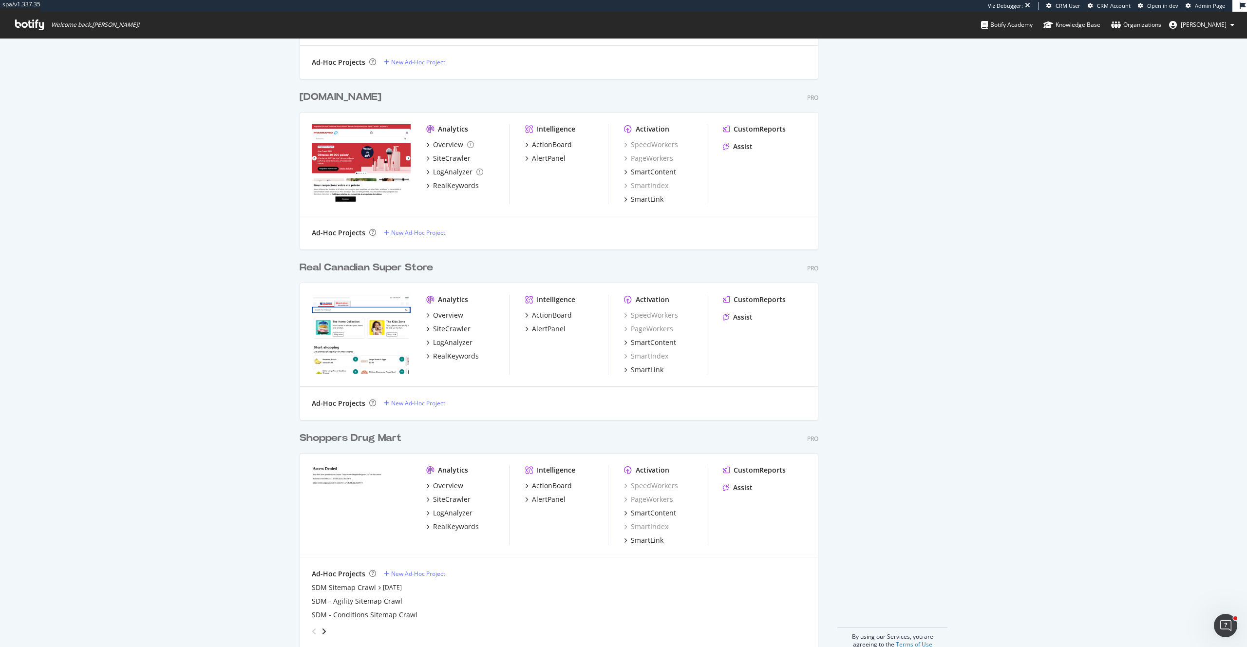
scroll to position [2270, 0]
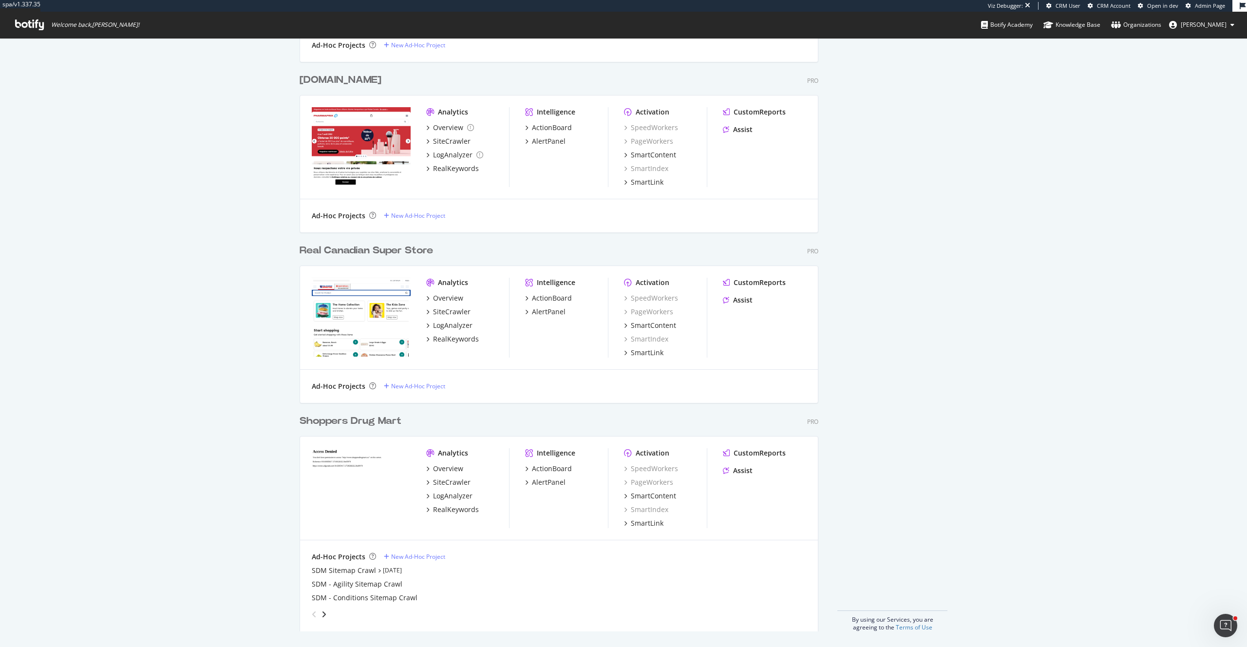
click at [362, 422] on div "Shoppers Drug Mart" at bounding box center [351, 421] width 102 height 14
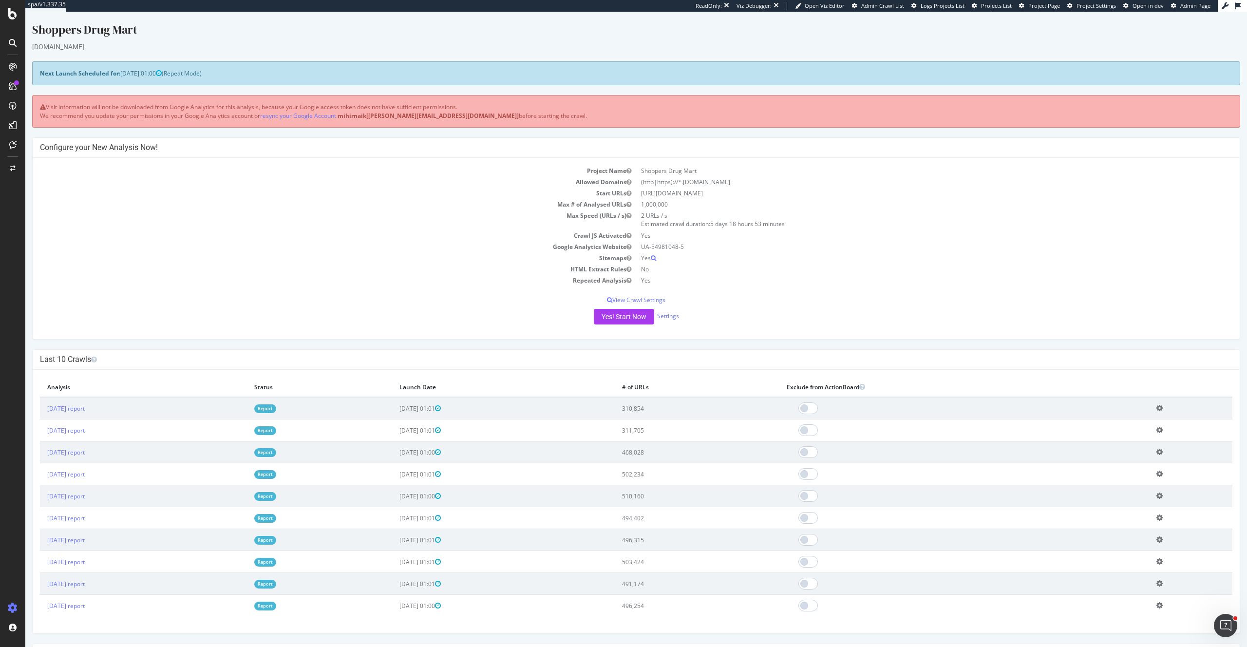
drag, startPoint x: 432, startPoint y: 407, endPoint x: 479, endPoint y: 403, distance: 46.4
click at [479, 403] on tr "2025 Sep. 9th report Report 2025-09-09 01:01 310,854 Add name Delete analysis" at bounding box center [636, 408] width 1193 height 22
click at [82, 410] on link "[DATE] report" at bounding box center [66, 408] width 38 height 8
drag, startPoint x: 120, startPoint y: 74, endPoint x: 153, endPoint y: 76, distance: 33.2
click at [153, 76] on span "[DATE] 01:00" at bounding box center [140, 73] width 41 height 8
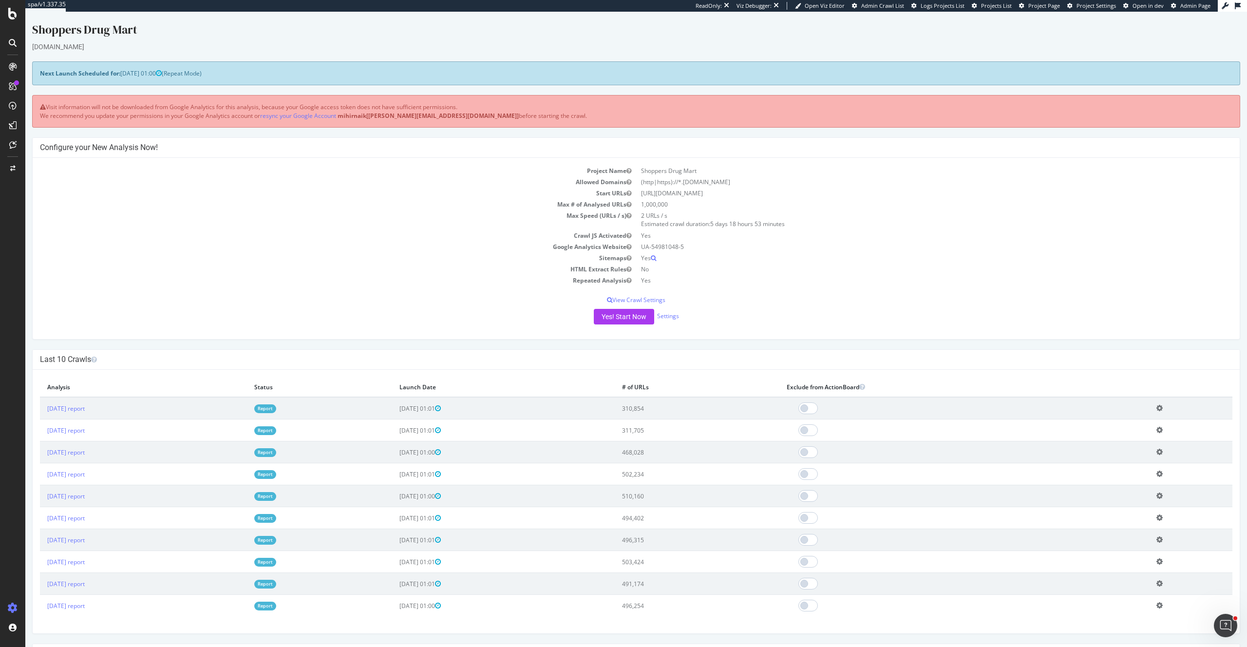
click at [153, 76] on span "[DATE] 01:00" at bounding box center [140, 73] width 41 height 8
click at [49, 559] on div "Settings" at bounding box center [50, 557] width 41 height 8
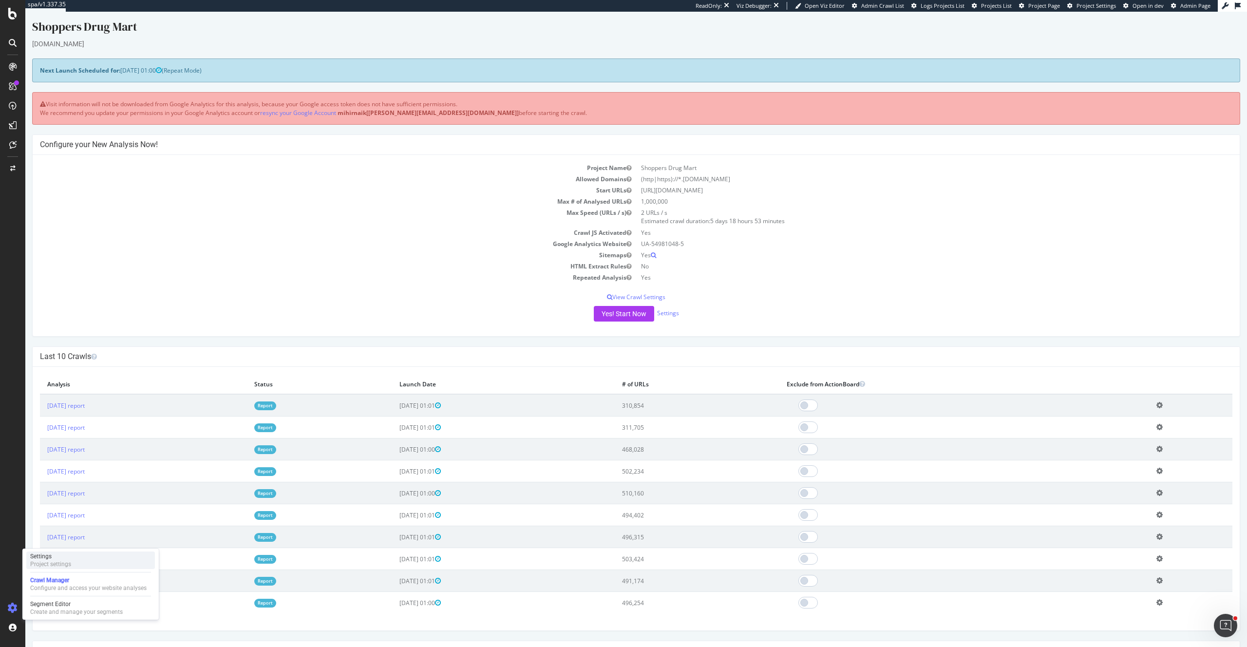
click at [46, 553] on div "Settings" at bounding box center [50, 557] width 41 height 8
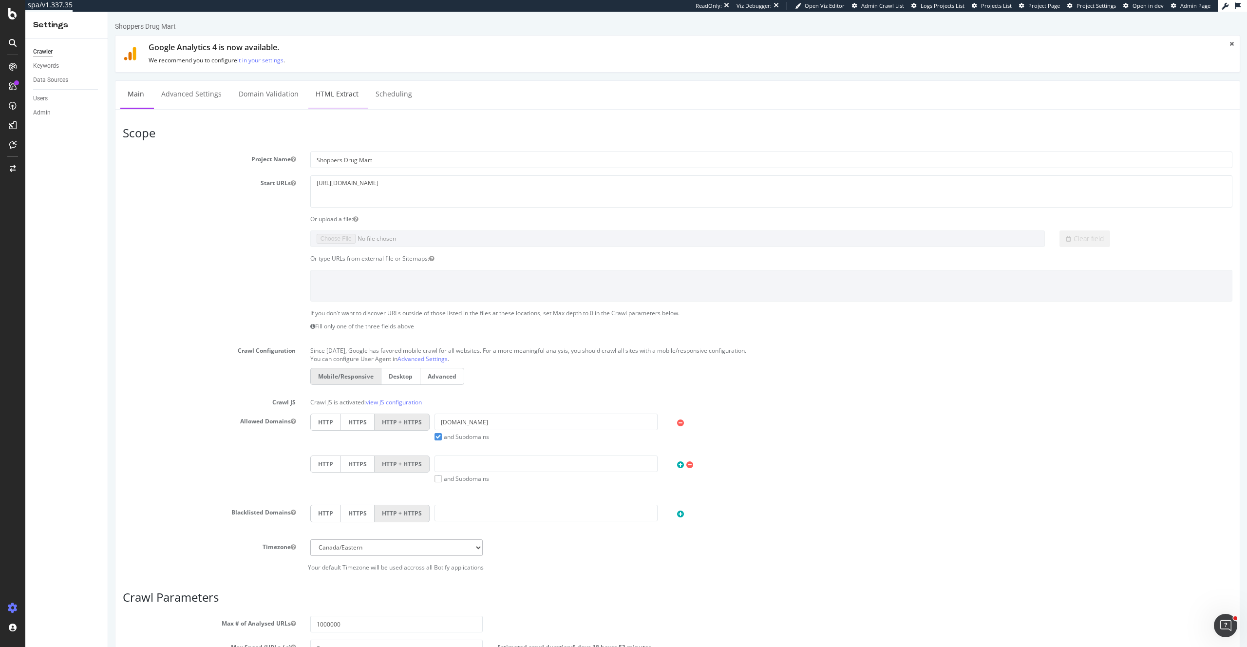
click at [344, 92] on link "HTML Extract" at bounding box center [337, 94] width 58 height 27
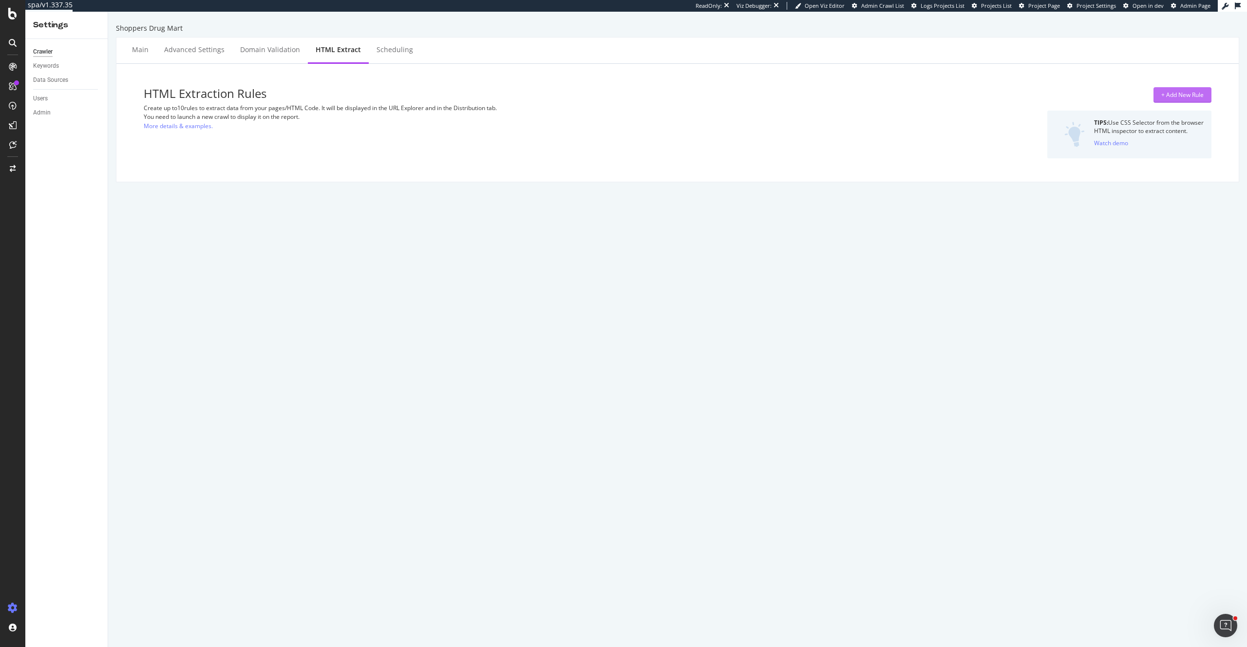
click at [1168, 95] on div "+ Add New Rule" at bounding box center [1183, 95] width 42 height 8
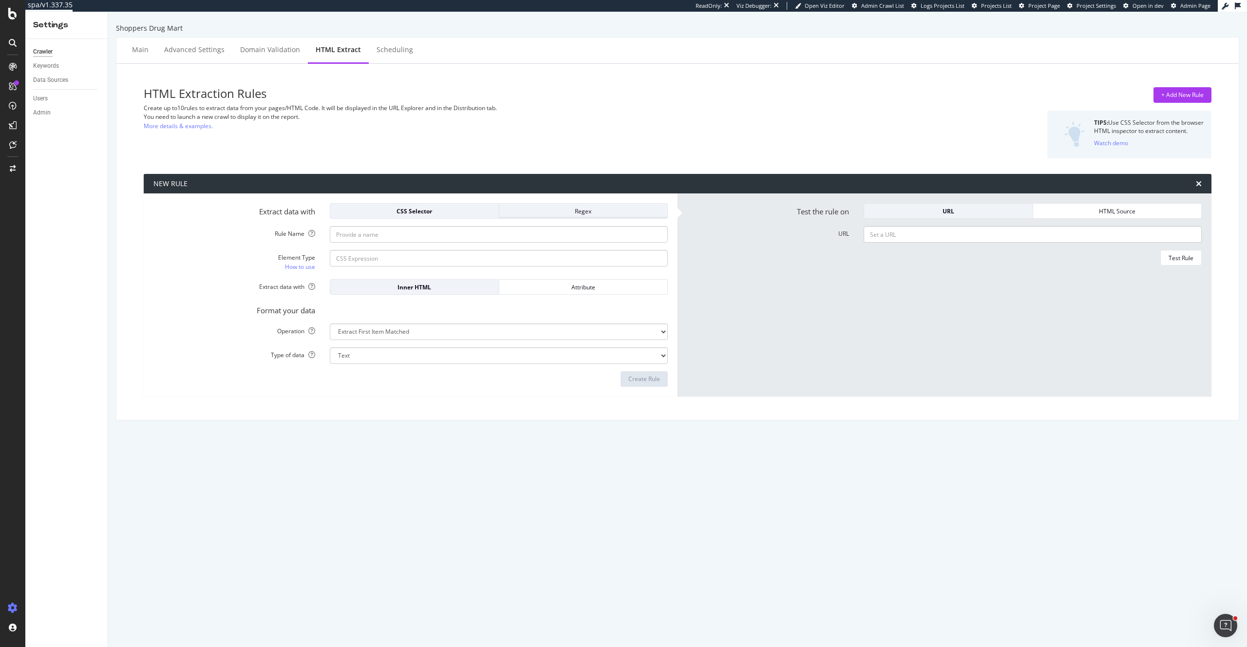
click at [513, 212] on div "Regex" at bounding box center [583, 211] width 153 height 8
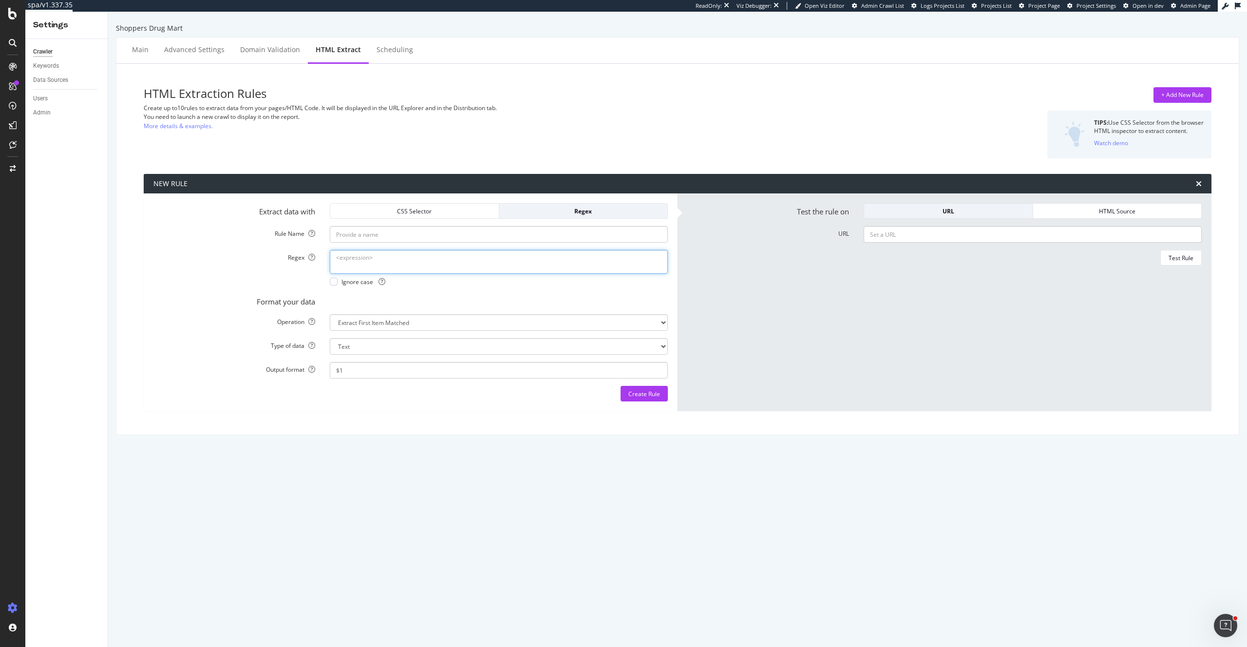
click at [399, 254] on textarea "Regex" at bounding box center [499, 261] width 338 height 23
paste textarea "<div[^>]*data-testid="pdp-variant-product-error"[^>]*>.*?<p[^>]*>(.*?)<\/p>"
type textarea "<div[^>]*data-testid="pdp-variant-product-error"[^>]*>.*?<p[^>]*>(.*?)<\/p>"
click at [346, 236] on input "Rule Name" at bounding box center [499, 234] width 338 height 17
paste input "Discontinued Error Product Message"
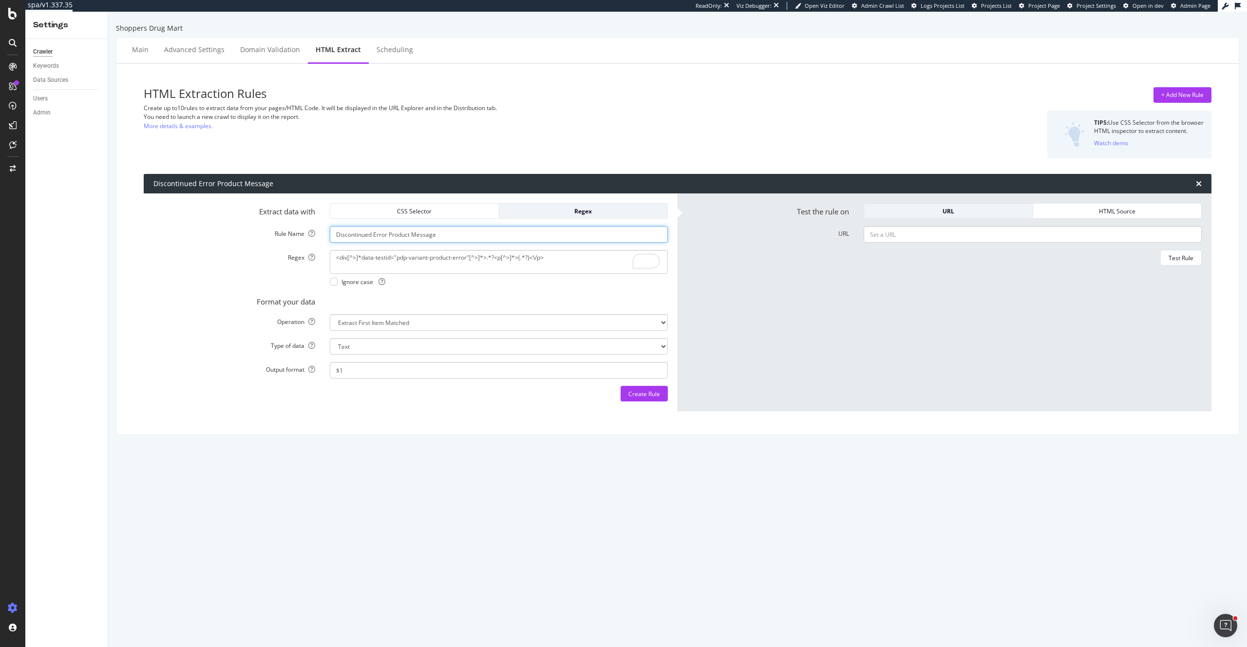
type input "Discontinued Error Product Message"
click at [395, 325] on select "Extract First Item Matched Extract First 3 Items Matched Count Number of Occure…" at bounding box center [499, 322] width 338 height 17
select select "exist"
click at [330, 314] on select "Extract First Item Matched Extract First 3 Items Matched Count Number of Occure…" at bounding box center [499, 322] width 338 height 17
select select "b"
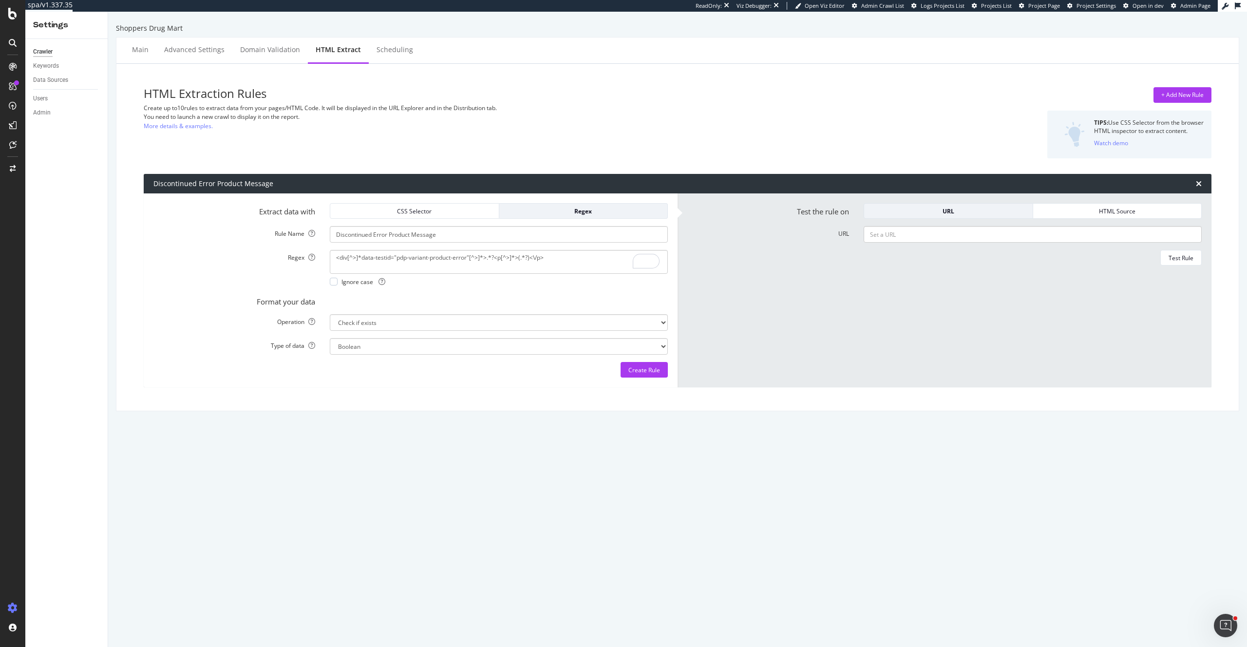
click at [424, 302] on div "Format your data" at bounding box center [410, 300] width 529 height 14
click at [773, 360] on form "Test the rule on URL HTML Source URL Test Rule" at bounding box center [945, 290] width 515 height 174
click at [642, 371] on div "Create Rule" at bounding box center [645, 370] width 32 height 8
click at [561, 66] on div "HTML Extraction Rules Create up to 10 rules to extract data from your pages/HTM…" at bounding box center [677, 237] width 1123 height 347
click at [61, 585] on div "Configure and access your website analyses" at bounding box center [88, 588] width 116 height 8
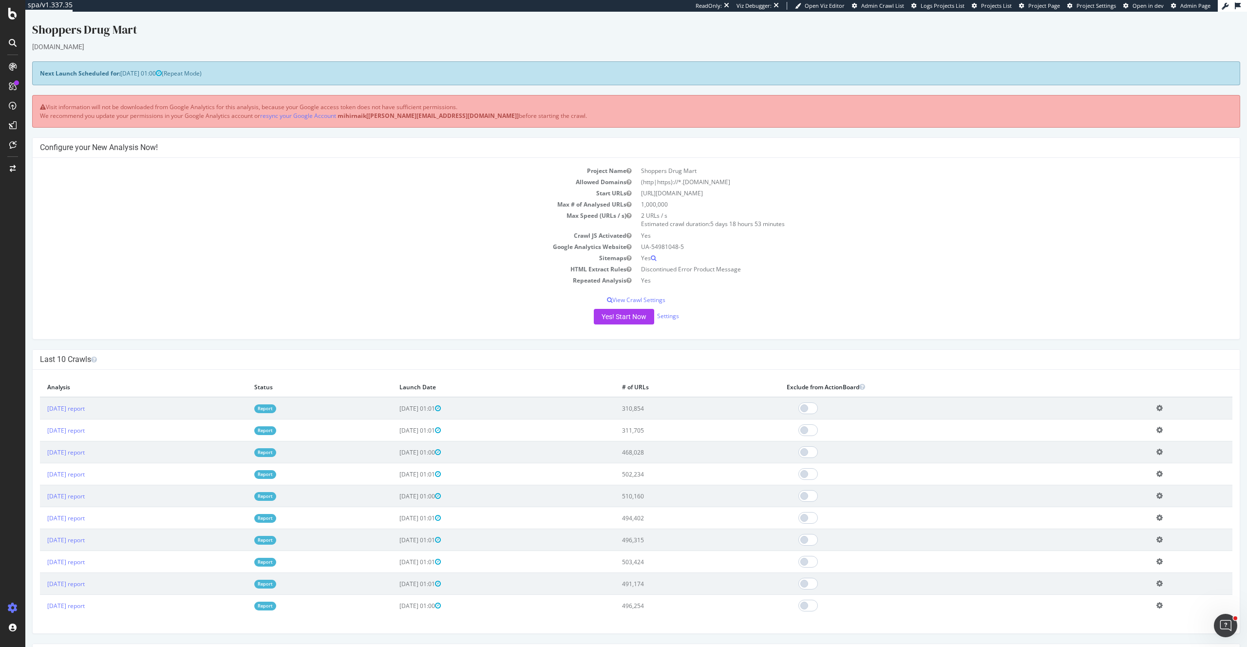
drag, startPoint x: 139, startPoint y: 73, endPoint x: 161, endPoint y: 77, distance: 22.3
click at [161, 77] on span "2025-09-23 01:00" at bounding box center [140, 73] width 41 height 8
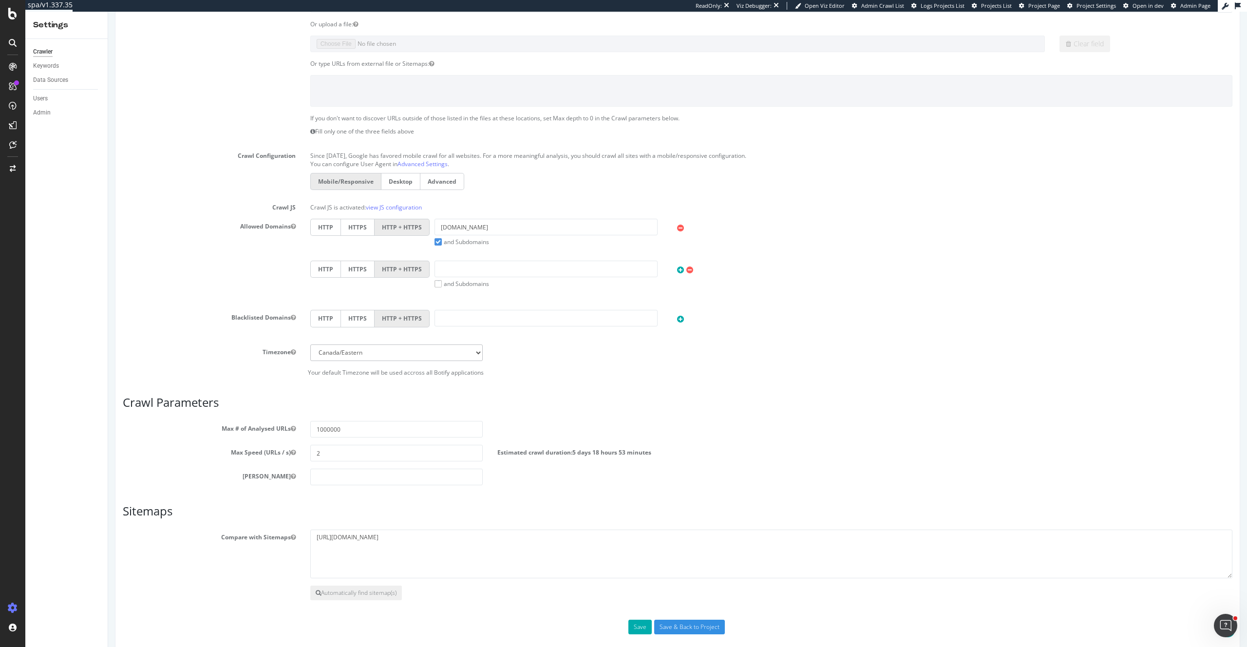
scroll to position [207, 0]
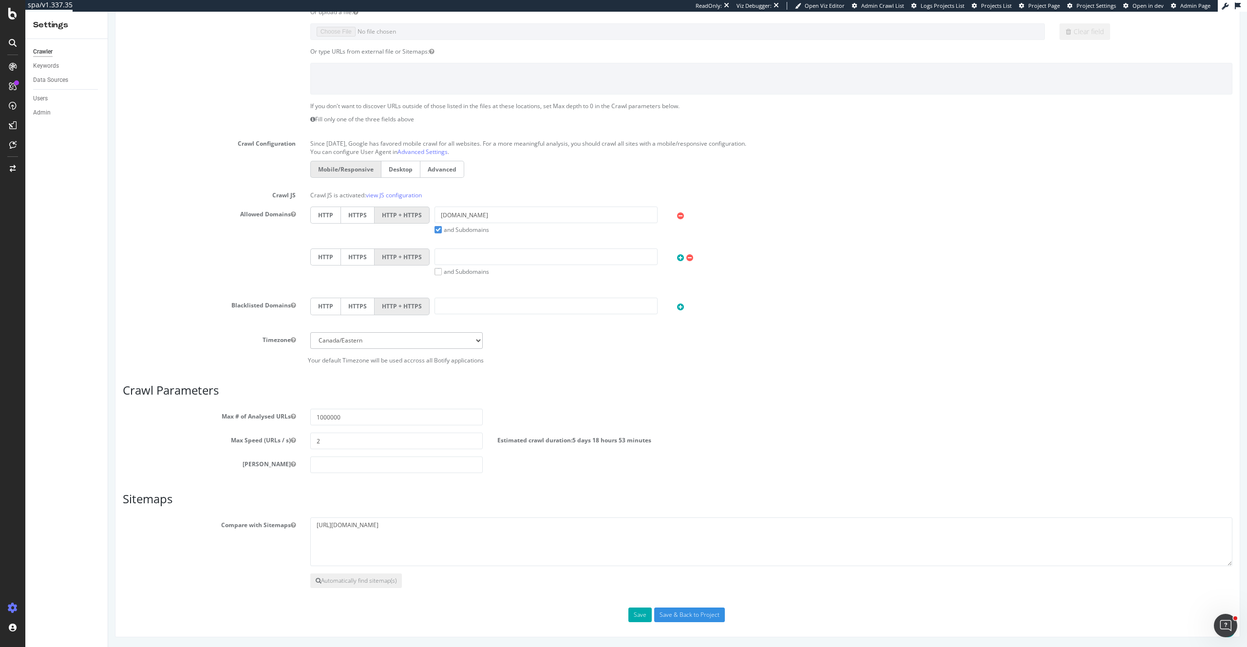
click at [219, 252] on div "Allowed Domains HTTP HTTPS HTTP + HTTPS [DOMAIN_NAME] and Subdomains User Agent…" at bounding box center [677, 249] width 1125 height 84
drag, startPoint x: 497, startPoint y: 439, endPoint x: 736, endPoint y: 447, distance: 239.4
click at [736, 447] on div "Max Speed (URLs / s) 2 Estimated crawl duration: 5 days 18 hours 53 minutes" at bounding box center [677, 441] width 1125 height 17
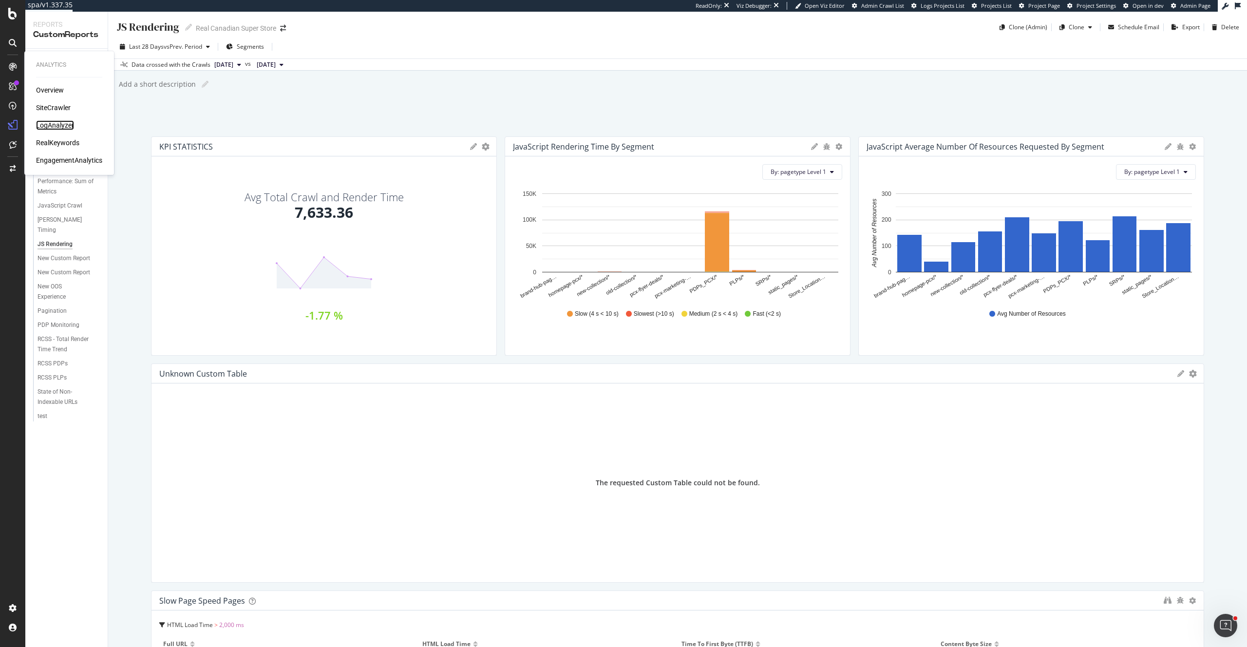
click at [58, 128] on div "LogAnalyzer" at bounding box center [55, 125] width 38 height 10
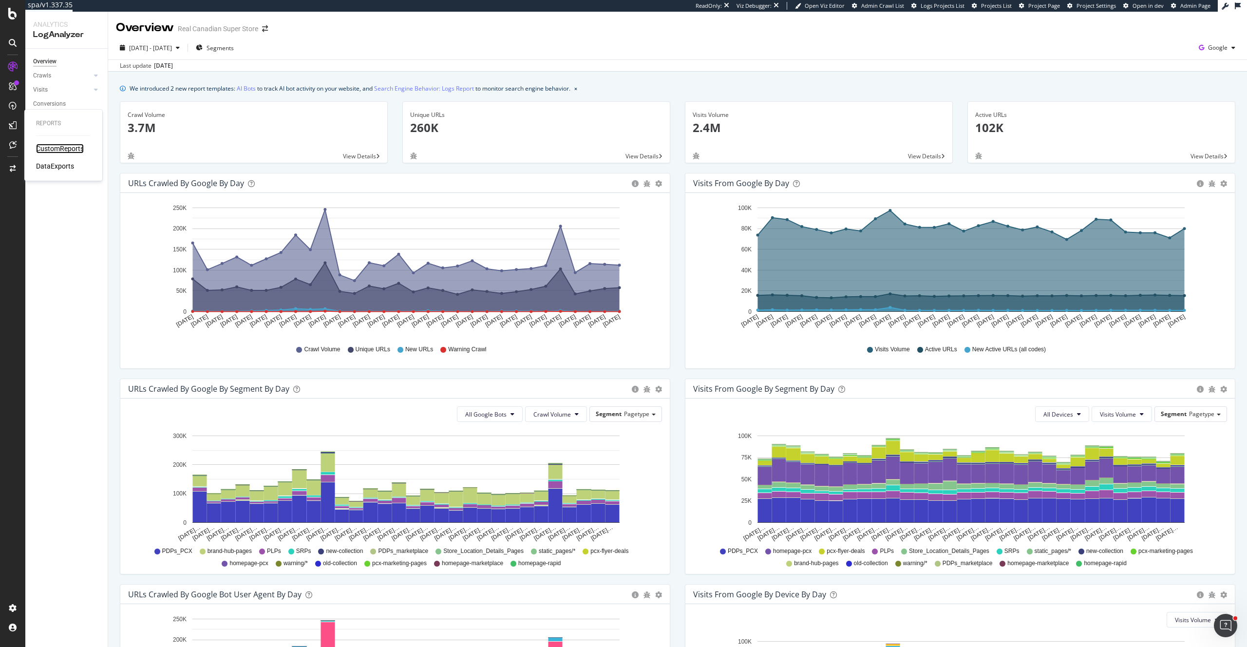
drag, startPoint x: 49, startPoint y: 150, endPoint x: 86, endPoint y: 136, distance: 39.0
click at [49, 150] on div "CustomReports" at bounding box center [60, 149] width 48 height 10
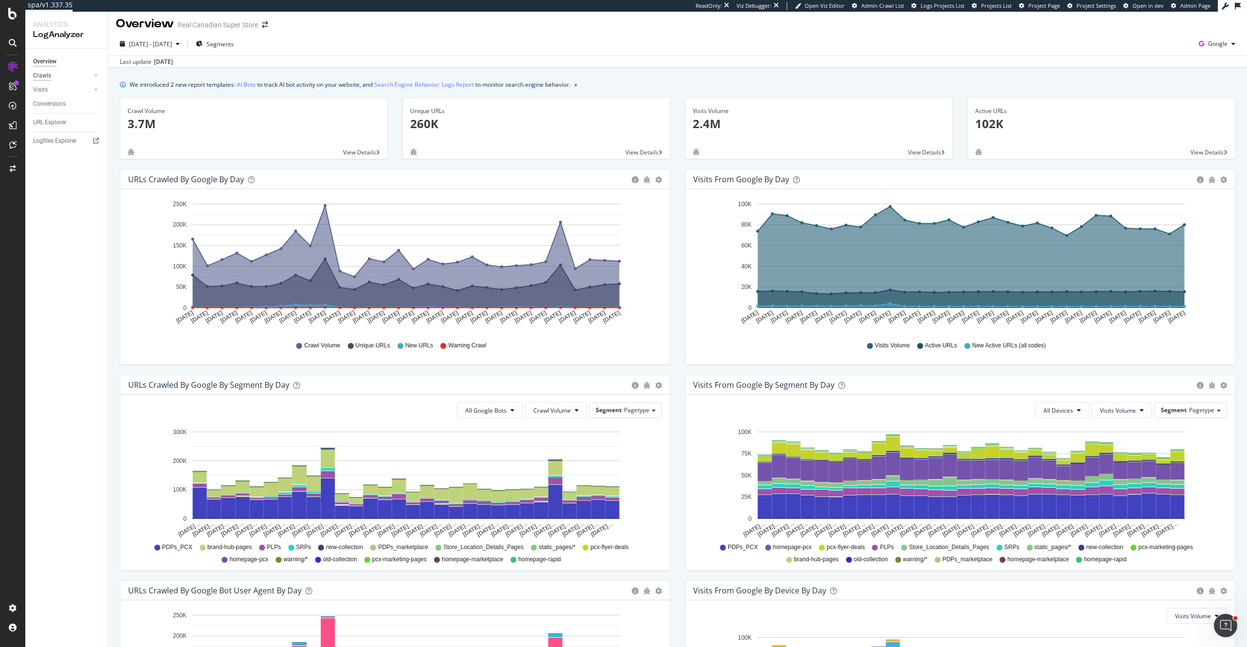
scroll to position [4, 0]
click at [42, 75] on div "Crawls" at bounding box center [42, 76] width 18 height 10
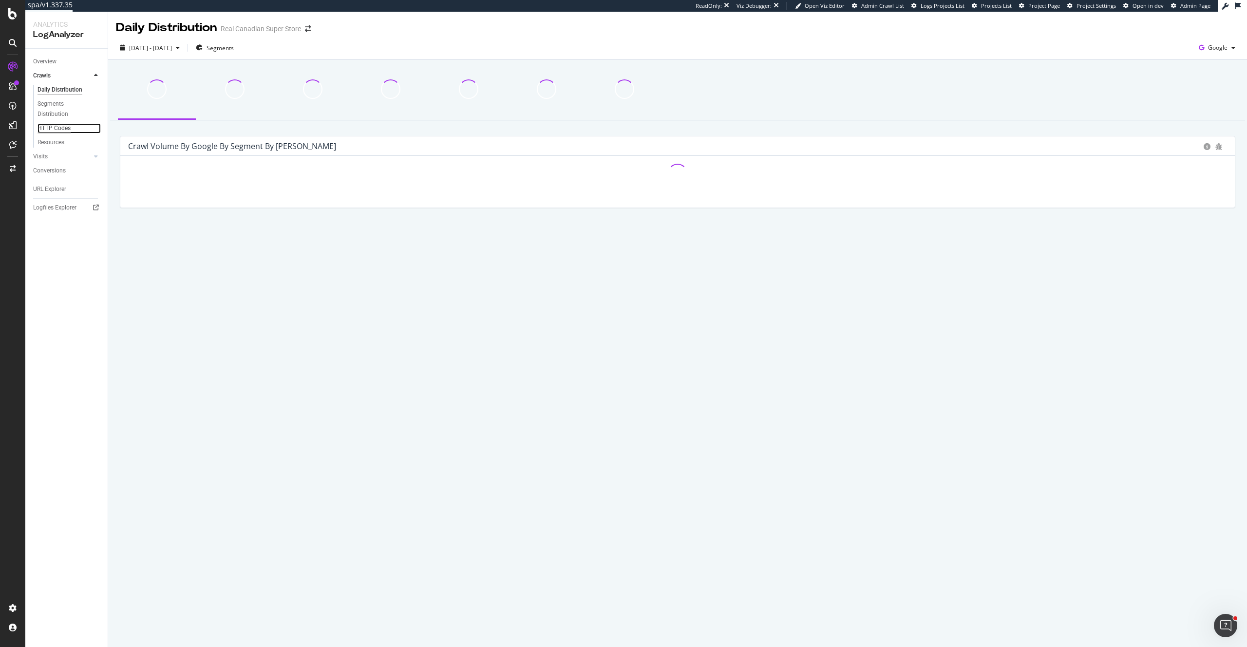
click at [63, 126] on div "HTTP Codes" at bounding box center [54, 128] width 33 height 10
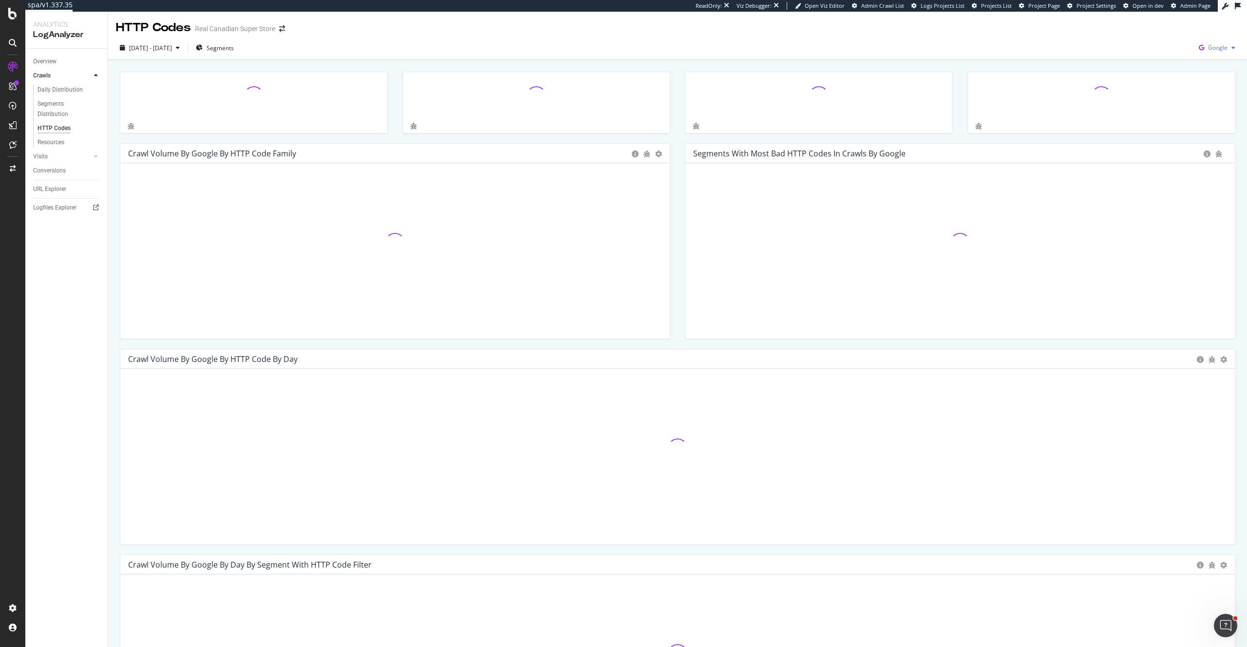
click at [1212, 51] on span "Google" at bounding box center [1217, 47] width 19 height 8
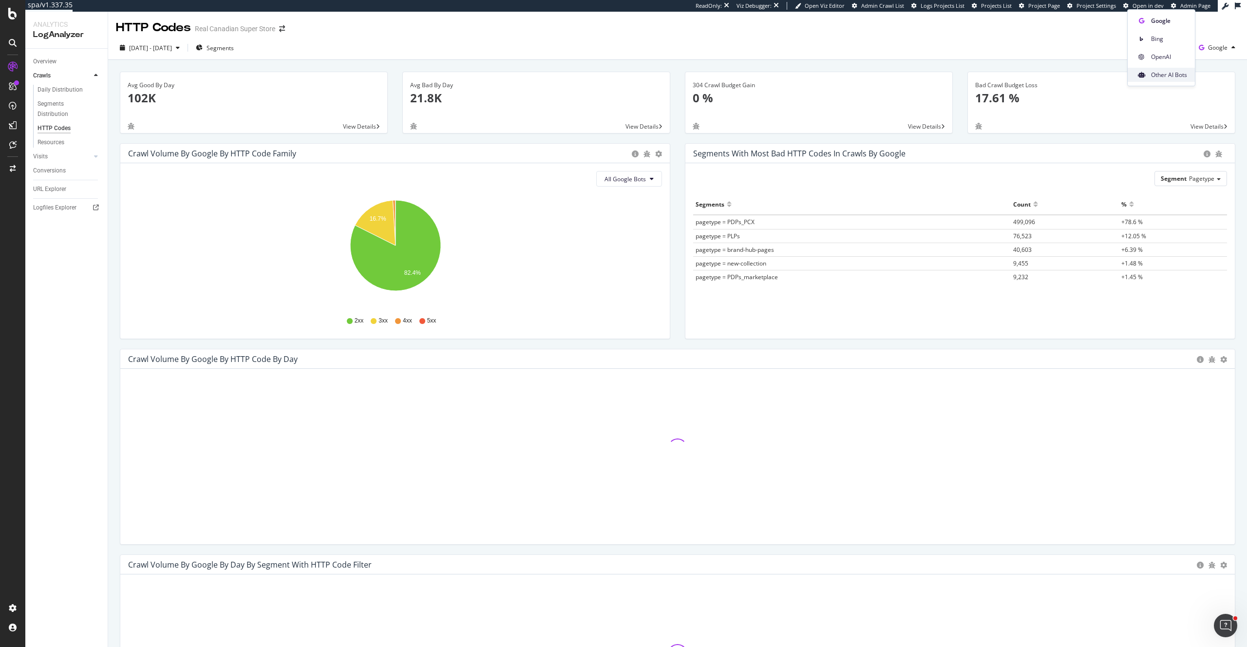
click at [1168, 76] on span "Other AI Bots" at bounding box center [1169, 75] width 36 height 9
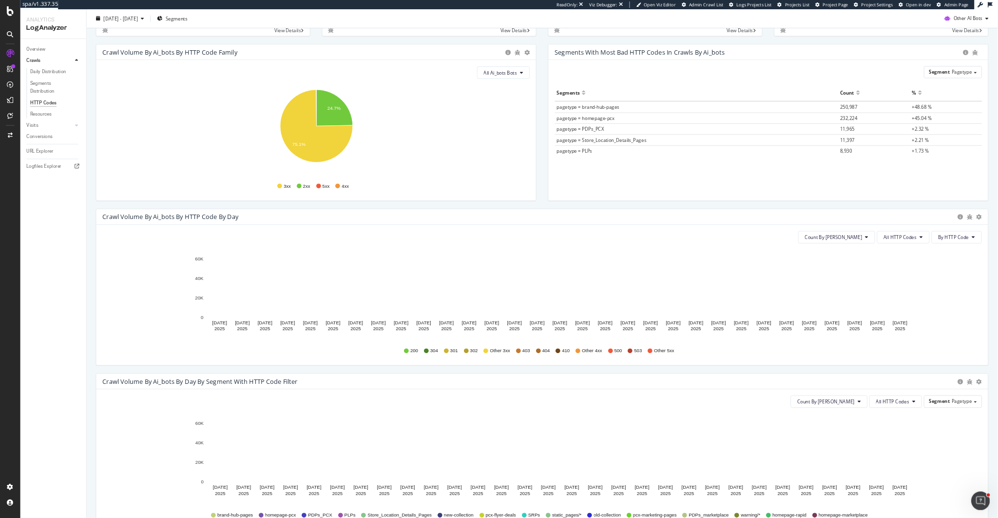
scroll to position [88, 0]
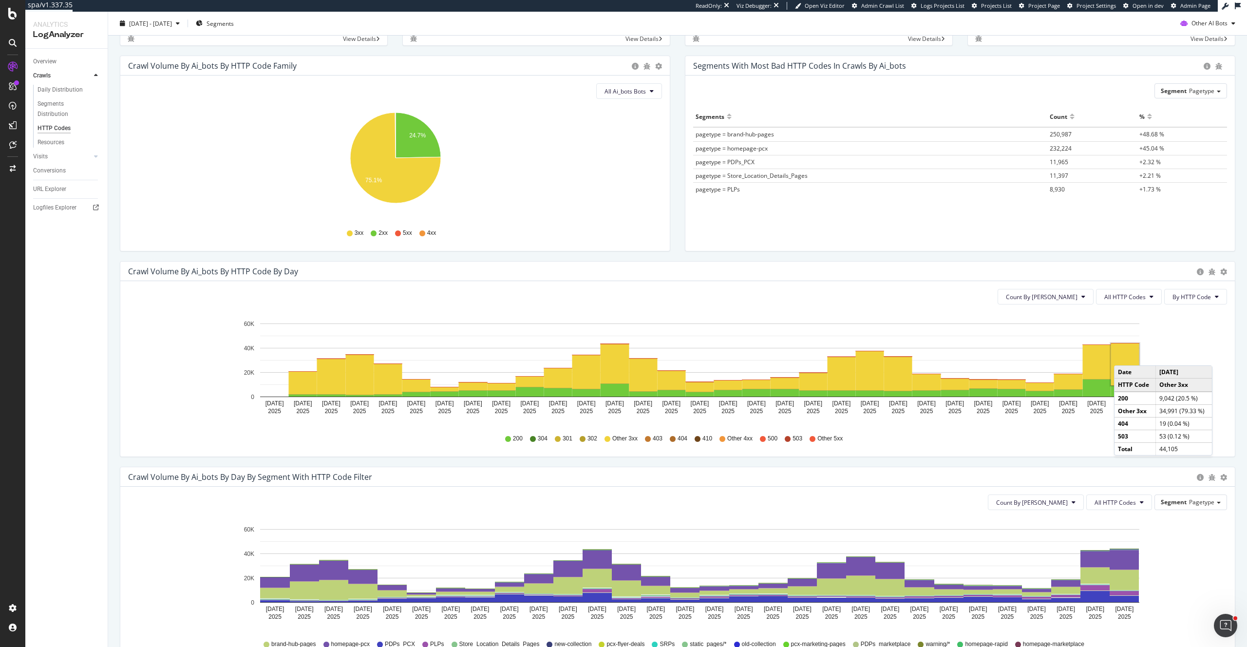
click at [1124, 356] on rect "A chart." at bounding box center [1126, 365] width 28 height 42
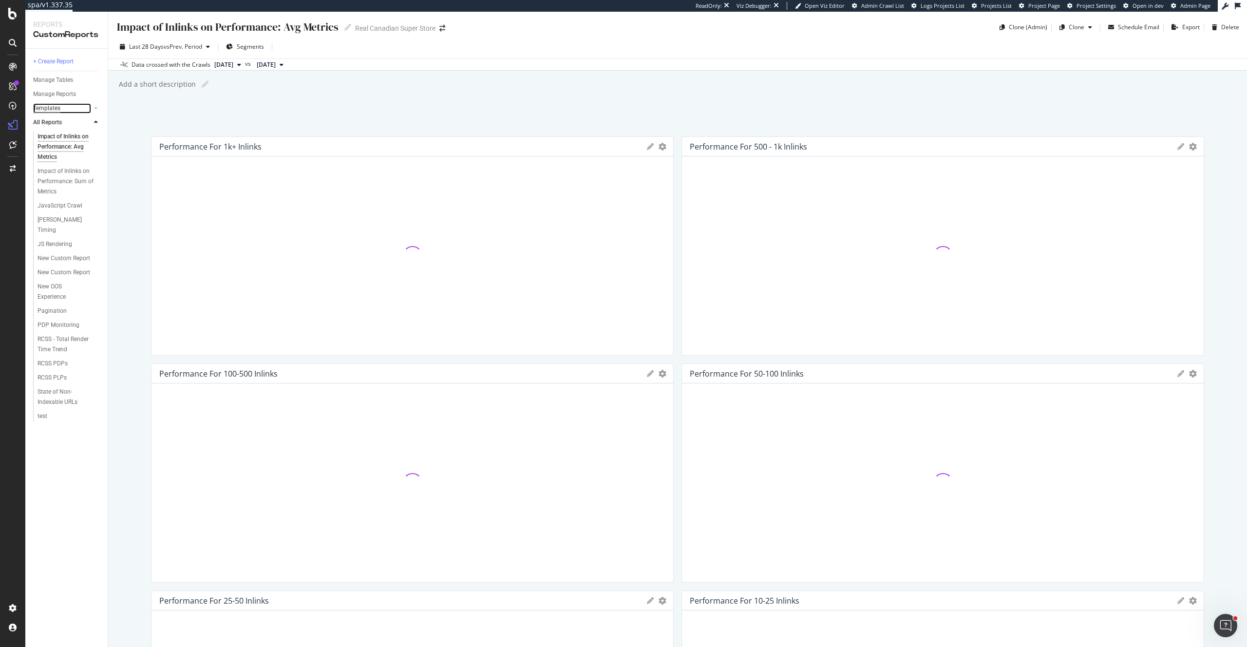
click at [51, 107] on div "Templates" at bounding box center [46, 108] width 27 height 10
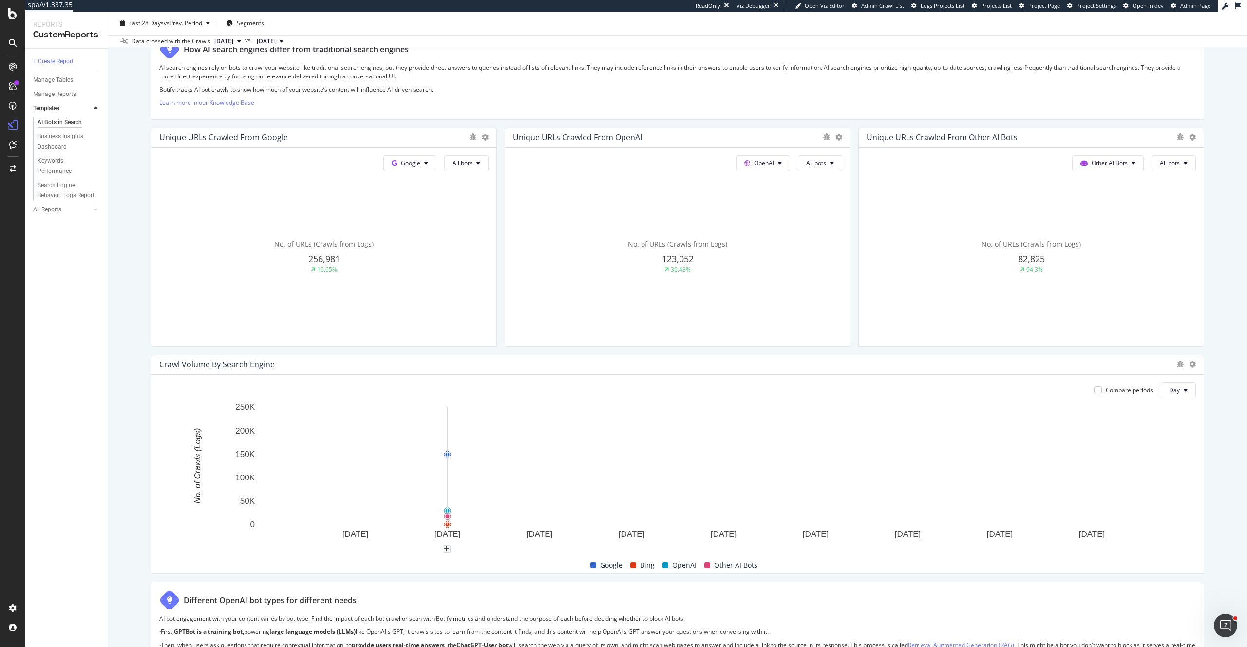
scroll to position [193, 0]
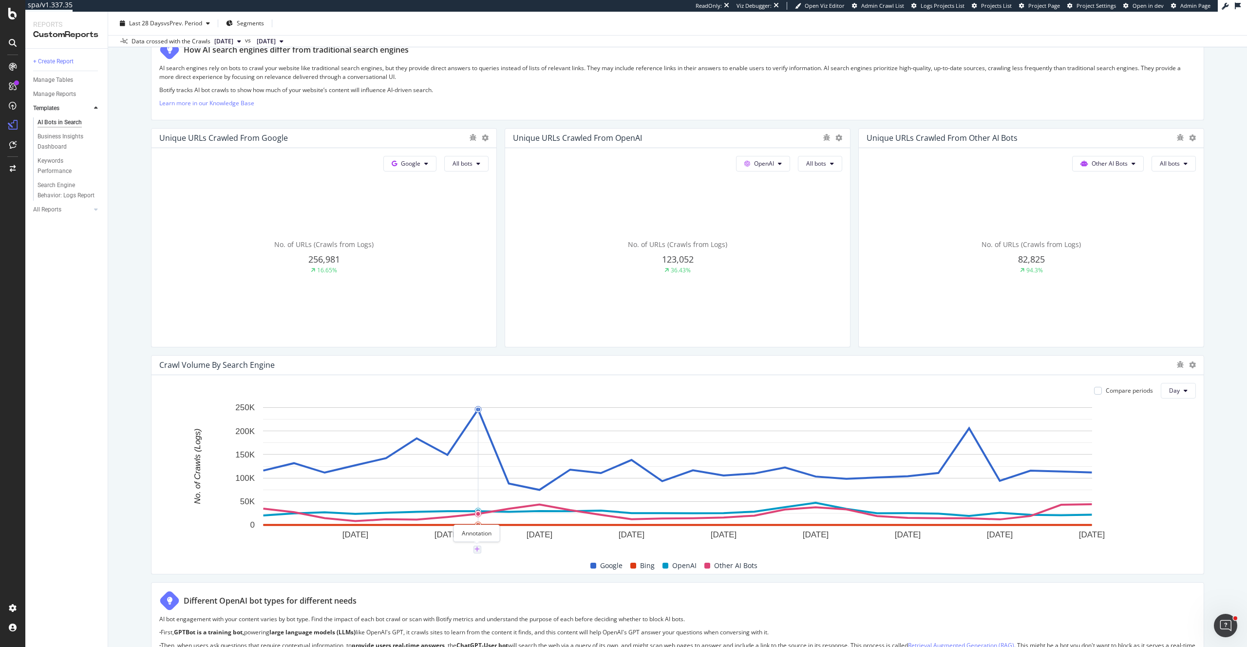
click at [475, 548] on icon "plus" at bounding box center [477, 550] width 5 height 6
click at [466, 501] on textarea at bounding box center [477, 491] width 87 height 30
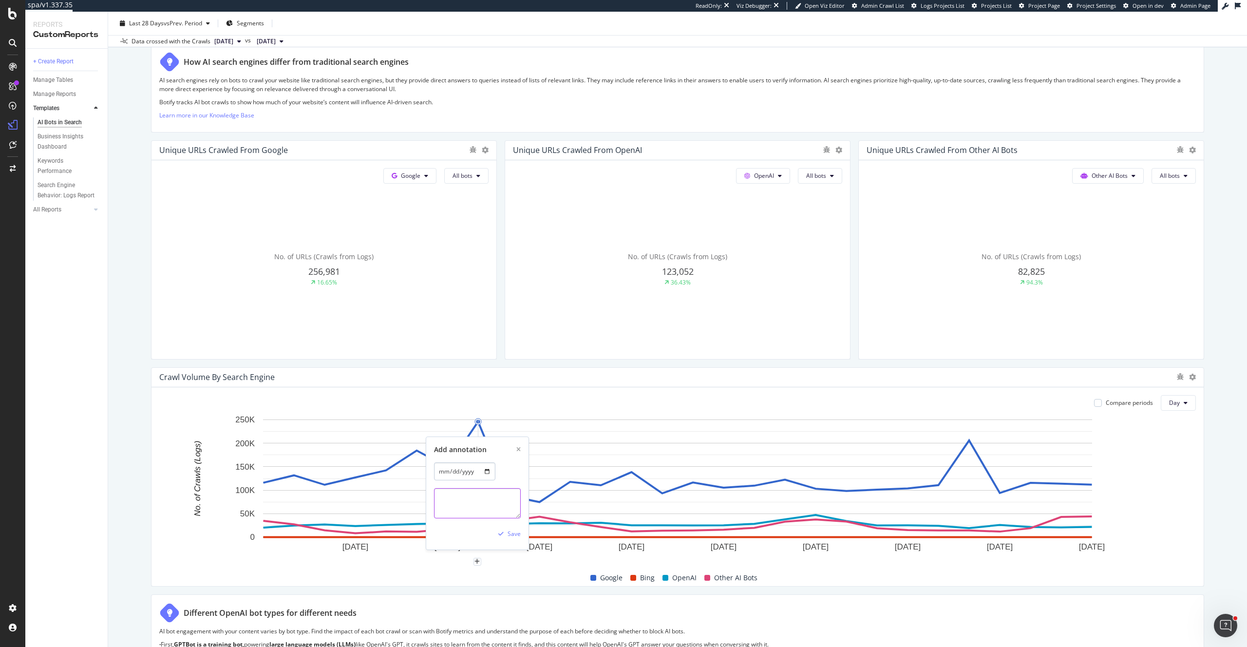
scroll to position [179, 0]
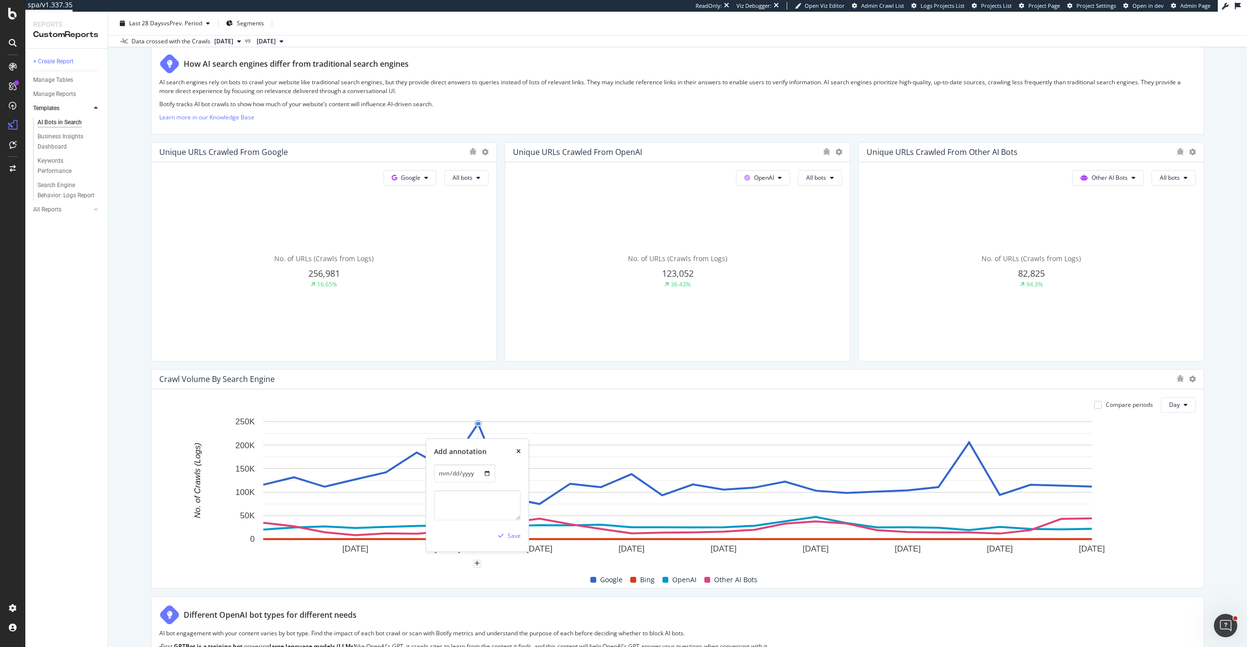
click at [518, 453] on icon "xmark" at bounding box center [519, 452] width 4 height 6
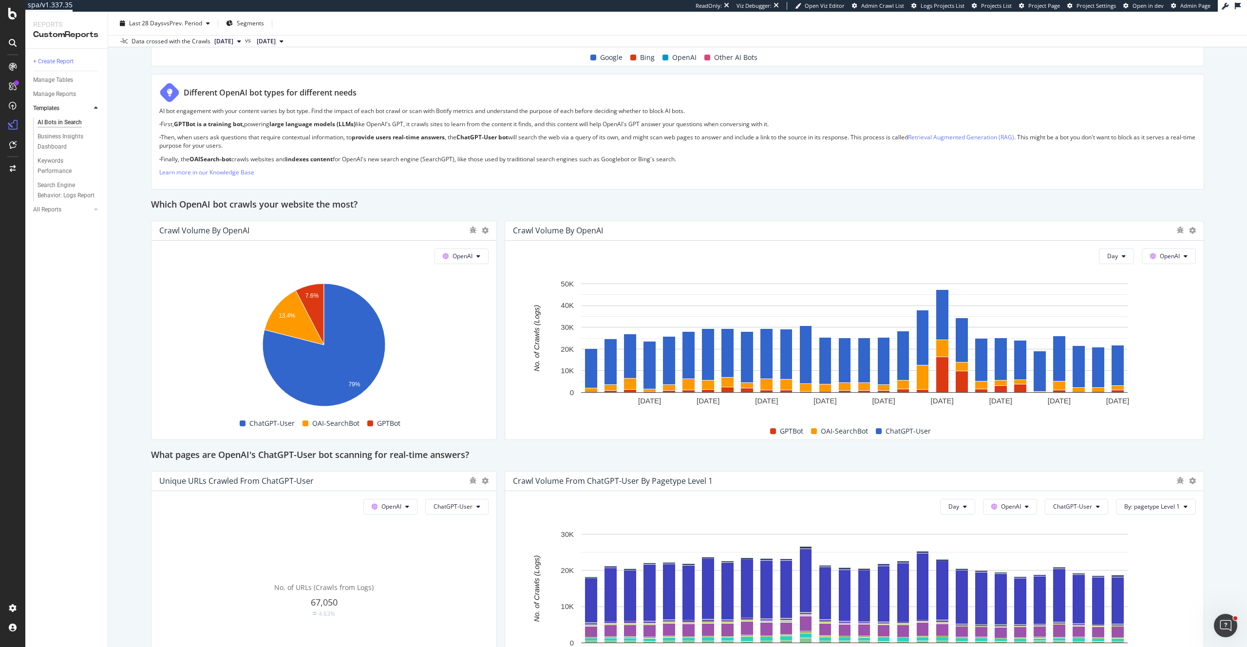
scroll to position [477, 0]
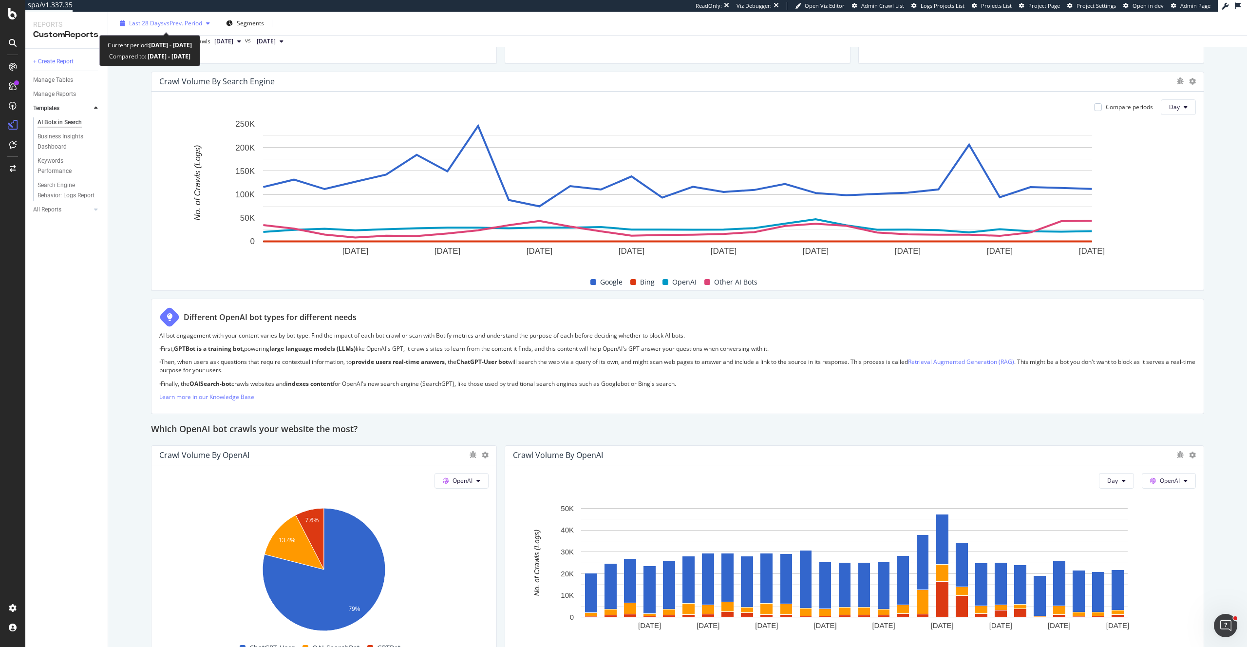
click at [193, 28] on div "Last 28 Days vs Prev. Period" at bounding box center [165, 23] width 98 height 15
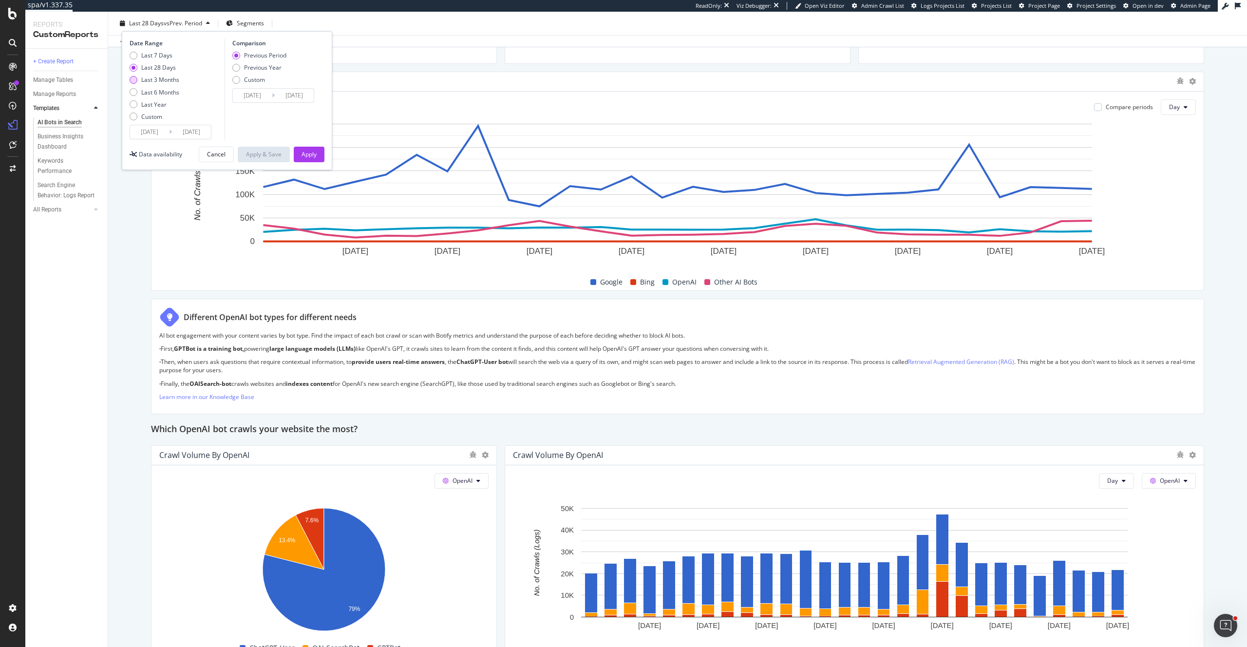
click at [154, 80] on div "Last 3 Months" at bounding box center [160, 80] width 38 height 8
type input "[DATE]"
click at [312, 152] on div "Apply" at bounding box center [309, 154] width 15 height 8
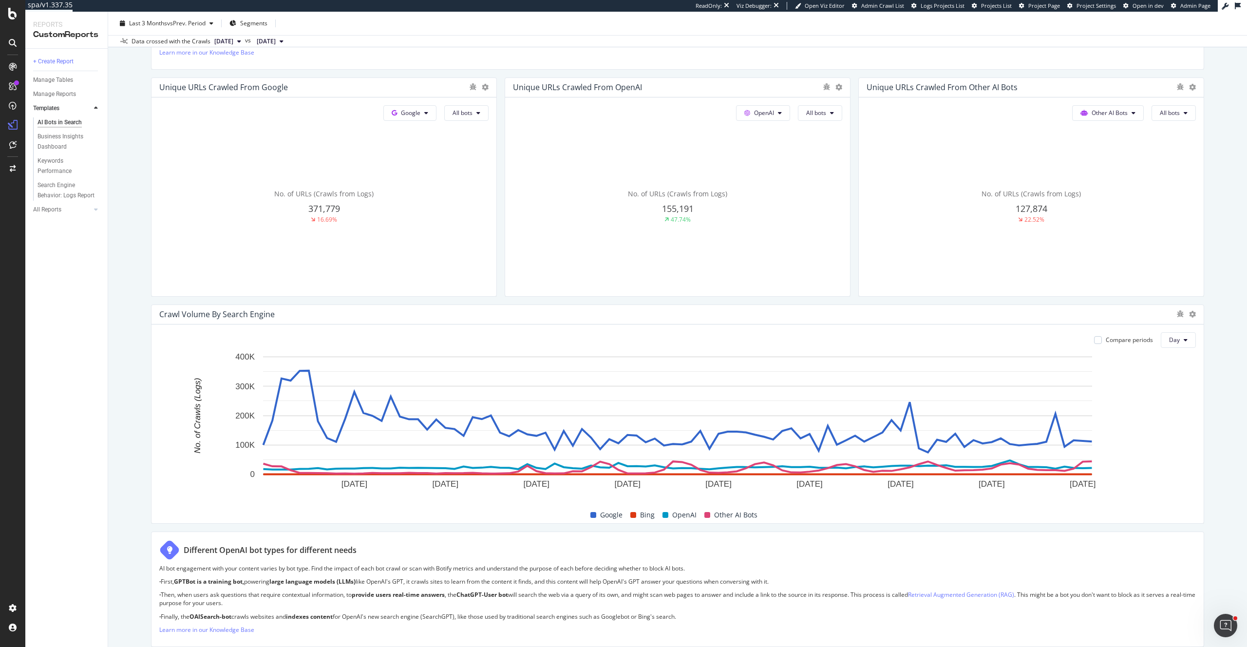
scroll to position [245, 0]
click at [1048, 496] on icon "plus" at bounding box center [1045, 499] width 5 height 6
click at [1054, 408] on input "[DATE]" at bounding box center [1032, 408] width 61 height 18
type input "[DATE]"
click at [1032, 439] on textarea at bounding box center [1045, 440] width 87 height 30
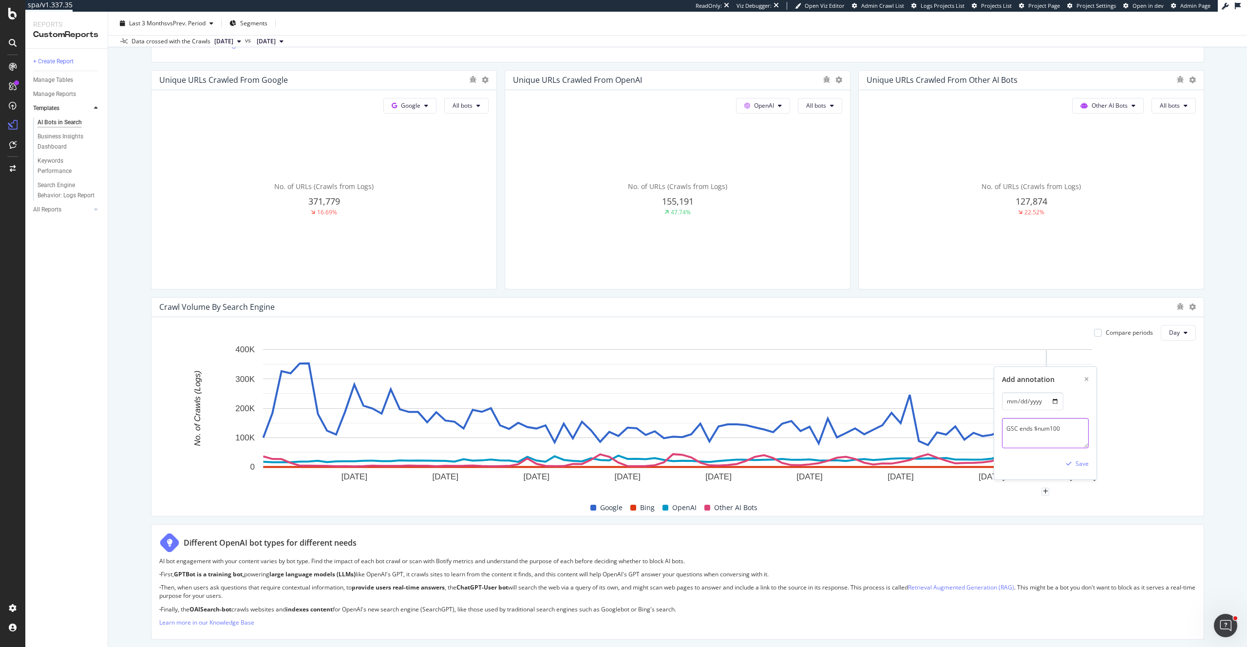
click at [1036, 428] on textarea "GSC ends $num100" at bounding box center [1045, 433] width 87 height 30
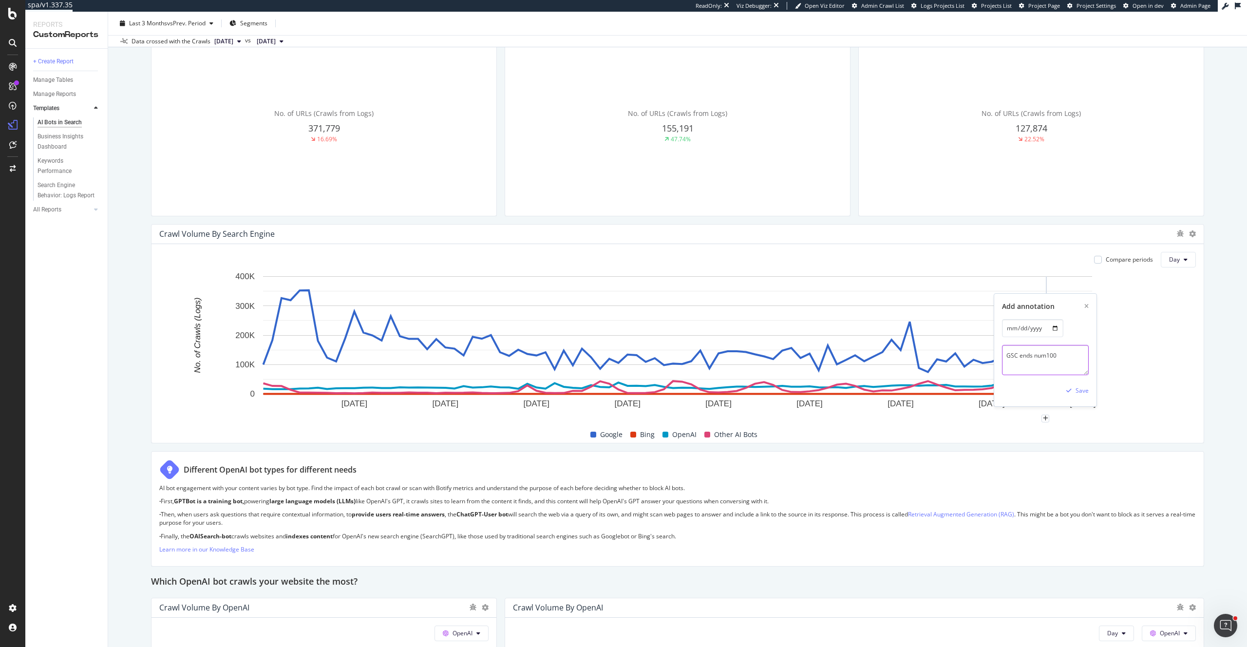
scroll to position [325, 0]
click at [1069, 361] on textarea "GSC ends ?num100" at bounding box center [1045, 360] width 87 height 30
click at [1006, 355] on textarea "GSC ends ?num100 tracking" at bounding box center [1045, 360] width 87 height 30
type textarea "Google GSC ends ?num100 tracking"
click at [1078, 392] on div "Save" at bounding box center [1082, 390] width 13 height 8
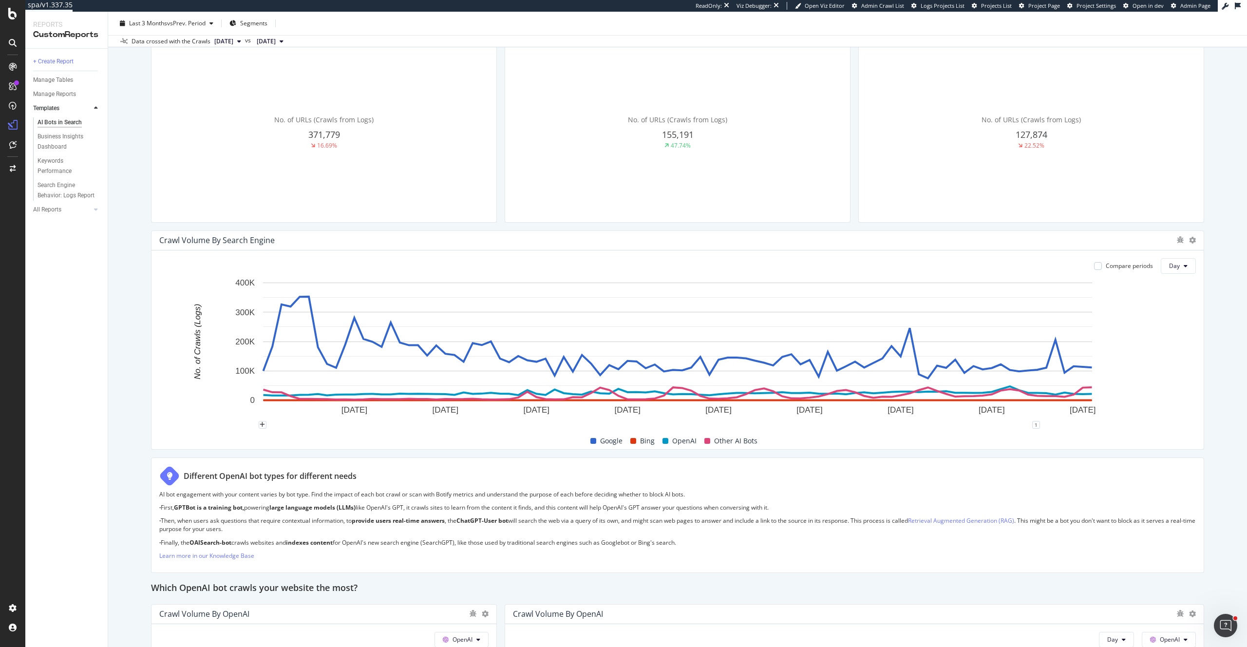
scroll to position [0, 0]
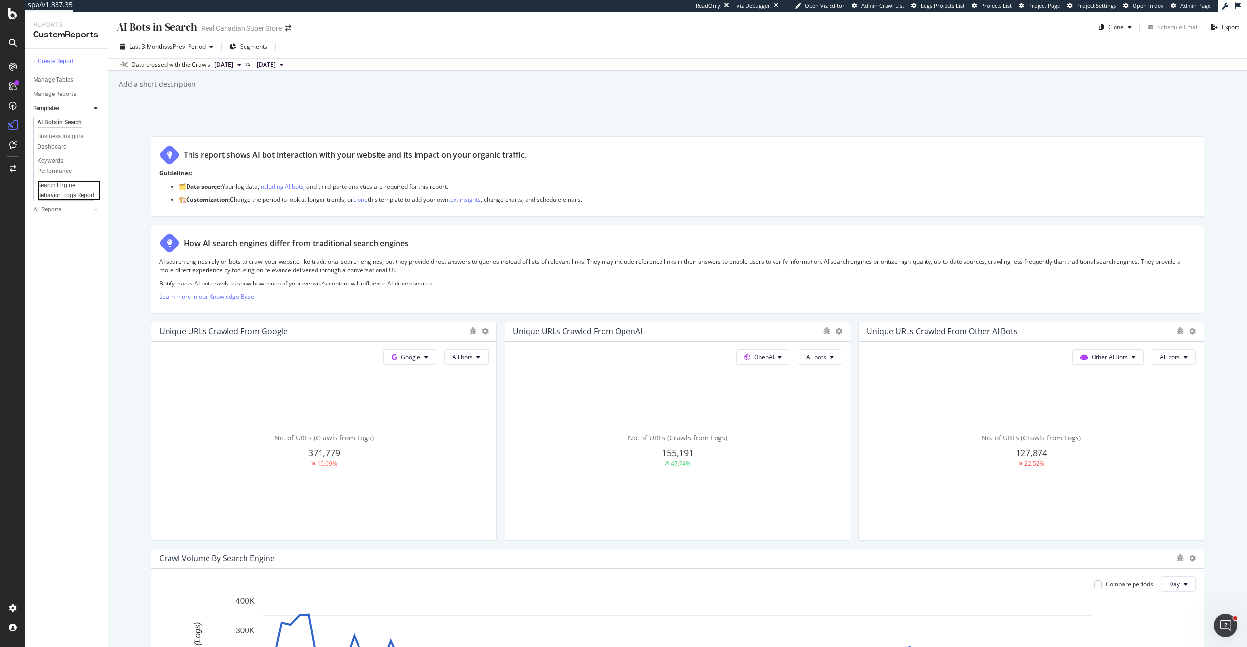
click at [58, 193] on div "Search Engine Behavior: Logs Report" at bounding box center [67, 190] width 58 height 20
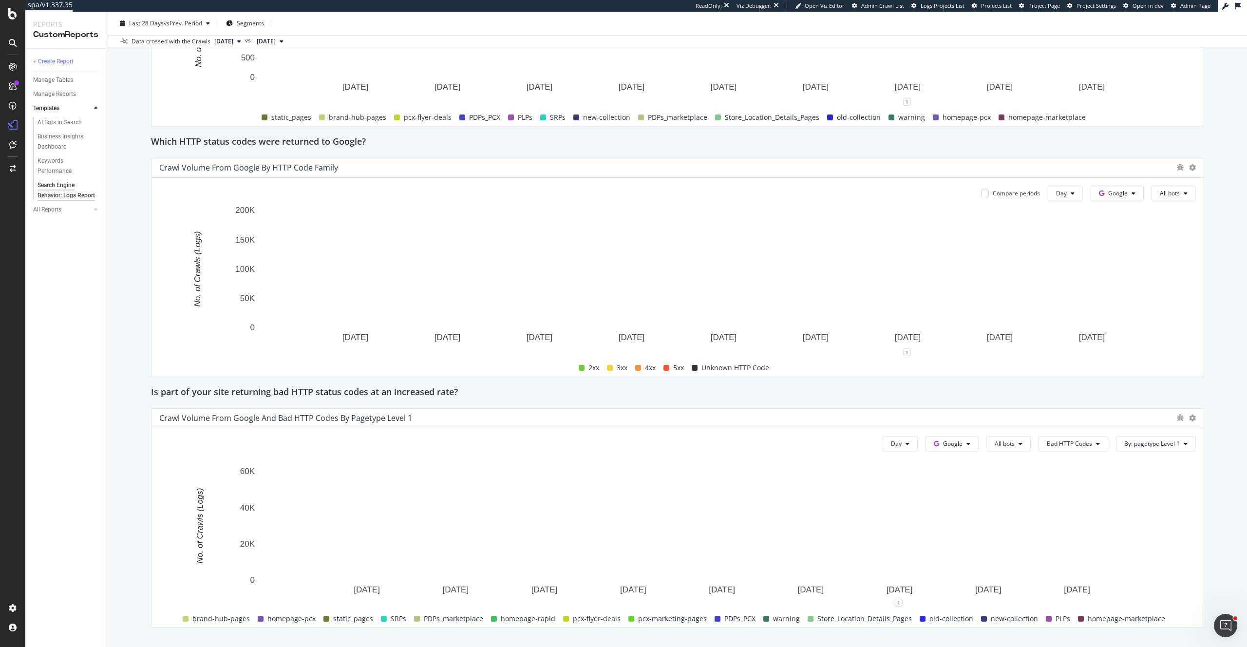
scroll to position [1188, 0]
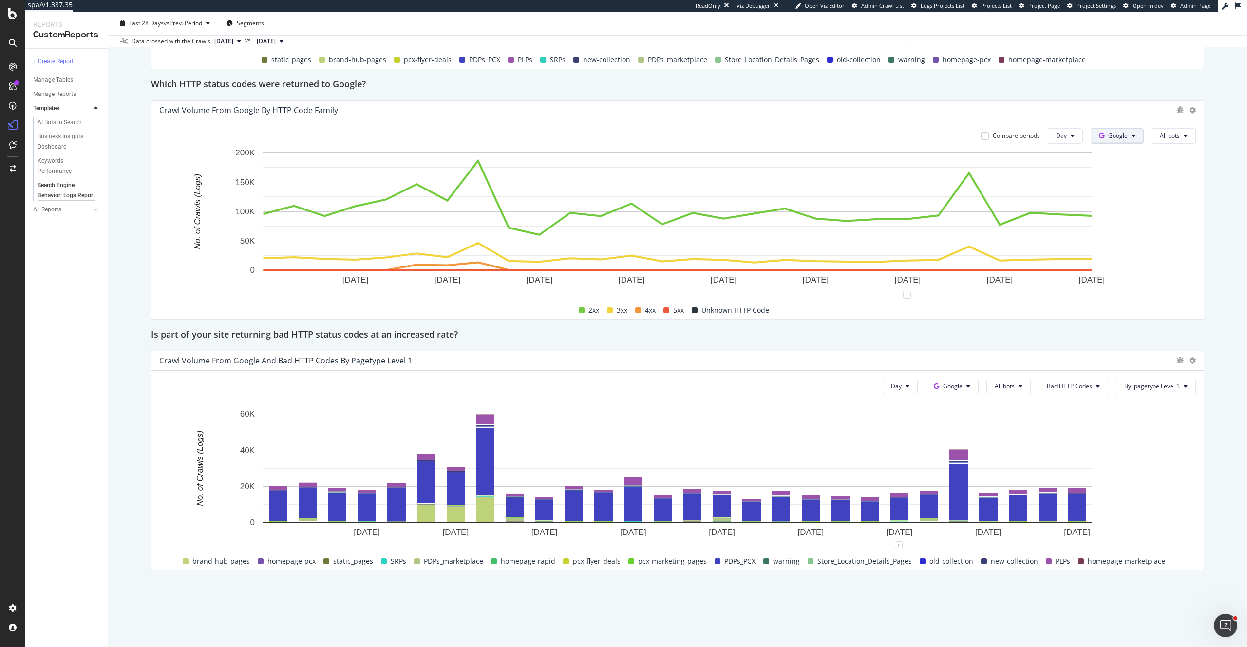
click at [1137, 134] on button "Google" at bounding box center [1117, 136] width 53 height 16
click at [1132, 185] on div "OpenAI" at bounding box center [1125, 191] width 67 height 14
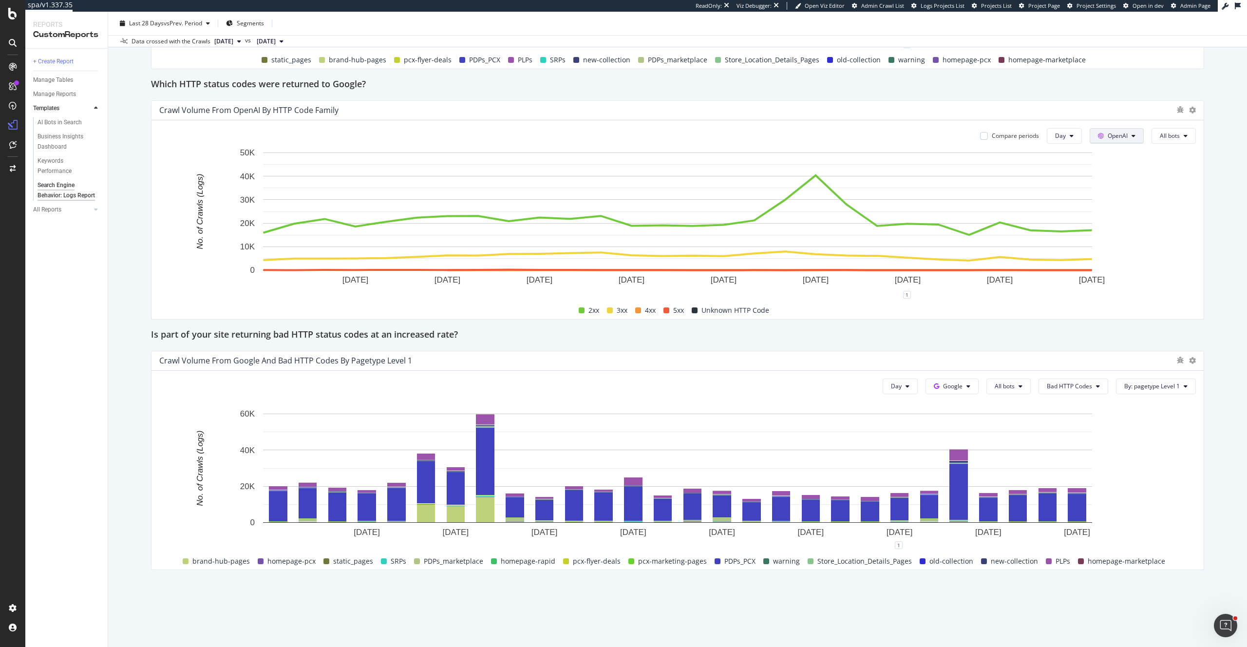
click at [1122, 135] on span "OpenAI" at bounding box center [1118, 136] width 20 height 8
click at [1121, 212] on span "Other AI Bots" at bounding box center [1132, 209] width 36 height 9
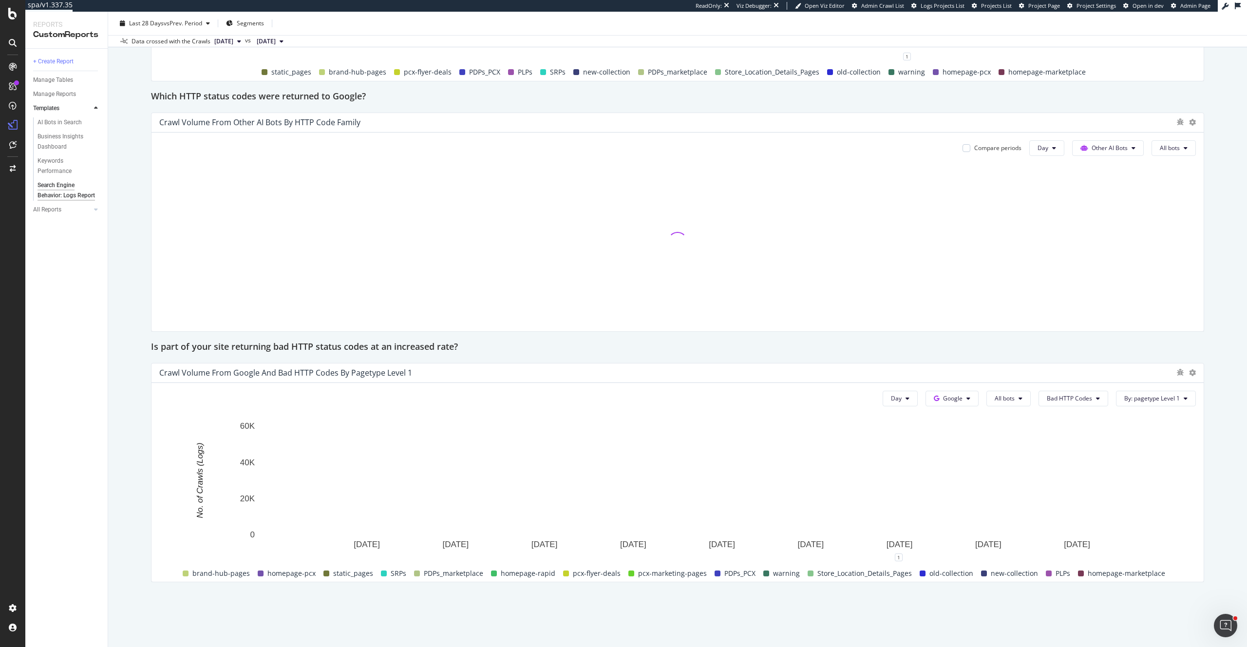
scroll to position [1171, 0]
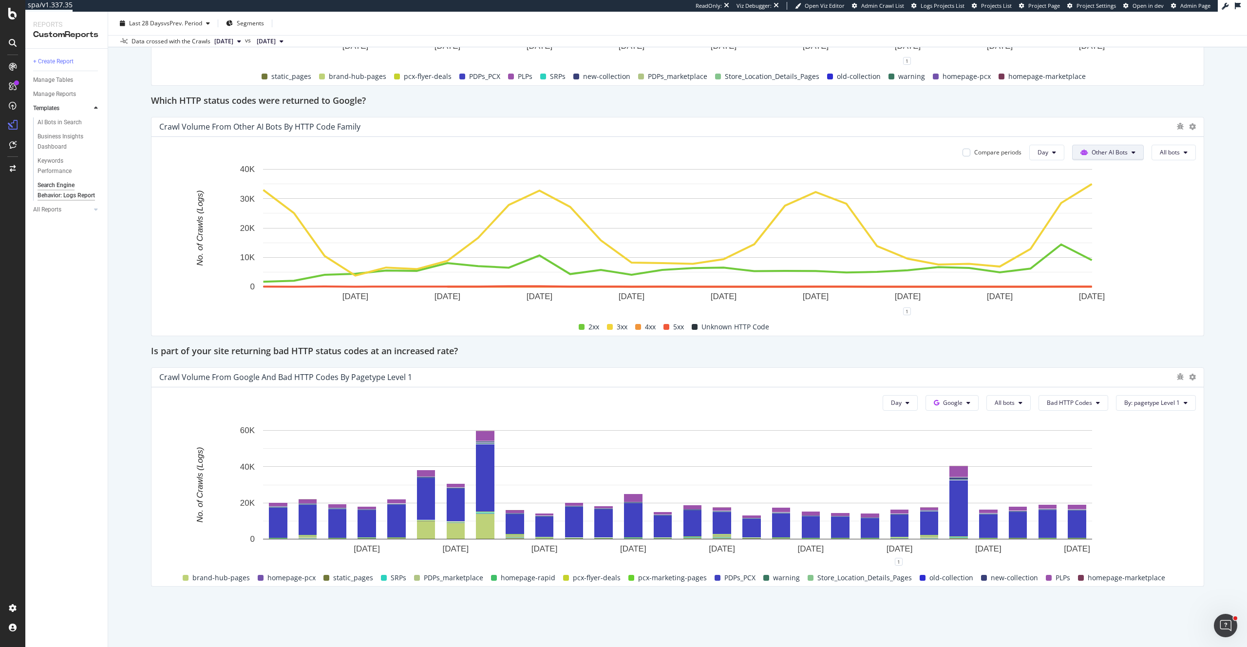
click at [1134, 151] on icon at bounding box center [1134, 153] width 4 height 6
click at [1101, 119] on div "Crawl Volume from Other AI Bots by HTTP Code Family" at bounding box center [678, 126] width 1053 height 19
click at [817, 191] on circle "A chart." at bounding box center [816, 192] width 4 height 4
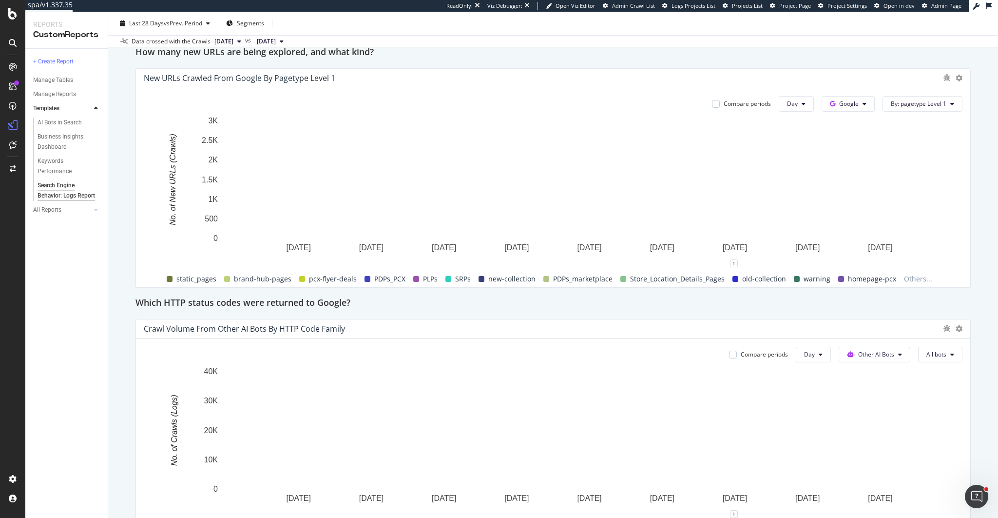
scroll to position [1408, 0]
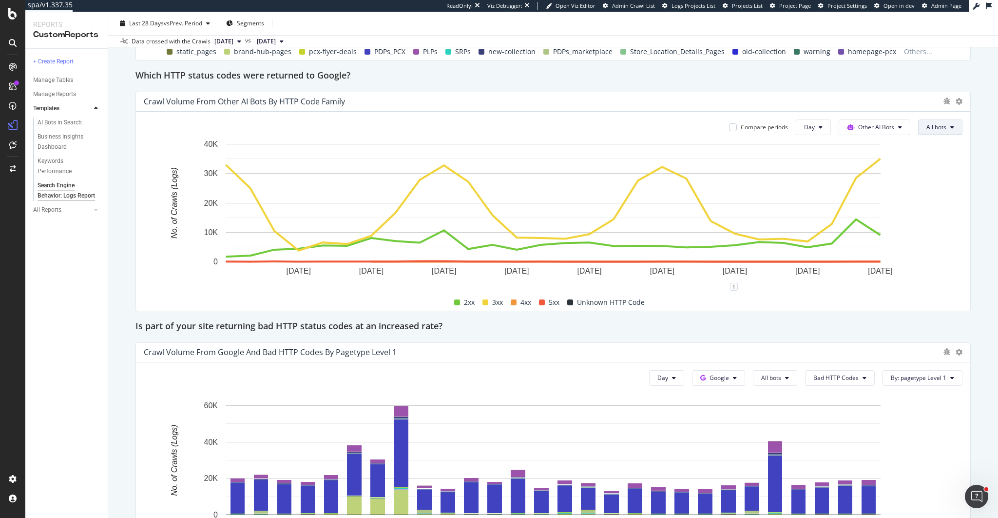
click at [930, 127] on span "All bots" at bounding box center [936, 127] width 20 height 8
click at [132, 85] on div "Search Engine Behavior: Logs Report Search Engine Behavior: Logs Report Real Ca…" at bounding box center [553, 265] width 890 height 506
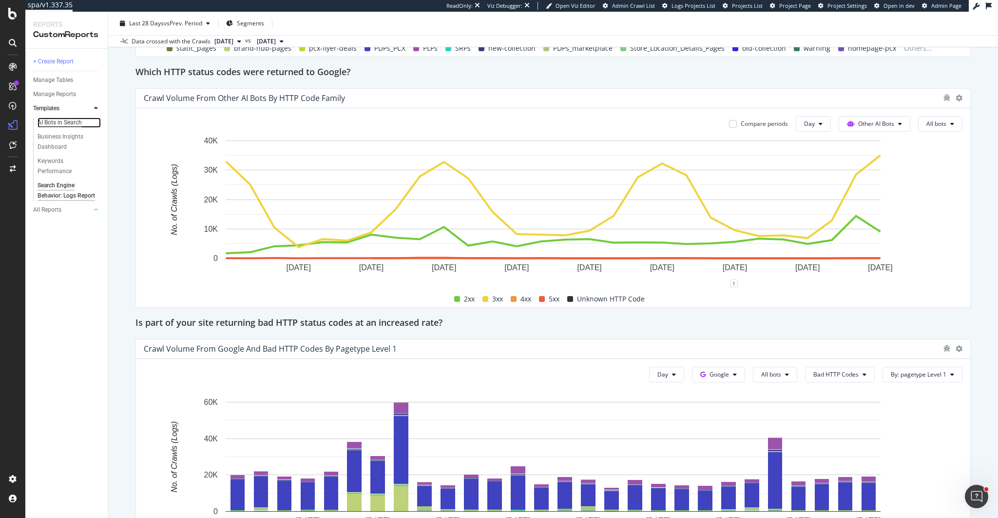
click at [76, 125] on div "AI Bots in Search" at bounding box center [60, 122] width 44 height 10
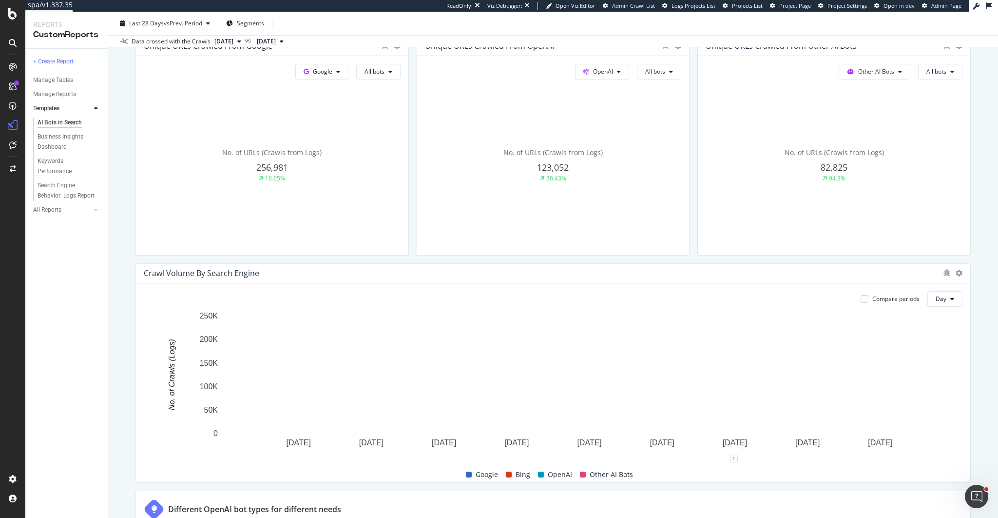
scroll to position [278, 0]
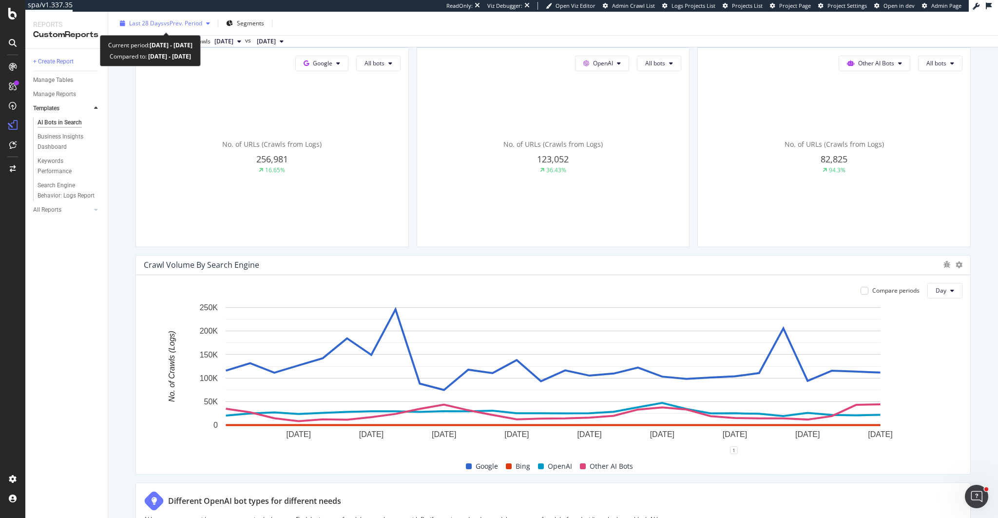
click at [187, 21] on span "vs Prev. Period" at bounding box center [183, 23] width 38 height 8
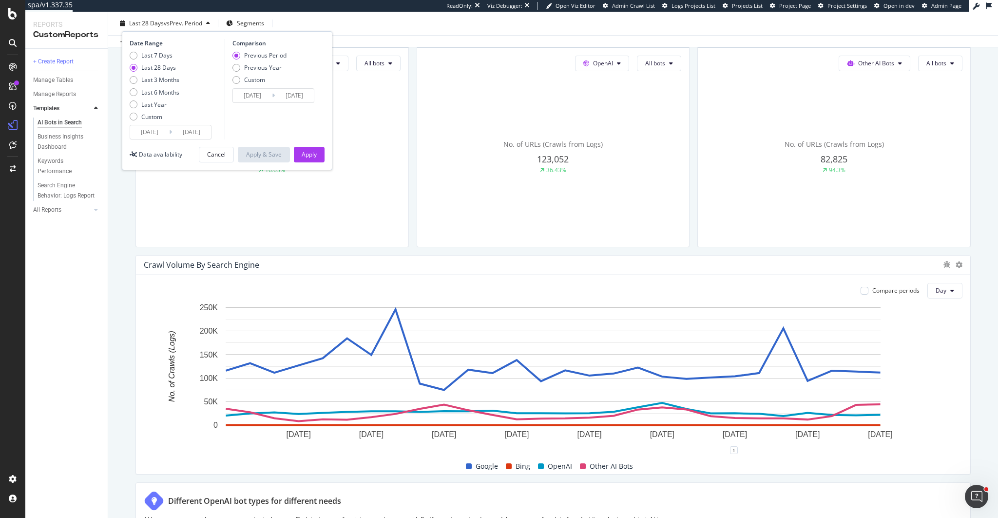
drag, startPoint x: 161, startPoint y: 77, endPoint x: 220, endPoint y: 115, distance: 69.6
click at [161, 77] on div "Last 3 Months" at bounding box center [160, 80] width 38 height 8
type input "[DATE]"
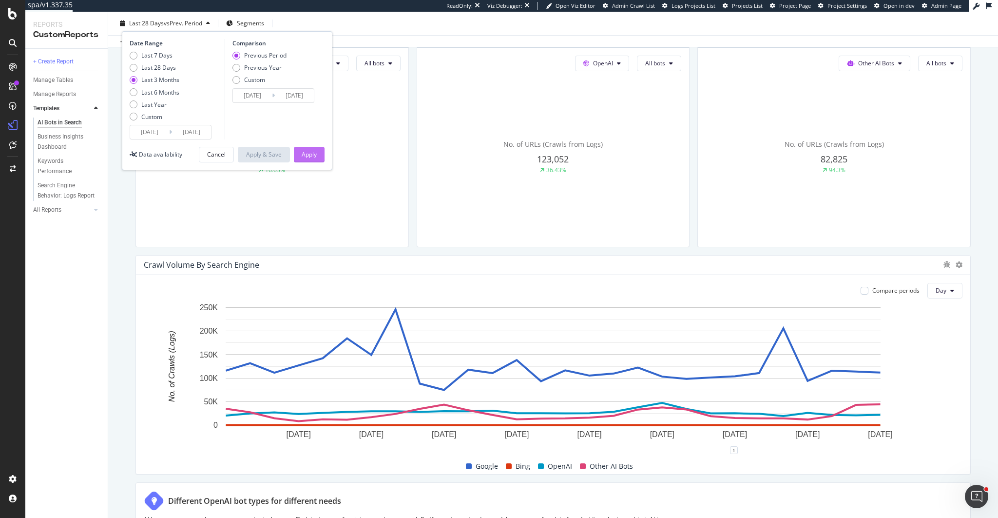
click at [320, 161] on button "Apply" at bounding box center [309, 155] width 31 height 16
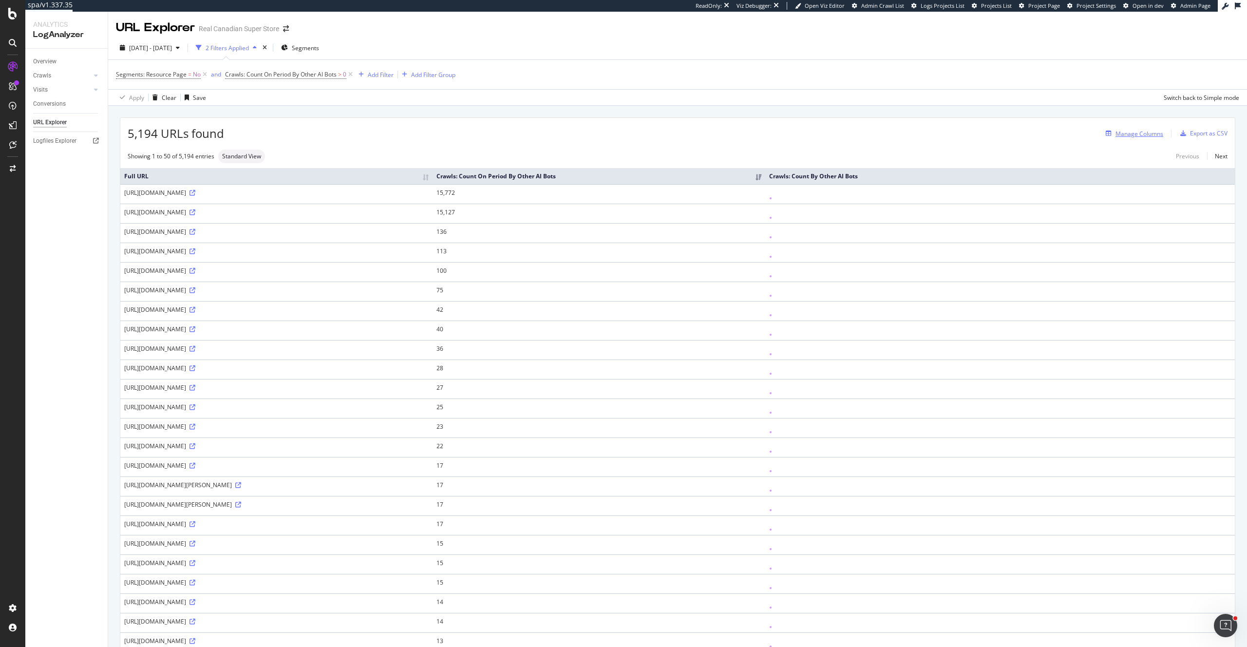
click at [1123, 134] on div "Manage Columns" at bounding box center [1140, 134] width 48 height 8
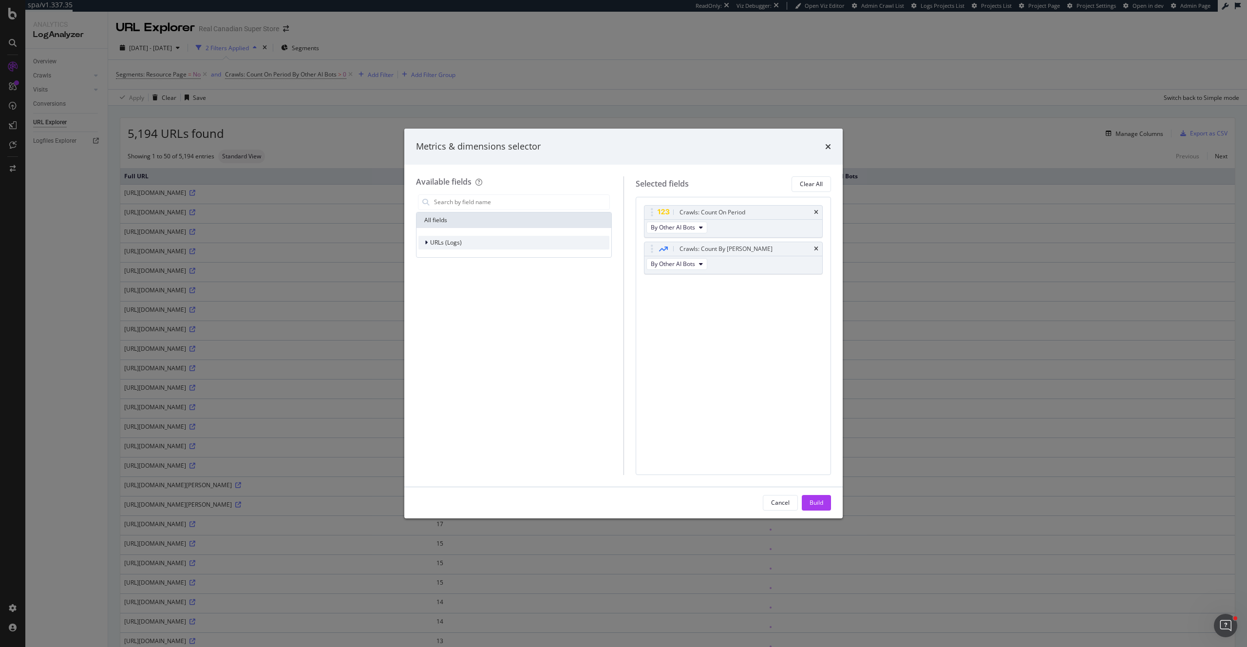
click at [425, 240] on icon "modal" at bounding box center [426, 243] width 3 height 6
click at [435, 292] on div "Crawls" at bounding box center [514, 288] width 191 height 14
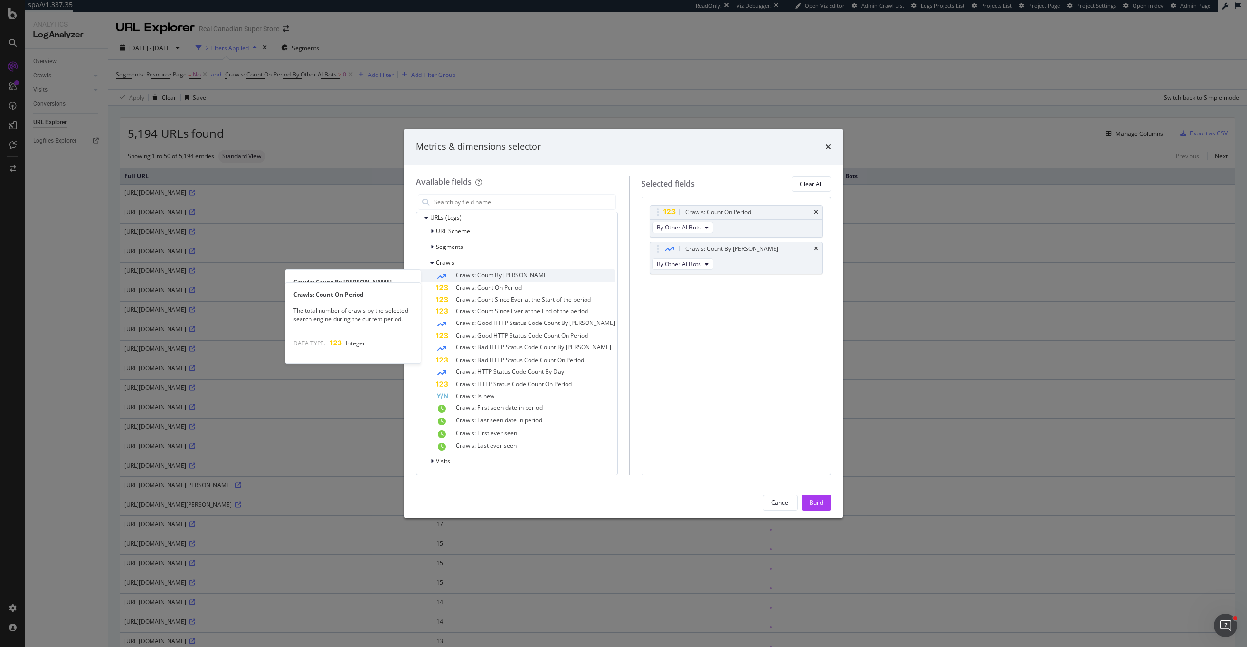
scroll to position [26, 0]
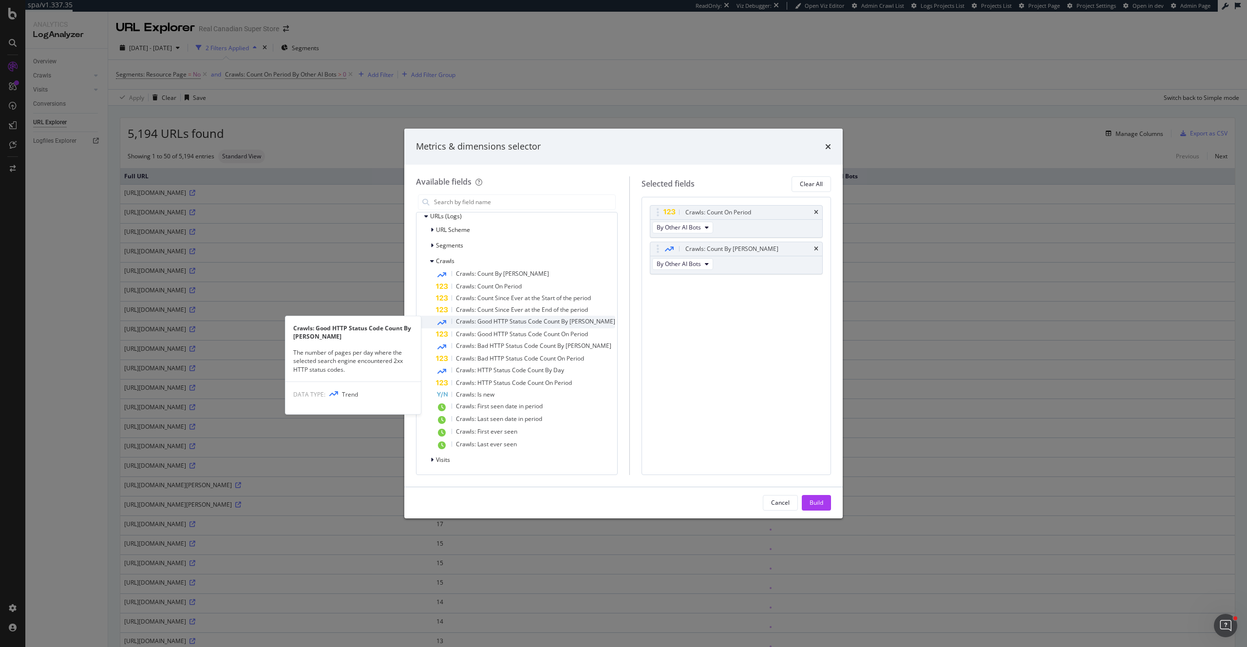
click at [502, 319] on span "Crawls: Good HTTP Status Code Count By [PERSON_NAME]" at bounding box center [535, 321] width 159 height 8
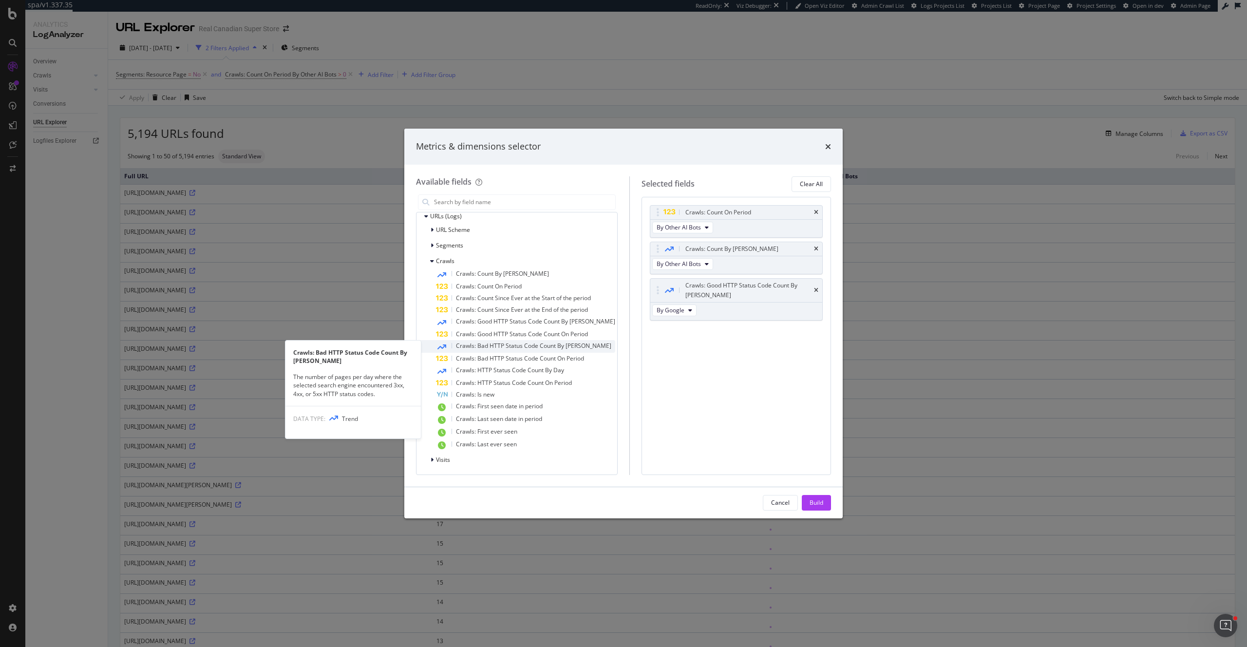
click at [492, 348] on span "Crawls: Bad HTTP Status Code Count By [PERSON_NAME]" at bounding box center [533, 346] width 155 height 8
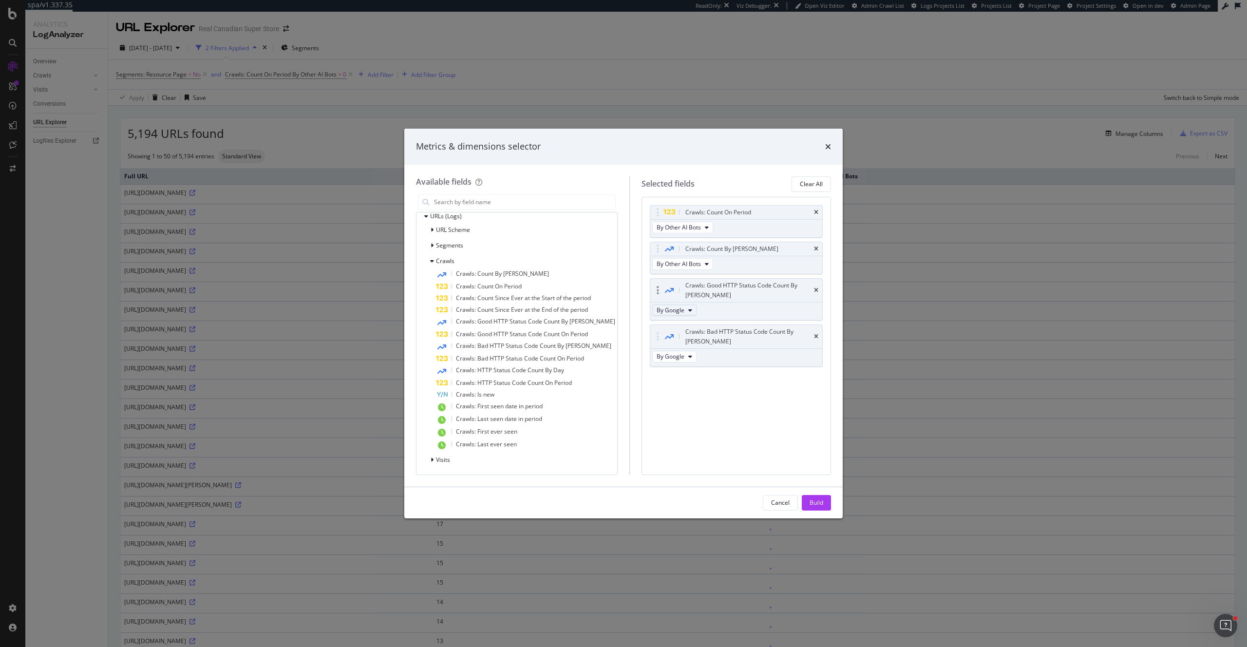
click at [689, 307] on icon "modal" at bounding box center [691, 310] width 4 height 6
click at [690, 363] on span "By Other AI Bots" at bounding box center [693, 365] width 77 height 9
click at [668, 352] on span "By Google" at bounding box center [671, 356] width 28 height 8
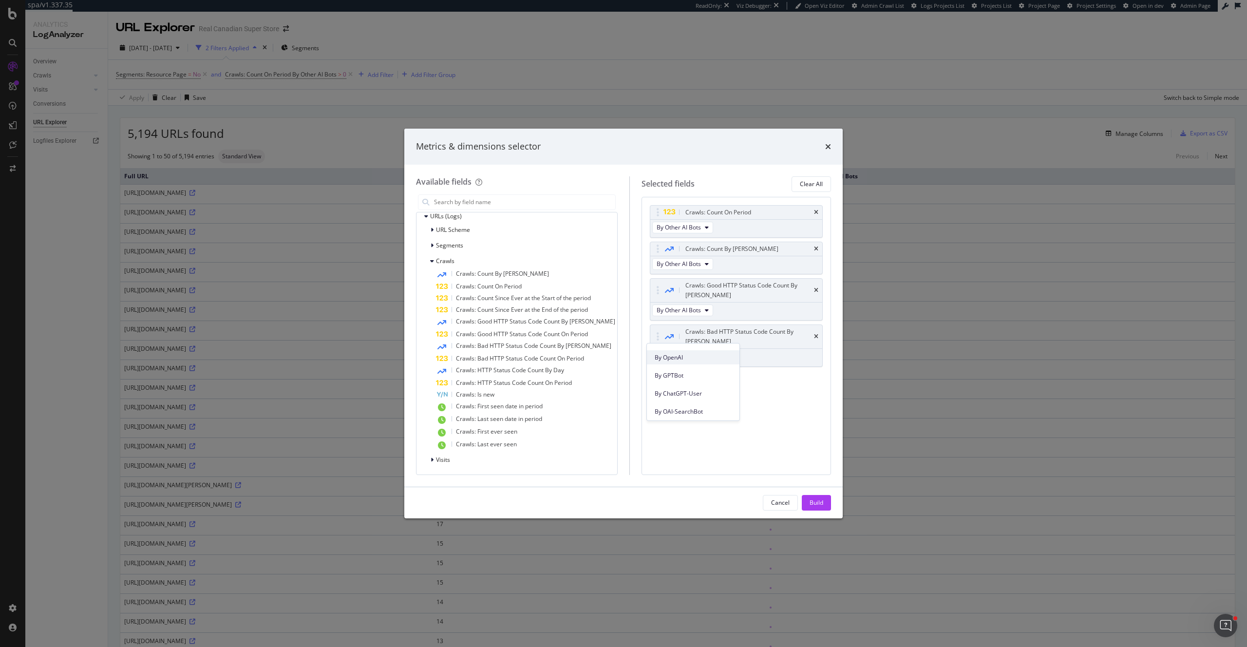
click at [678, 361] on span "By OpenAI" at bounding box center [693, 357] width 77 height 9
click at [673, 351] on button "By OpenAI" at bounding box center [674, 357] width 45 height 12
click at [682, 393] on span "By Other AI Bots" at bounding box center [693, 393] width 77 height 9
click at [818, 502] on div "Build" at bounding box center [817, 503] width 14 height 8
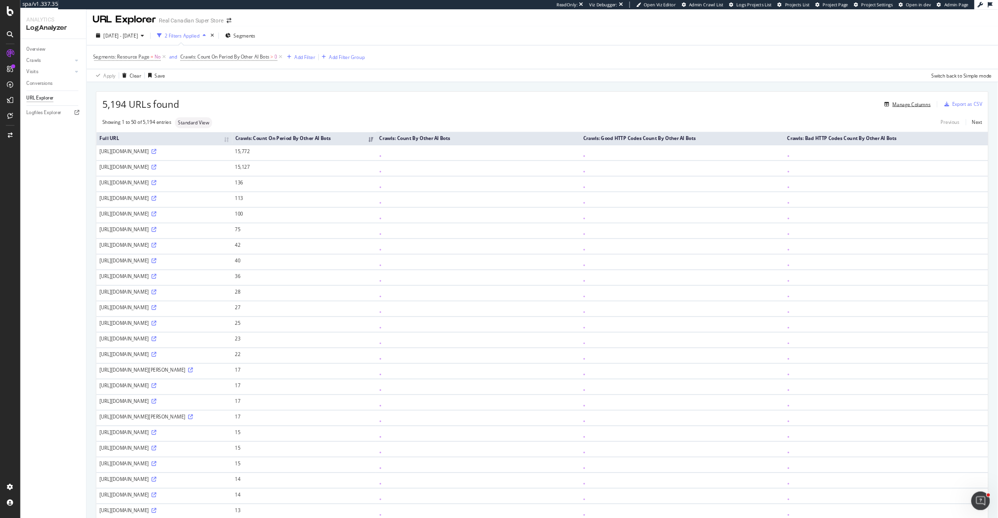
scroll to position [4, 0]
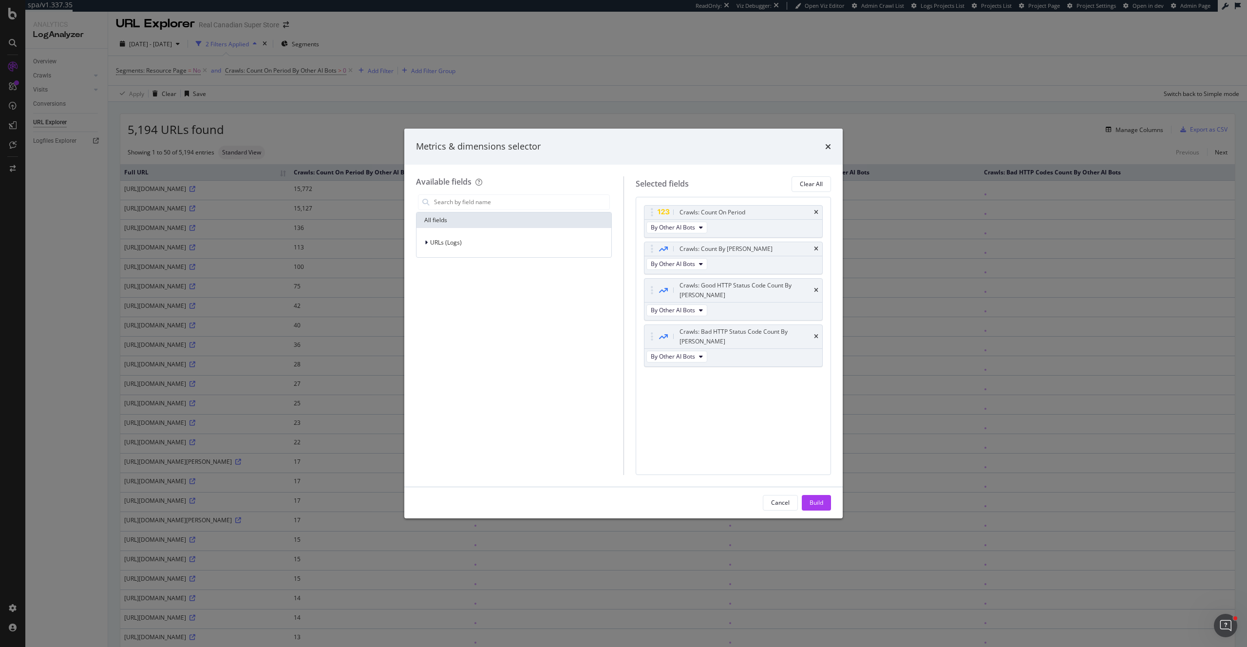
click at [511, 342] on div "All fields URLs (Logs)" at bounding box center [514, 333] width 196 height 283
click at [437, 243] on span "URLs (Logs)" at bounding box center [446, 242] width 32 height 8
drag, startPoint x: 826, startPoint y: 148, endPoint x: 764, endPoint y: 139, distance: 62.9
click at [825, 147] on icon "times" at bounding box center [828, 147] width 6 height 8
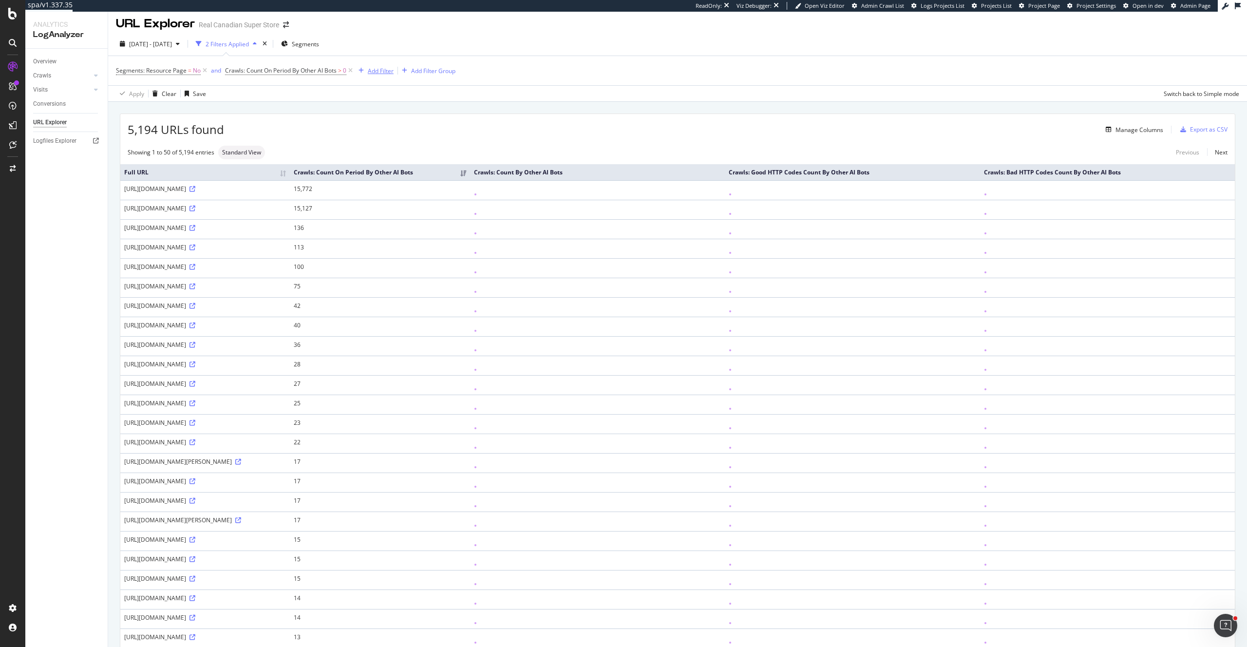
click at [387, 69] on div "Add Filter" at bounding box center [381, 71] width 26 height 8
click at [370, 138] on span "URLs (Logs)" at bounding box center [386, 139] width 32 height 8
drag, startPoint x: 748, startPoint y: 120, endPoint x: 729, endPoint y: 123, distance: 20.2
click at [748, 120] on div "5,194 URLs found Manage Columns Export as CSV" at bounding box center [677, 126] width 1115 height 24
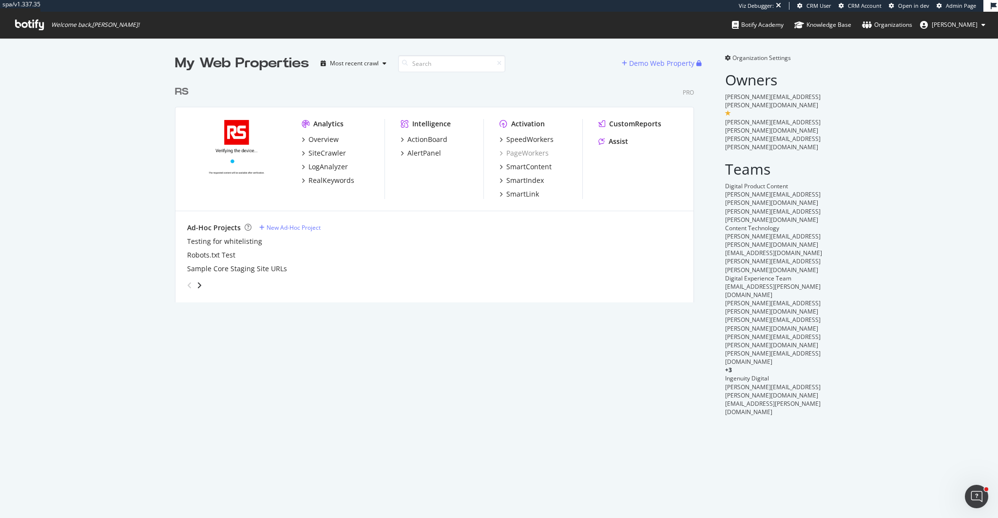
scroll to position [229, 527]
click at [165, 220] on div "My Web Properties Most recent crawl Demo Web Property RS Pro Analytics Overview…" at bounding box center [499, 234] width 998 height 393
click at [628, 127] on div "CustomReports" at bounding box center [635, 124] width 52 height 10
drag, startPoint x: 525, startPoint y: 139, endPoint x: 512, endPoint y: 139, distance: 13.6
click at [525, 139] on div "SpeedWorkers" at bounding box center [529, 139] width 47 height 10
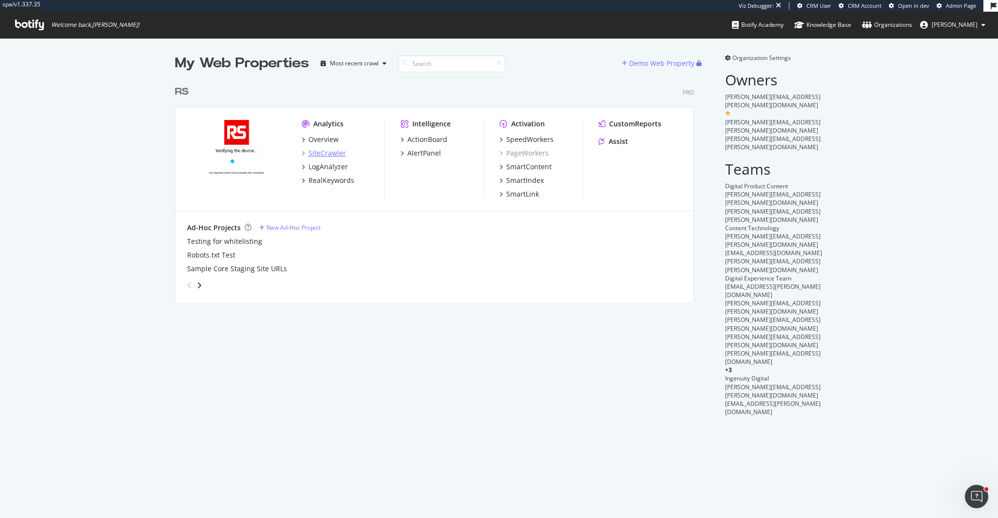
click at [335, 154] on div "SiteCrawler" at bounding box center [327, 153] width 38 height 10
click at [342, 183] on div "RealKeywords" at bounding box center [331, 180] width 46 height 10
click at [545, 139] on div "SpeedWorkers" at bounding box center [529, 139] width 47 height 10
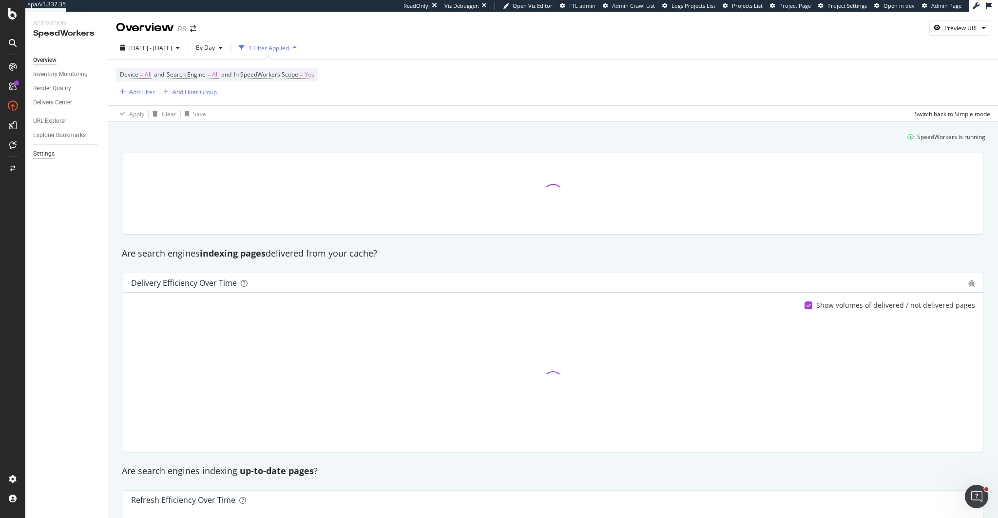
click at [47, 155] on div "Settings" at bounding box center [43, 154] width 21 height 10
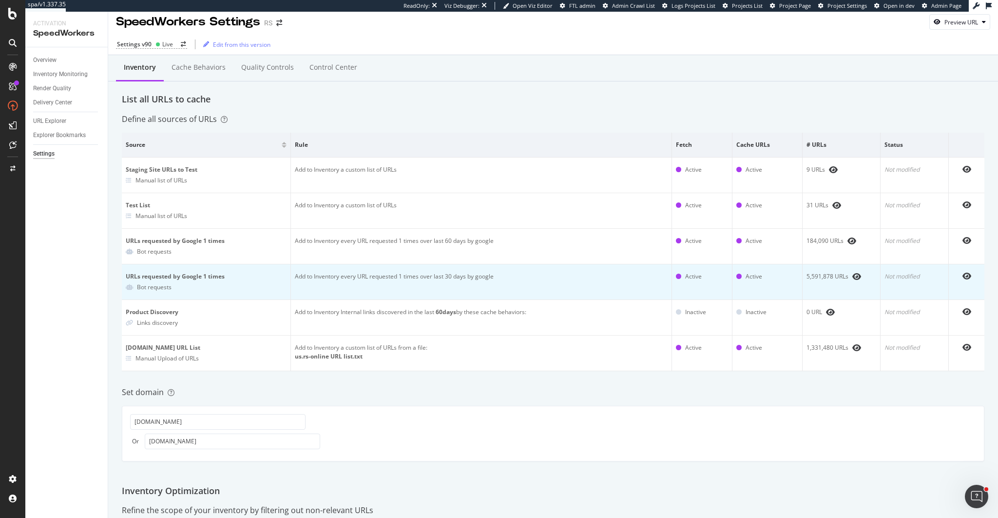
scroll to position [3, 0]
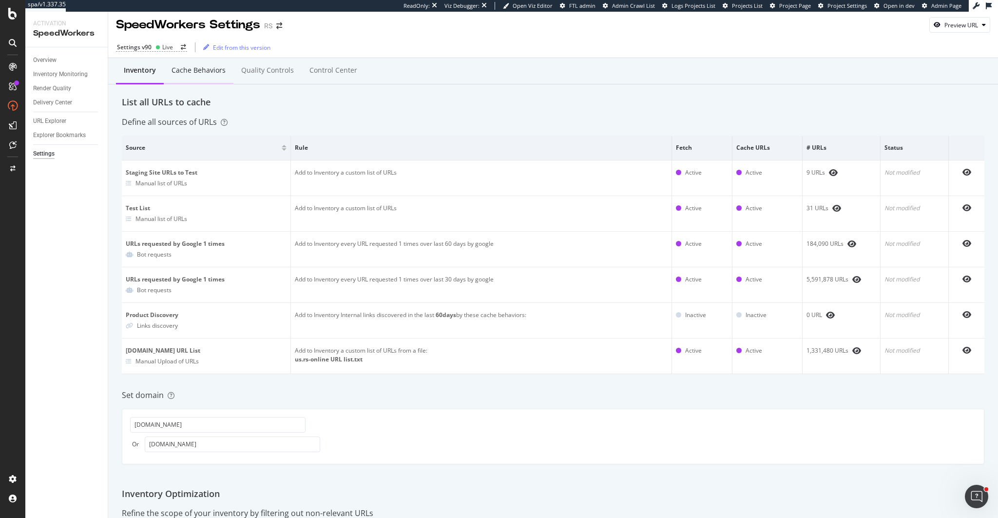
click at [214, 70] on div "Cache behaviors" at bounding box center [199, 70] width 54 height 10
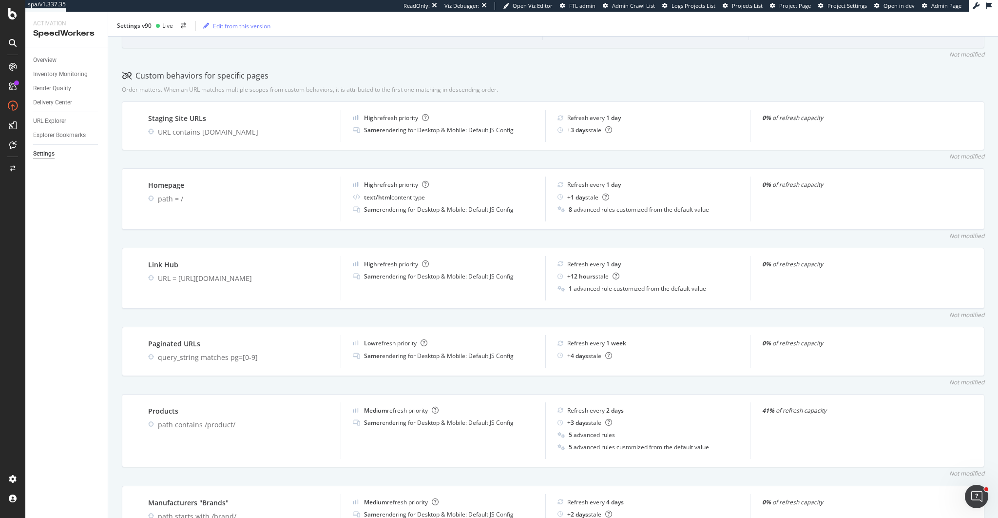
scroll to position [330, 0]
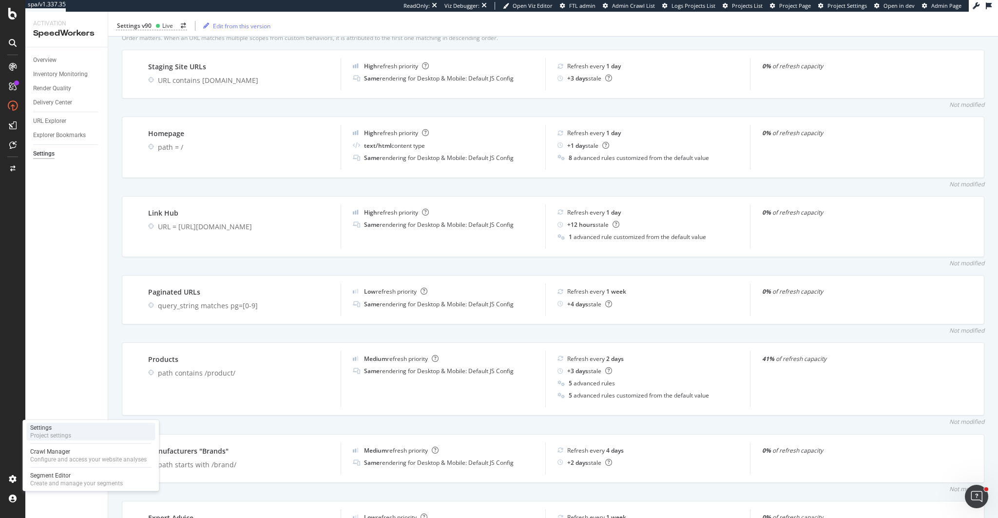
click at [64, 432] on div "Project settings" at bounding box center [50, 435] width 41 height 8
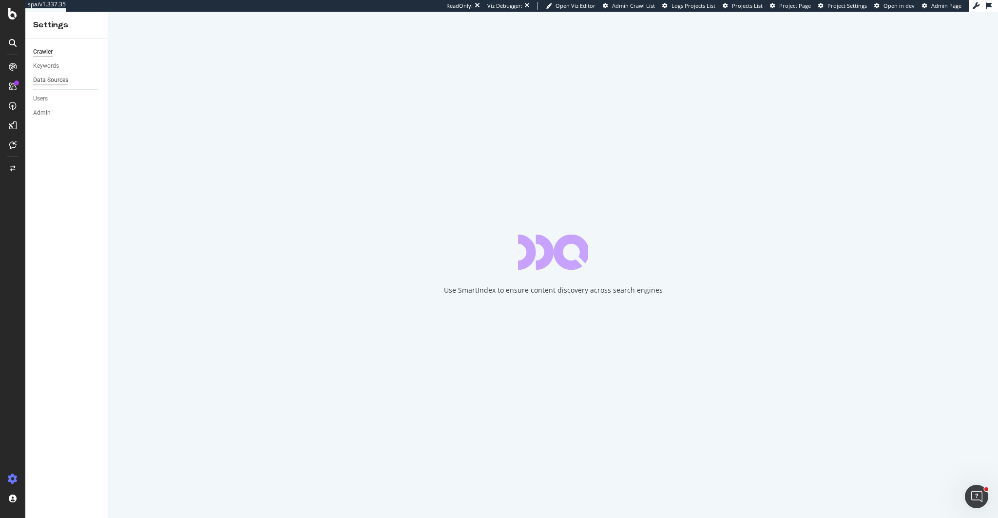
click at [57, 85] on div "Data Sources" at bounding box center [50, 80] width 35 height 10
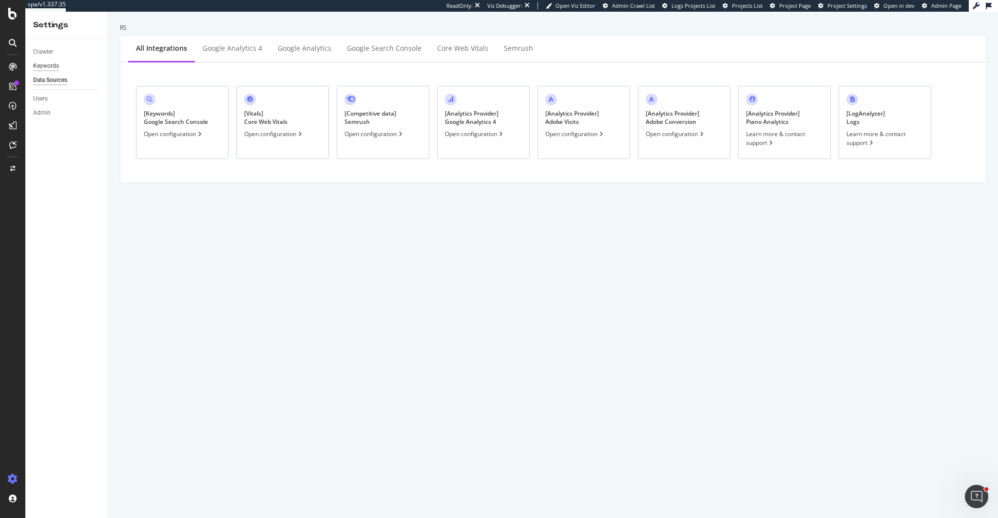
click at [51, 66] on div "Keywords" at bounding box center [46, 66] width 26 height 10
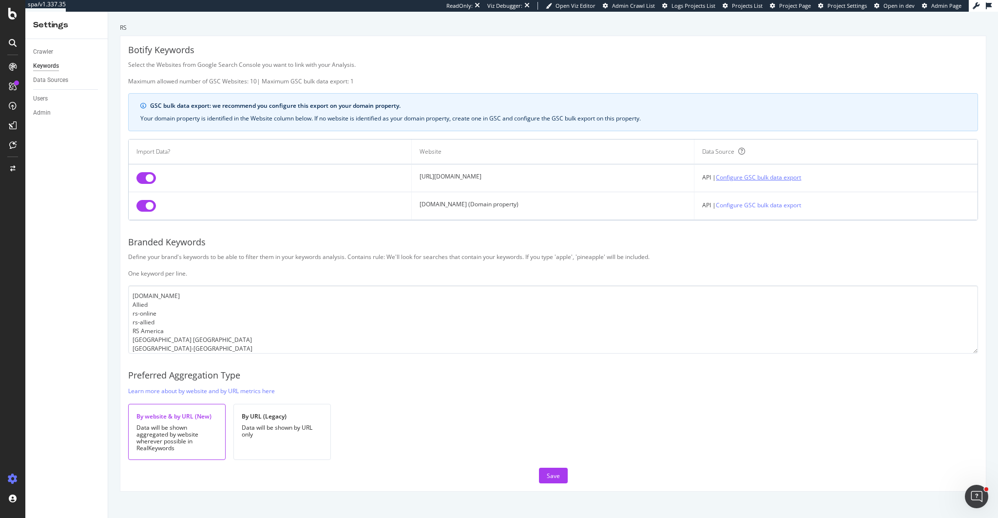
click at [767, 177] on link "Configure GSC bulk data export" at bounding box center [758, 177] width 85 height 10
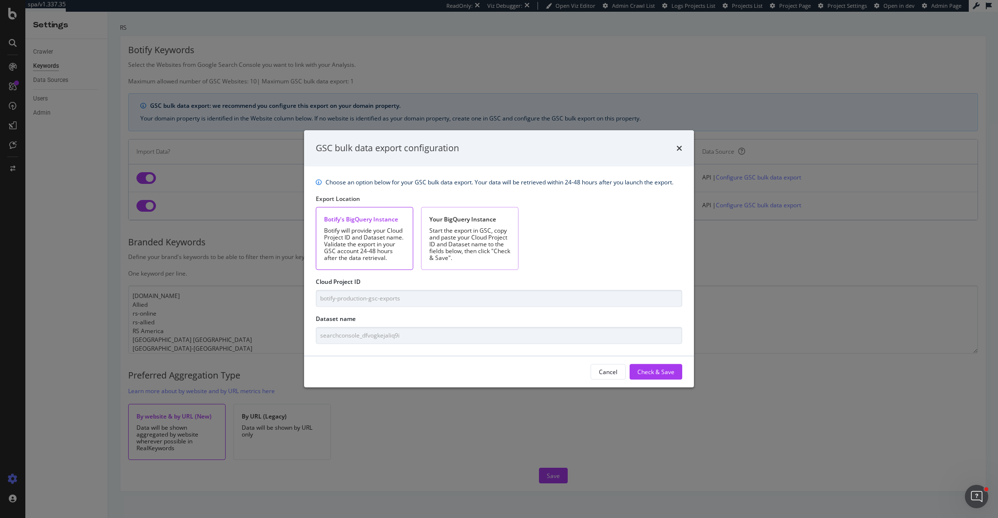
click at [486, 252] on div "Start the export in GSC, copy and paste your Cloud Project ID and Dataset name …" at bounding box center [469, 244] width 81 height 34
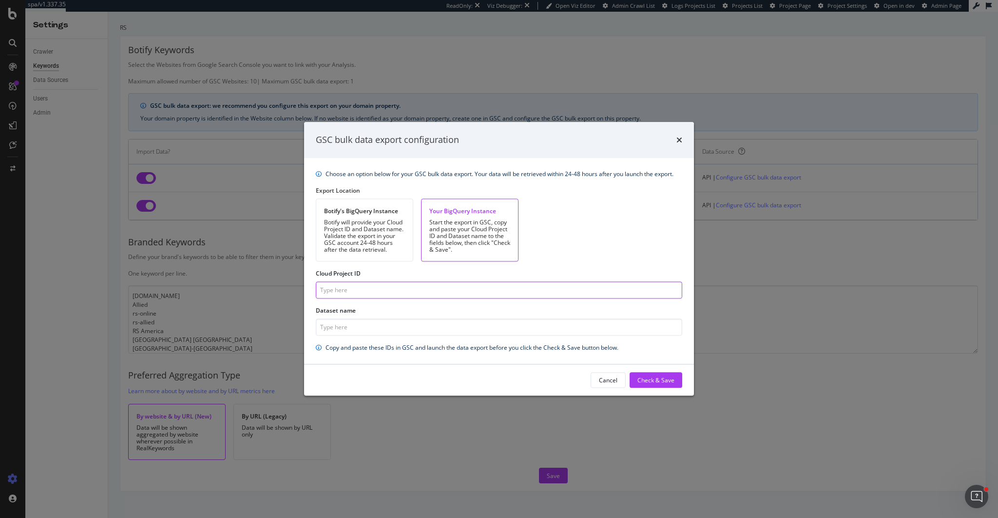
click at [414, 294] on input "Cloud Project ID" at bounding box center [499, 289] width 366 height 17
click at [680, 138] on icon "times" at bounding box center [679, 140] width 6 height 8
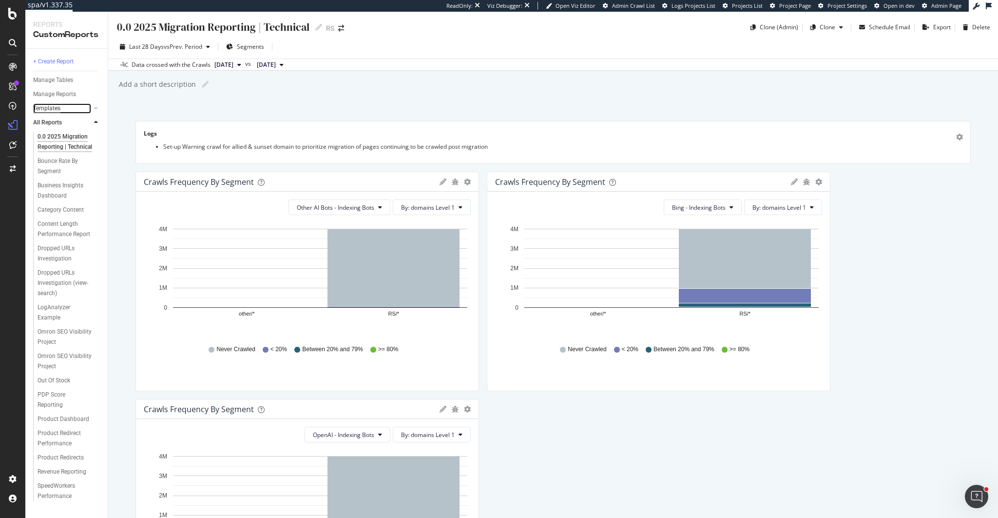
click at [52, 109] on div "Templates" at bounding box center [46, 108] width 27 height 10
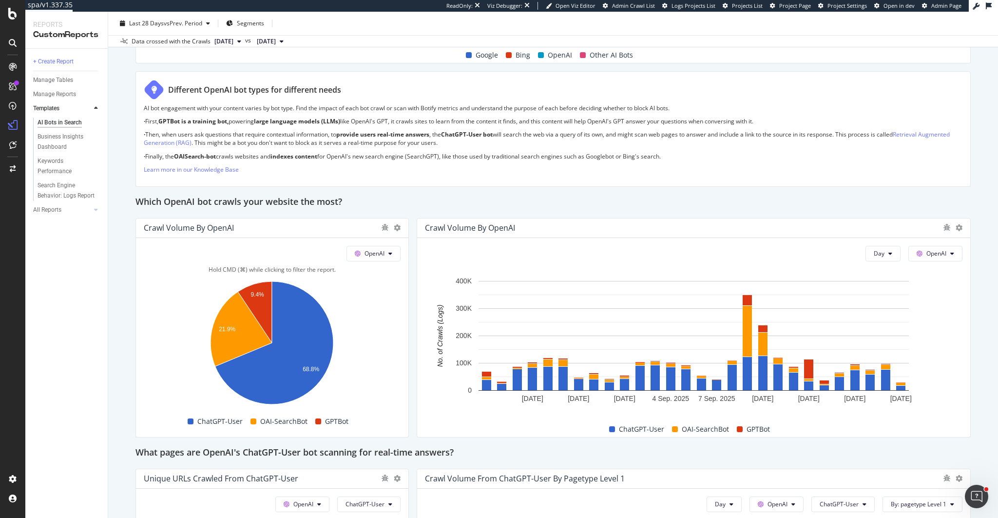
scroll to position [688, 0]
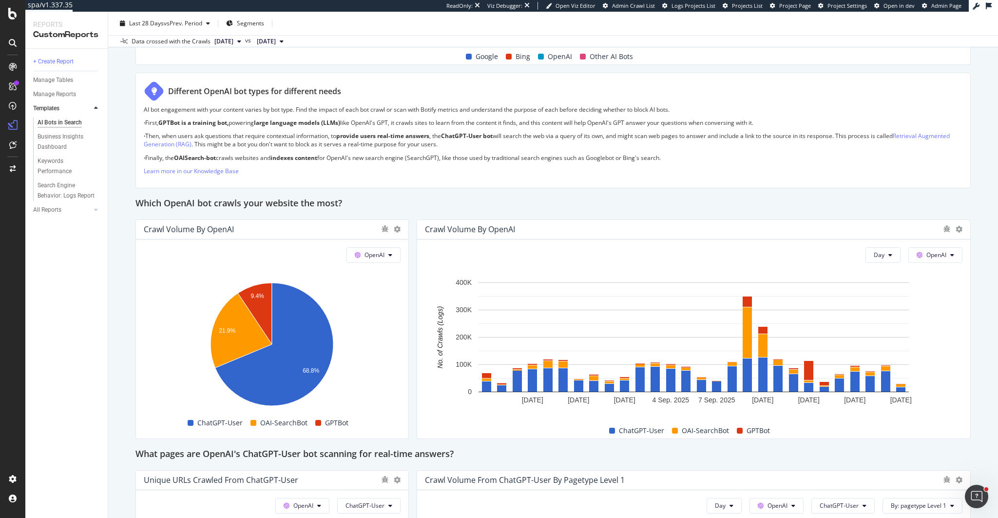
click at [129, 309] on div "AI Bots in Search AI Bots in Search RS Clone Schedule Email Export Last 28 Days…" at bounding box center [553, 265] width 890 height 506
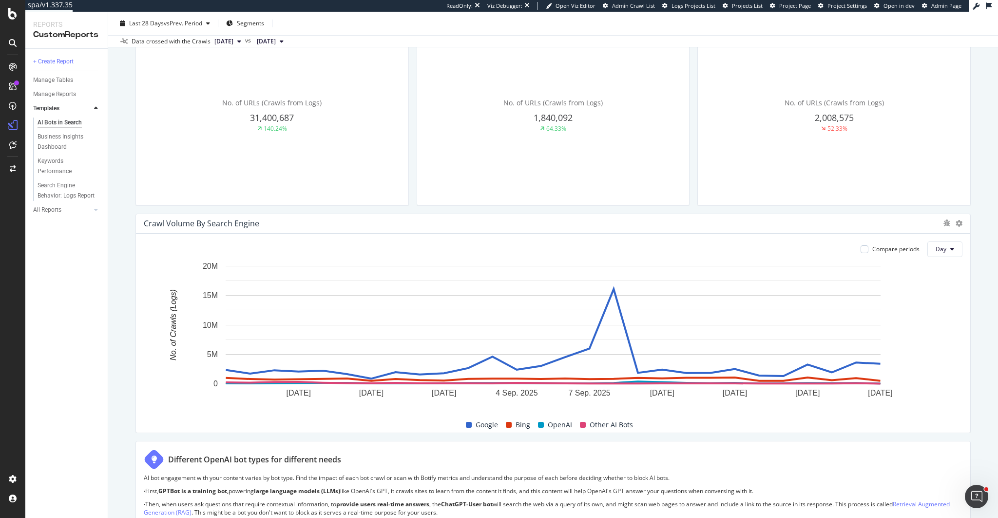
scroll to position [356, 0]
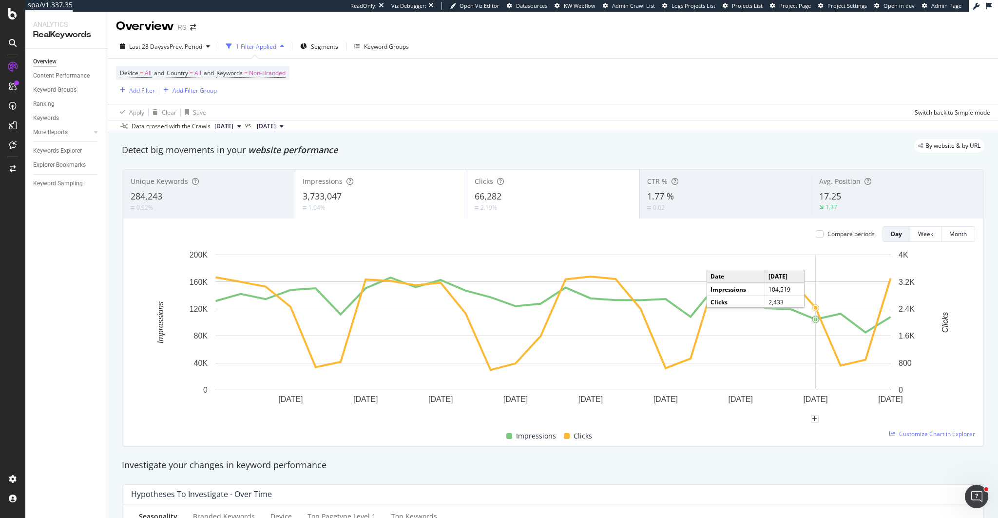
scroll to position [3, 0]
click at [789, 416] on icon "plus" at bounding box center [789, 417] width 5 height 6
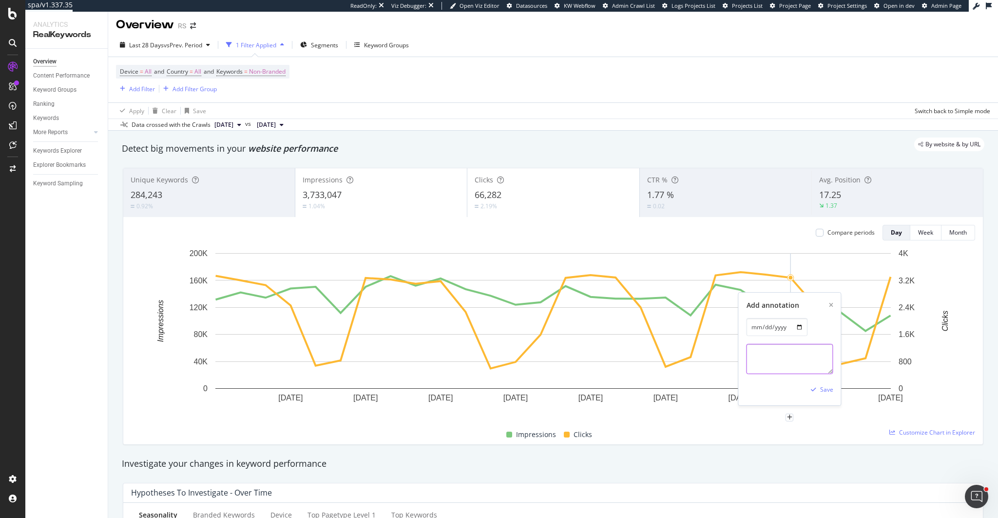
click at [786, 346] on textarea at bounding box center [790, 359] width 87 height 30
click at [752, 351] on textarea "GSC ended ?num100 parameter" at bounding box center [790, 359] width 87 height 30
type textarea "Google GSC ended ?num100 parameter"
click at [824, 389] on div "Save" at bounding box center [826, 388] width 13 height 8
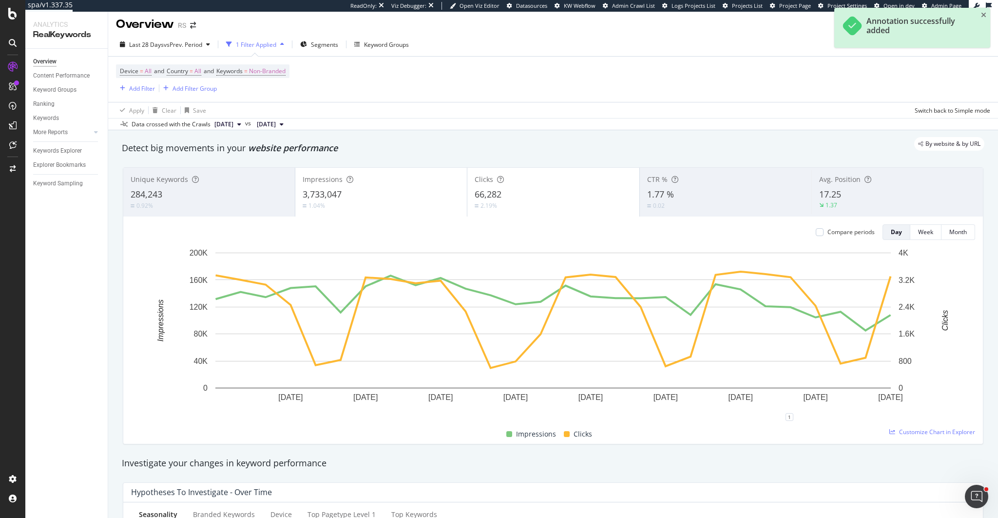
click at [865, 198] on div "17.25" at bounding box center [897, 194] width 156 height 13
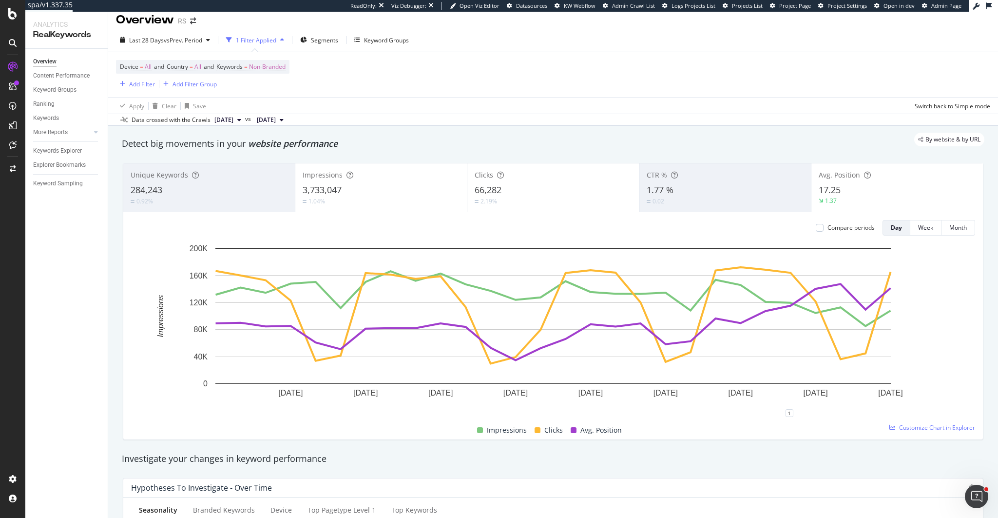
scroll to position [1, 0]
